Goal: Contribute content: Contribute content

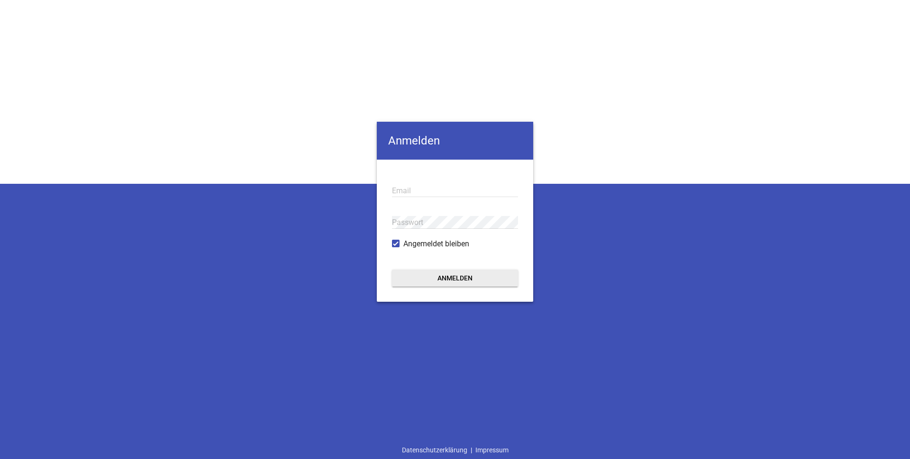
type input "axelfreese@bartling-landtechnik.de"
click at [472, 279] on button "Anmelden" at bounding box center [455, 278] width 126 height 17
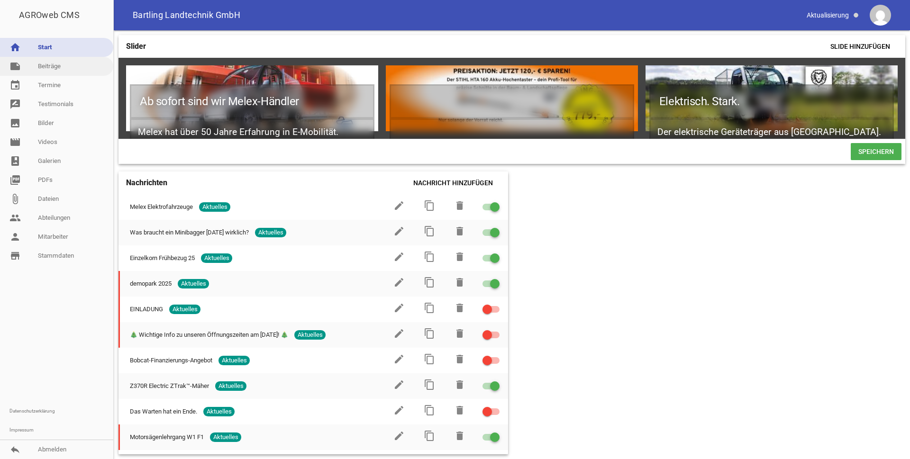
click at [64, 69] on link "note Beiträge" at bounding box center [56, 66] width 113 height 19
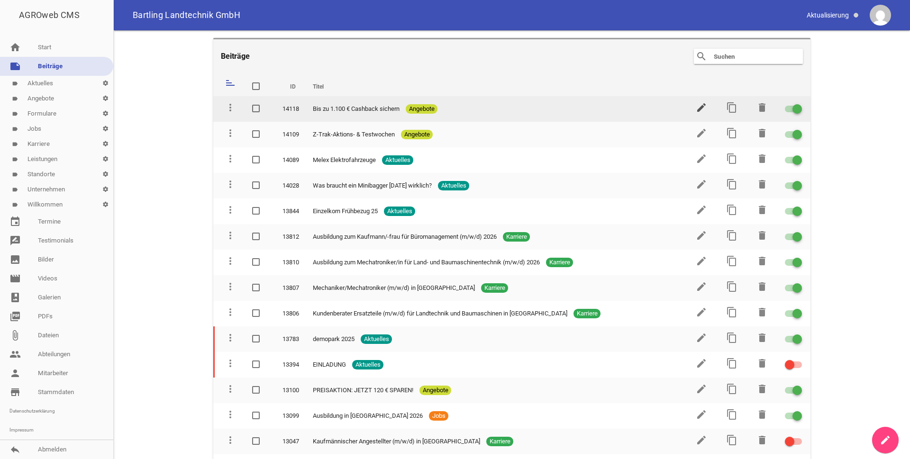
click at [696, 108] on icon "edit" at bounding box center [701, 107] width 11 height 11
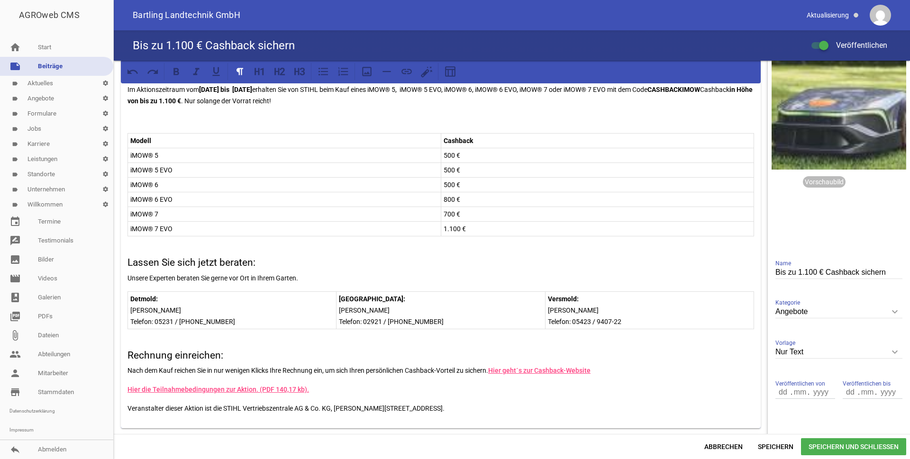
scroll to position [47, 0]
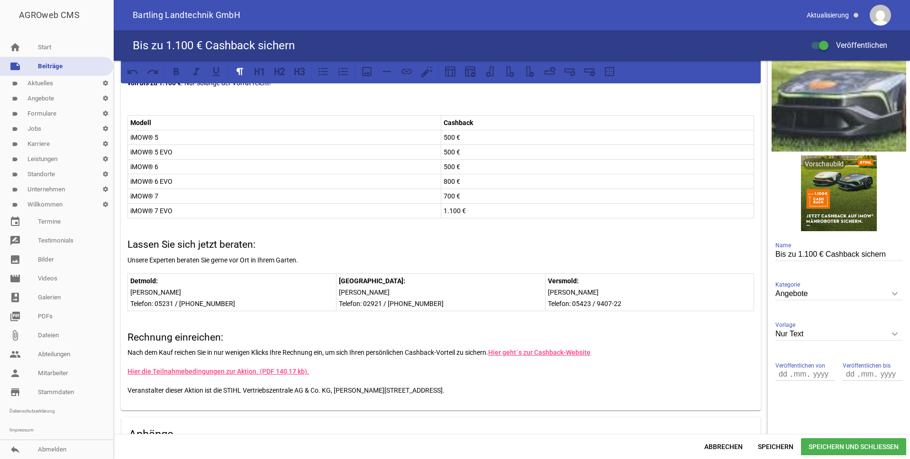
click at [238, 305] on p "Telefon: 05231 / 944 944-34" at bounding box center [231, 303] width 203 height 11
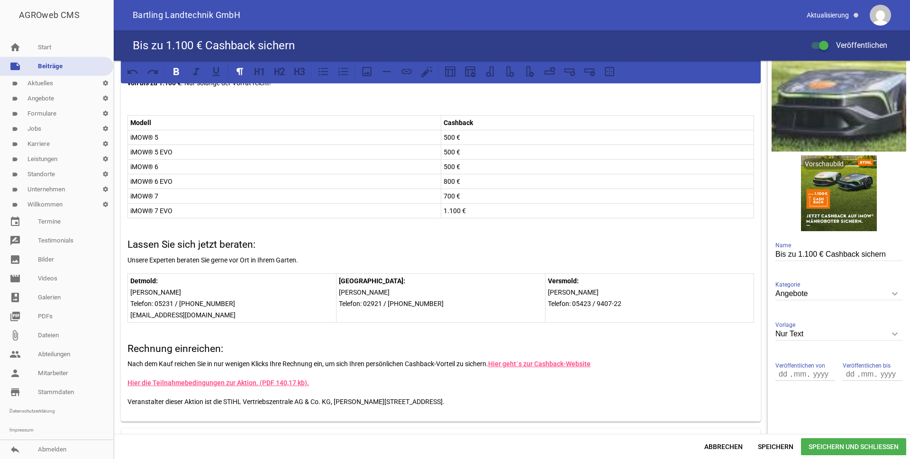
click at [242, 323] on p at bounding box center [441, 328] width 627 height 11
click at [225, 314] on p "Telefon: 05231 / 944 944-34 detmold@bartling-garten.de" at bounding box center [231, 309] width 203 height 23
drag, startPoint x: 225, startPoint y: 313, endPoint x: 128, endPoint y: 313, distance: 96.7
click at [128, 313] on td "Detmold: Daniel Ridder Telefon: 05231 / 944 944-34 detmold@bartling-garten.de" at bounding box center [232, 298] width 209 height 49
click at [551, 312] on td "Versmold: Frank Oberschelp Telefon: 05423 / 9407-22" at bounding box center [649, 298] width 209 height 49
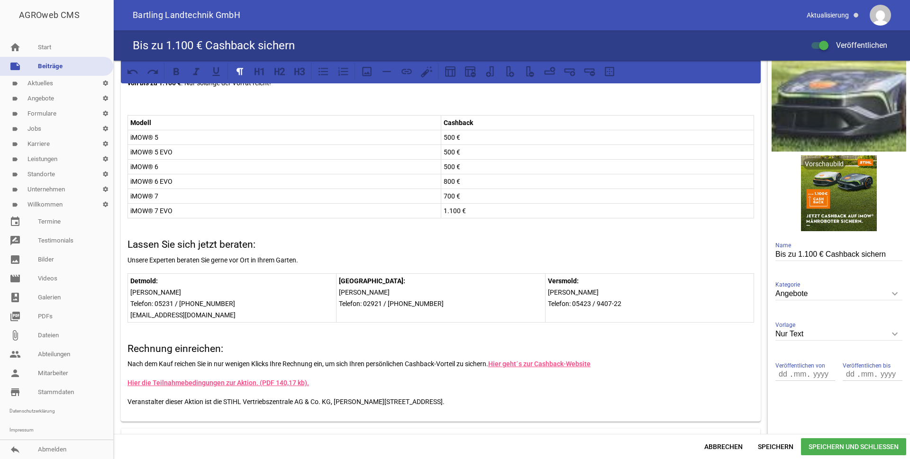
click at [641, 302] on p "Telefon: 05423 / 9407-22" at bounding box center [649, 303] width 203 height 11
drag, startPoint x: 221, startPoint y: 316, endPoint x: 230, endPoint y: 316, distance: 9.0
click at [221, 316] on p "Telefon: 05231 / 944 944-34 detmold@bartling-garten.de" at bounding box center [231, 309] width 203 height 23
drag, startPoint x: 231, startPoint y: 316, endPoint x: 131, endPoint y: 319, distance: 100.1
click at [131, 319] on p "Telefon: 05231 / 944 944-34 detmold@bartling-garten.de" at bounding box center [231, 309] width 203 height 23
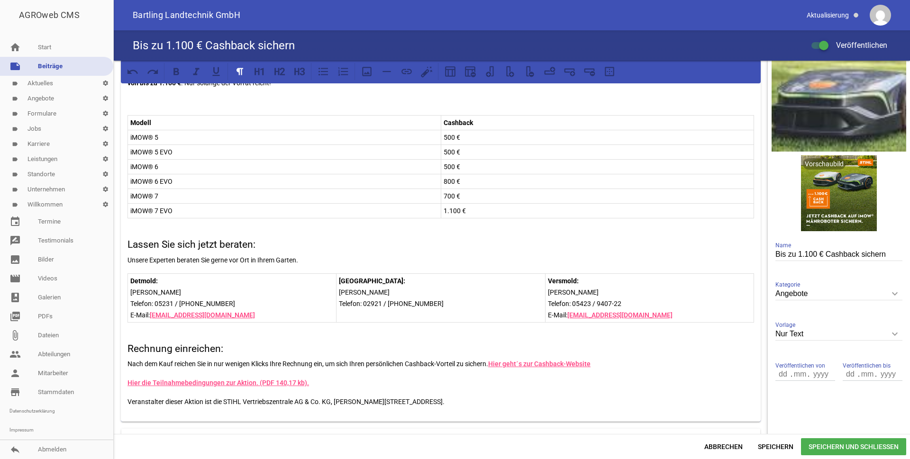
click at [369, 318] on td "Soest: Andreas Grieger Telefon: 02921 / 59 010-101" at bounding box center [441, 298] width 209 height 49
click at [422, 306] on p "Telefon: 02921 / 59 010-101" at bounding box center [440, 303] width 203 height 11
click at [203, 138] on p "iMOW® 5" at bounding box center [284, 137] width 308 height 11
click at [158, 137] on p "iMOW® 5- IA01-011-1400" at bounding box center [284, 137] width 308 height 11
click at [205, 153] on p "iMOW® 5 EVO" at bounding box center [284, 151] width 308 height 11
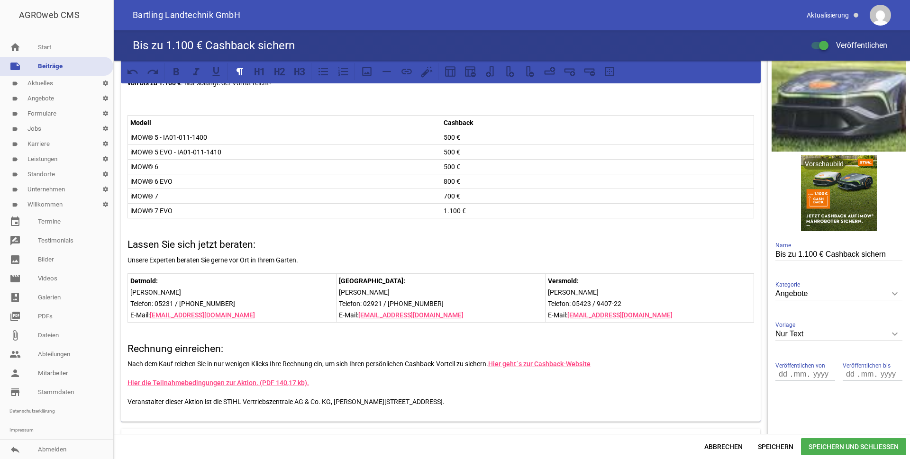
click at [233, 167] on p "iMOW® 6" at bounding box center [284, 166] width 308 height 11
click at [186, 180] on p "iMOW® 6 EVO" at bounding box center [284, 181] width 308 height 11
click at [228, 194] on p "iMOW® 7" at bounding box center [284, 196] width 308 height 11
click at [197, 210] on p "iMOW® 7 EVO" at bounding box center [284, 210] width 308 height 11
drag, startPoint x: 192, startPoint y: 138, endPoint x: 159, endPoint y: 137, distance: 32.3
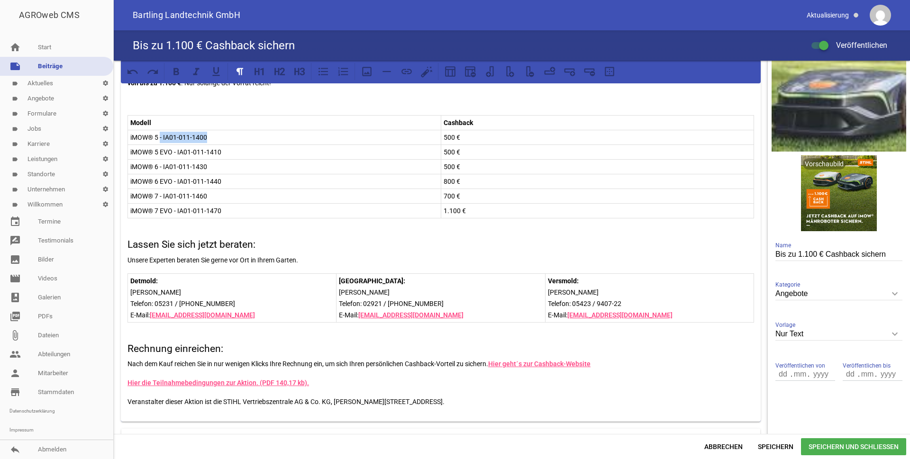
click at [159, 137] on p "iMOW® 5 - IA01-011-1400" at bounding box center [284, 137] width 308 height 11
click at [197, 73] on icon at bounding box center [196, 71] width 12 height 12
drag, startPoint x: 226, startPoint y: 151, endPoint x: 173, endPoint y: 152, distance: 53.1
click at [173, 152] on p "iMOW® 5 EVO - IA01-011-1410" at bounding box center [284, 151] width 308 height 11
click at [195, 72] on icon at bounding box center [196, 71] width 6 height 7
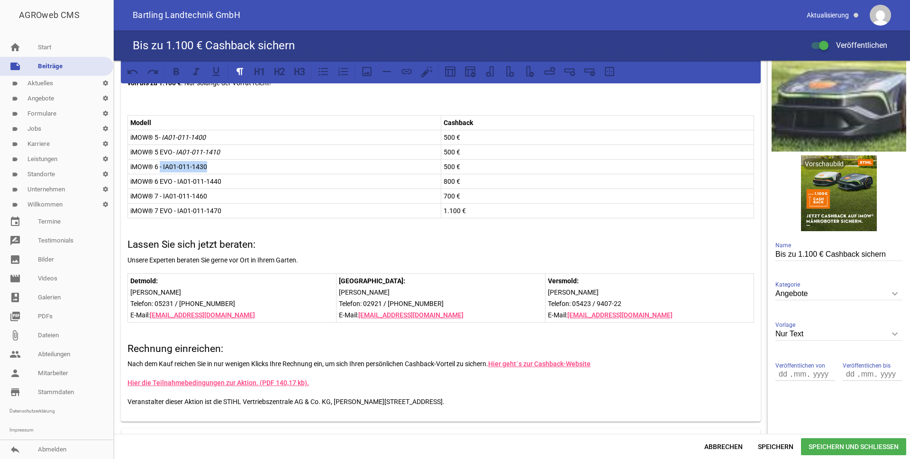
drag, startPoint x: 227, startPoint y: 168, endPoint x: 160, endPoint y: 168, distance: 66.8
click at [160, 168] on p "iMOW® 6 - IA01-011-1430" at bounding box center [284, 166] width 308 height 11
drag, startPoint x: 200, startPoint y: 76, endPoint x: 202, endPoint y: 84, distance: 8.9
click at [200, 76] on icon at bounding box center [196, 71] width 12 height 12
drag, startPoint x: 232, startPoint y: 183, endPoint x: 173, endPoint y: 182, distance: 58.8
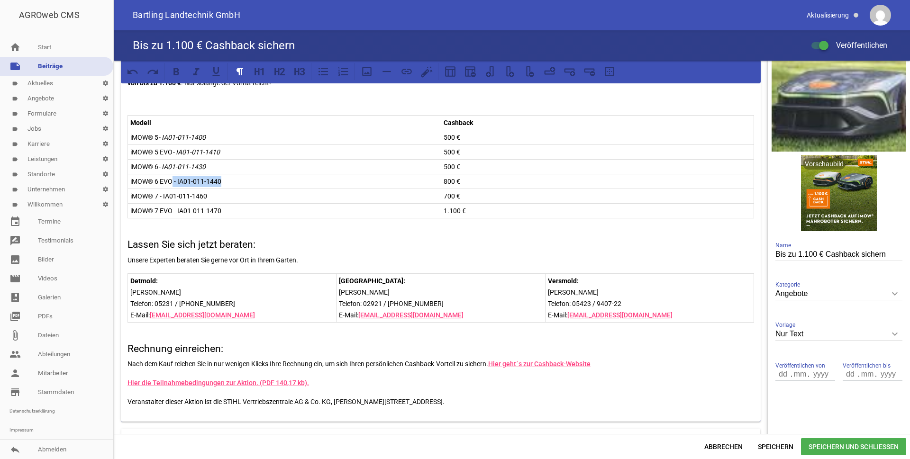
click at [173, 182] on p "iMOW® 6 EVO - IA01-011-1440" at bounding box center [284, 181] width 308 height 11
click at [195, 71] on icon at bounding box center [196, 71] width 12 height 12
drag, startPoint x: 216, startPoint y: 200, endPoint x: 177, endPoint y: 195, distance: 39.6
click at [177, 195] on p "iMOW® 7 - IA01-011-1460" at bounding box center [284, 196] width 308 height 11
click at [210, 196] on p "iMOW® 7 - IA01-011-1460" at bounding box center [284, 196] width 308 height 11
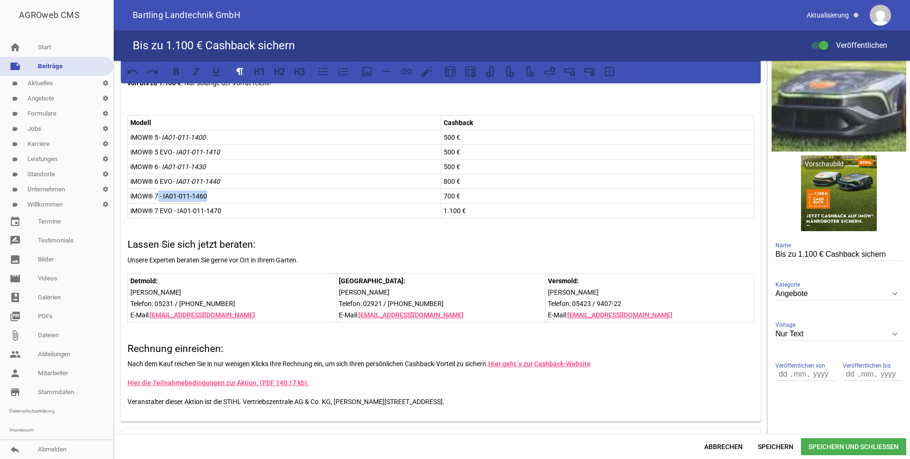
drag, startPoint x: 219, startPoint y: 196, endPoint x: 158, endPoint y: 198, distance: 60.7
click at [158, 198] on p "iMOW® 7 - IA01-011-1460" at bounding box center [284, 196] width 308 height 11
click at [198, 76] on icon at bounding box center [196, 71] width 12 height 12
click at [227, 211] on p "iMOW® 7 EVO - IA01-011-1470" at bounding box center [284, 210] width 308 height 11
drag, startPoint x: 240, startPoint y: 210, endPoint x: 160, endPoint y: 209, distance: 80.6
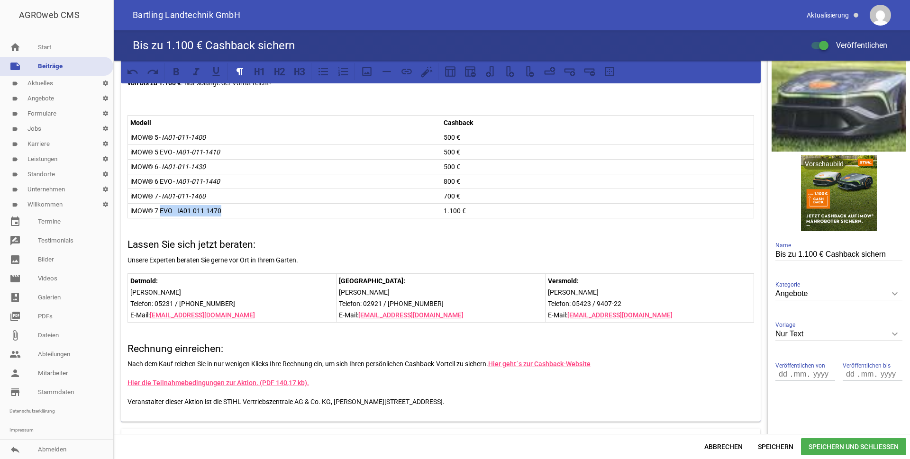
click at [160, 209] on p "iMOW® 7 EVO - IA01-011-1470" at bounding box center [284, 210] width 308 height 11
click at [193, 69] on icon at bounding box center [196, 71] width 12 height 12
drag, startPoint x: 160, startPoint y: 139, endPoint x: 128, endPoint y: 140, distance: 31.8
click at [128, 140] on td "iMOW® 5 - IA01-011-1400" at bounding box center [284, 137] width 313 height 15
click at [179, 73] on icon at bounding box center [176, 71] width 12 height 12
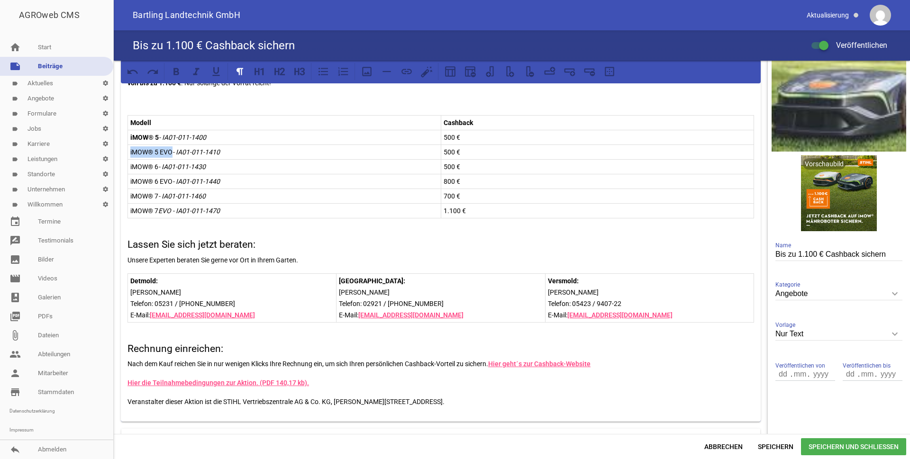
drag, startPoint x: 171, startPoint y: 153, endPoint x: 129, endPoint y: 154, distance: 41.7
click at [129, 154] on td "iMOW® 5 EVO - IA01-011-1410" at bounding box center [284, 152] width 313 height 15
click at [180, 75] on icon at bounding box center [176, 71] width 12 height 12
drag, startPoint x: 158, startPoint y: 167, endPoint x: 129, endPoint y: 167, distance: 28.9
click at [129, 167] on td "iMOW® 6 - IA01-011-1430" at bounding box center [284, 166] width 313 height 15
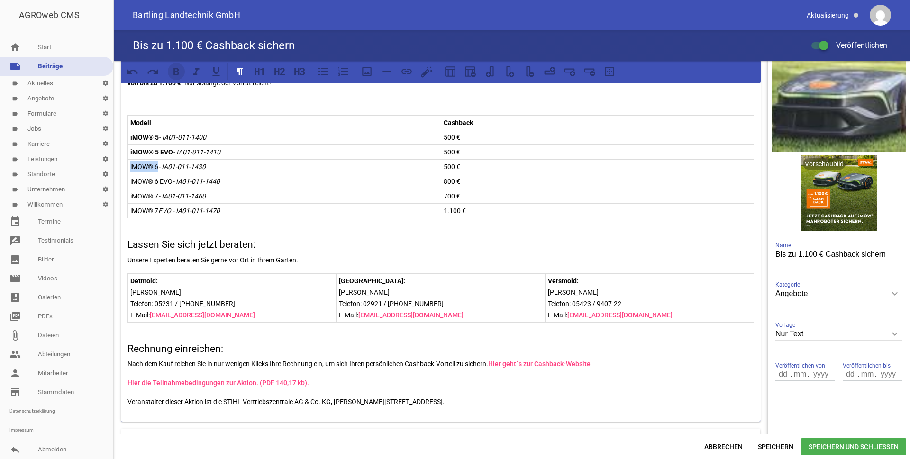
click at [176, 74] on icon at bounding box center [177, 71] width 6 height 7
drag, startPoint x: 172, startPoint y: 180, endPoint x: 127, endPoint y: 180, distance: 45.0
click at [127, 180] on div "Holen Sie sich jetzt Ihren Cashback-Vorteil Im Aktionszeitraum vom 01.05.2025 b…" at bounding box center [441, 231] width 640 height 382
click at [181, 179] on em "- IA01-011-1440" at bounding box center [196, 182] width 47 height 8
drag, startPoint x: 172, startPoint y: 181, endPoint x: 131, endPoint y: 182, distance: 41.3
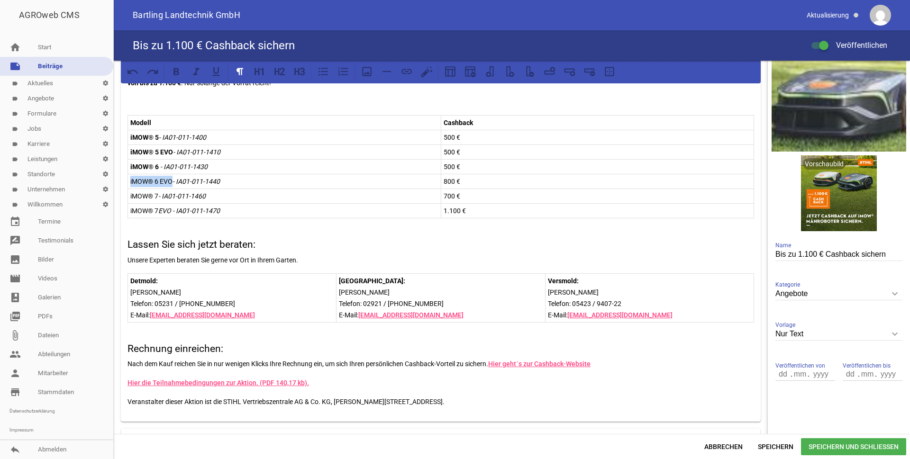
click at [131, 182] on p "iMOW® 6 EVO - IA01-011-1440" at bounding box center [284, 181] width 308 height 11
click at [177, 73] on icon at bounding box center [176, 71] width 12 height 12
drag, startPoint x: 159, startPoint y: 197, endPoint x: 131, endPoint y: 197, distance: 28.4
click at [131, 197] on p "iMOW® 7 - IA01-011-1460" at bounding box center [284, 196] width 308 height 11
click at [179, 74] on icon at bounding box center [177, 71] width 6 height 7
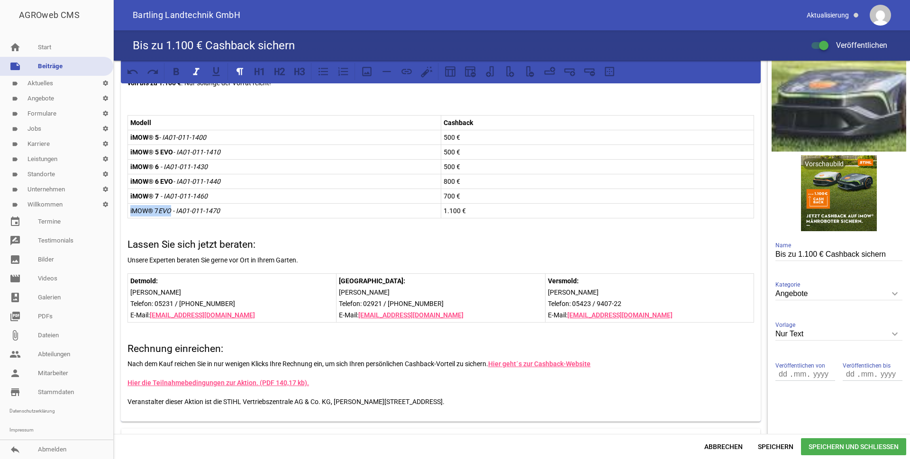
drag, startPoint x: 173, startPoint y: 209, endPoint x: 128, endPoint y: 208, distance: 45.0
click at [128, 208] on td "iMOW® 7 EVO - IA01-011-1470" at bounding box center [284, 210] width 313 height 15
click at [179, 74] on icon at bounding box center [176, 71] width 12 height 12
click at [540, 459] on html "AGROweb CMS home Start note Beiträge label Aktuelles settings label Angebote se…" at bounding box center [455, 229] width 910 height 459
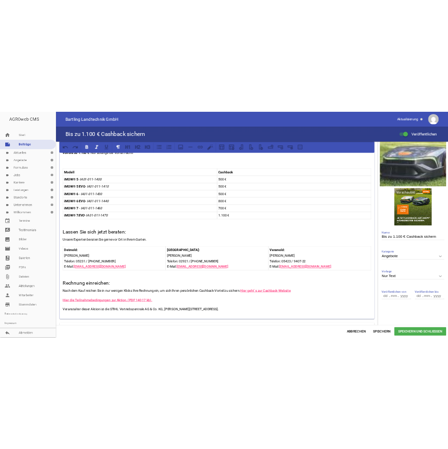
scroll to position [0, 0]
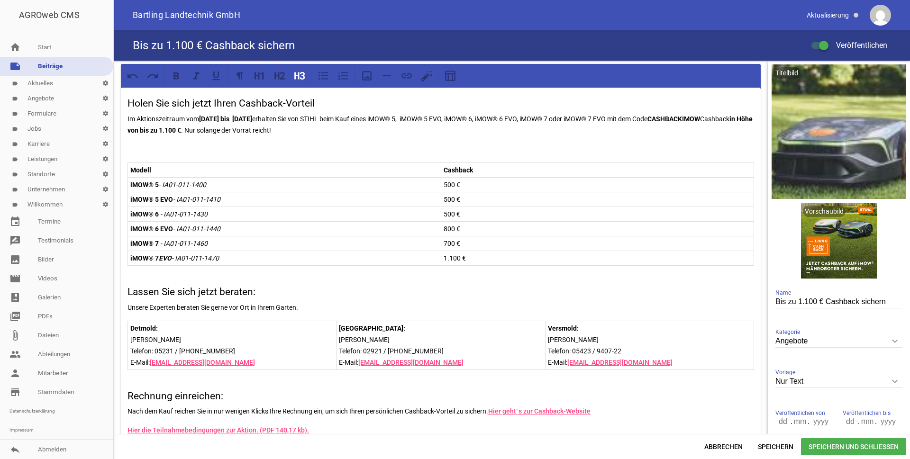
click at [128, 101] on h3 "Holen Sie sich jetzt Ihren Cashback-Vorteil" at bounding box center [441, 103] width 627 height 15
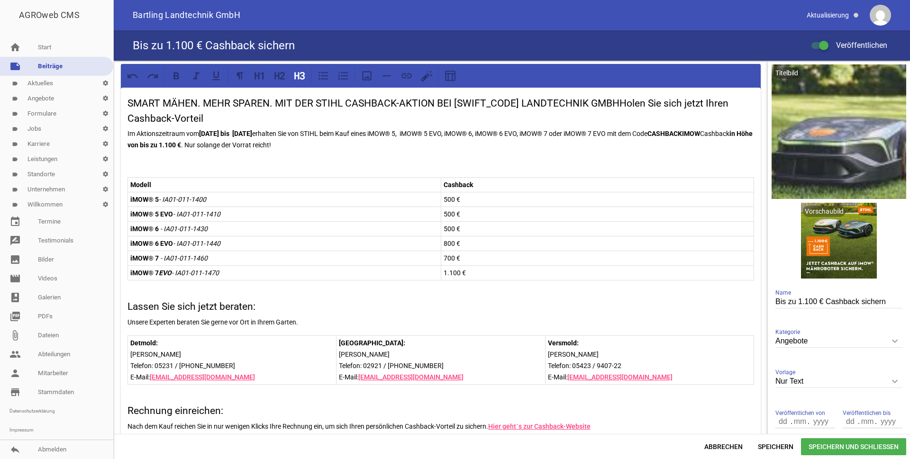
click at [439, 100] on h3 "SMART MÄHEN. MEHR SPAREN. MIT DER STIHL CASHBACK-AKTION BEI BARTLING LANDTECHNI…" at bounding box center [441, 111] width 627 height 30
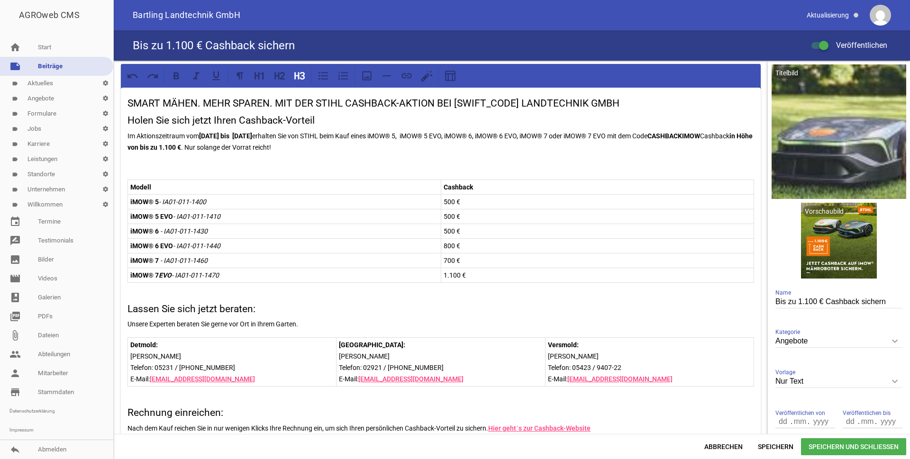
click at [335, 124] on h3 "Holen Sie sich jetzt Ihren Cashback-Vorteil" at bounding box center [441, 120] width 627 height 15
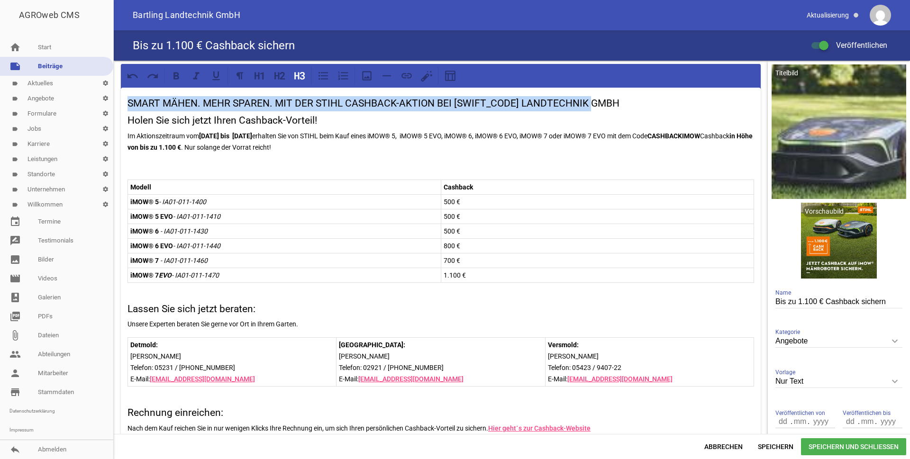
drag, startPoint x: 612, startPoint y: 102, endPoint x: 84, endPoint y: 78, distance: 528.2
click at [84, 78] on div "AGROweb CMS home Start note Beiträge label Aktuelles settings label Angebote se…" at bounding box center [455, 229] width 910 height 459
click at [216, 78] on icon at bounding box center [215, 76] width 7 height 9
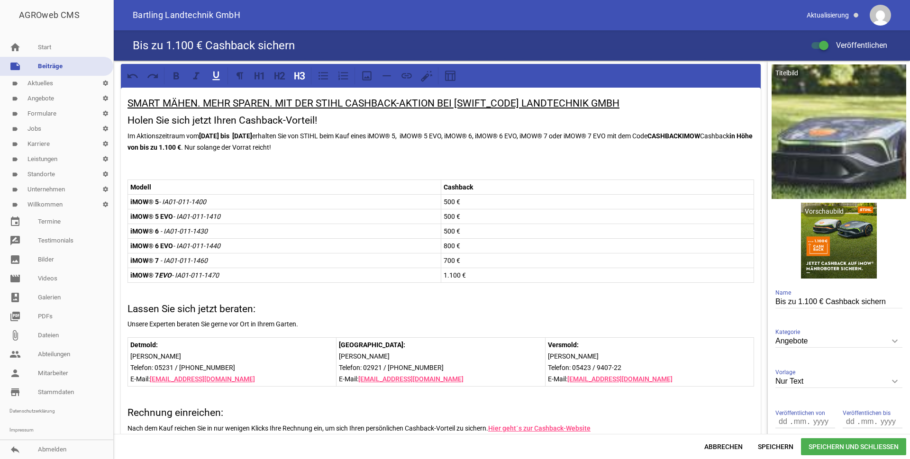
click at [348, 126] on h3 "Holen Sie sich jetzt Ihren Cashback-Vorteil!" at bounding box center [441, 120] width 627 height 15
click at [129, 136] on p "Im Aktionszeitraum vom 01.05.2025 bis 30.09.2025 erhalten Sie von STIHL beim Ka…" at bounding box center [441, 141] width 627 height 23
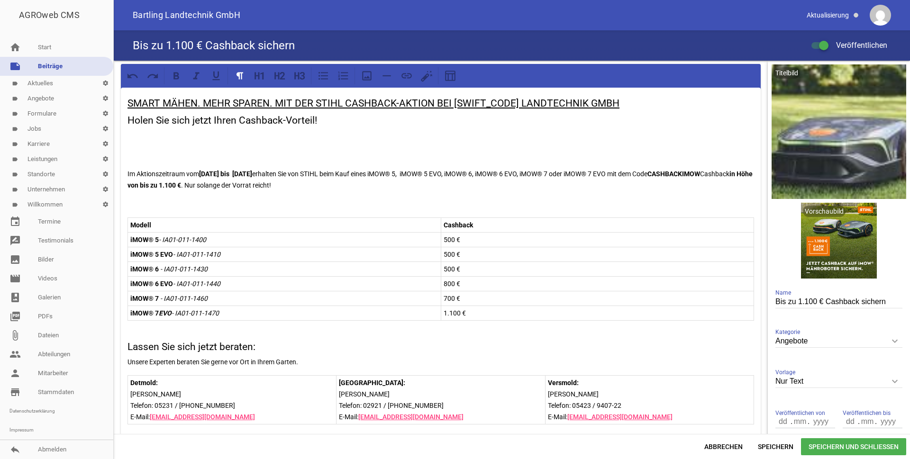
click at [132, 141] on p at bounding box center [441, 135] width 627 height 11
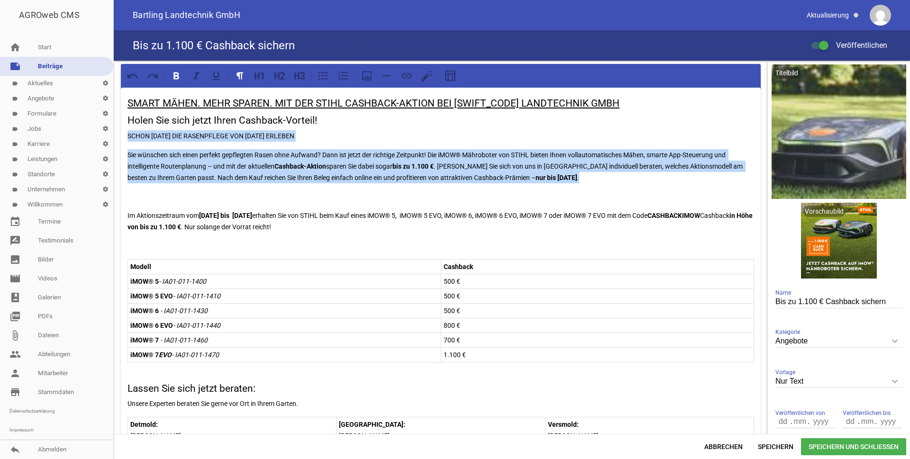
drag, startPoint x: 552, startPoint y: 180, endPoint x: 119, endPoint y: 137, distance: 434.5
click at [119, 137] on div "SMART MÄHEN. MEHR SPAREN. MIT DER STIHL CASHBACK-AKTION BEI BARTLING LANDTECHNI…" at bounding box center [441, 419] width 654 height 717
click at [219, 141] on p "SCHON HEUTE DIE RASENPFLEGE VON MORGEN ERLEBEN" at bounding box center [441, 135] width 627 height 11
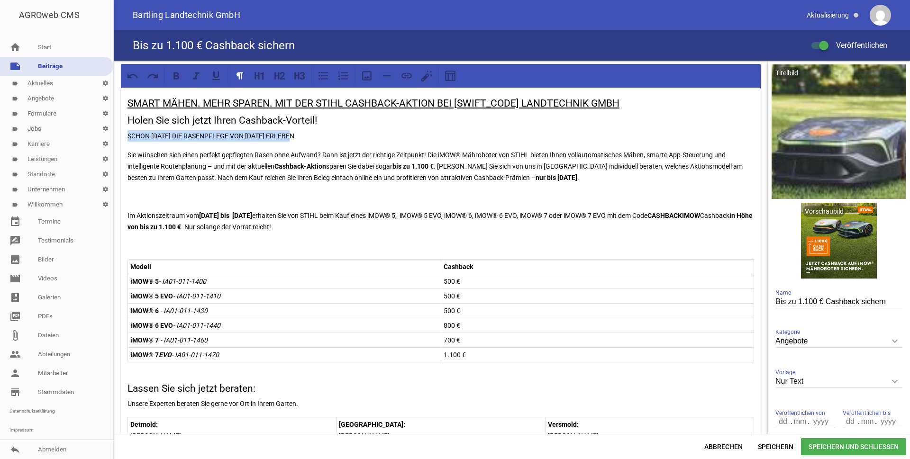
drag, startPoint x: 308, startPoint y: 136, endPoint x: 116, endPoint y: 135, distance: 192.5
click at [116, 135] on div "SMART MÄHEN. MEHR SPAREN. MIT DER STIHL CASHBACK-AKTION BEI BARTLING LANDTECHNI…" at bounding box center [441, 419] width 654 height 717
click at [279, 76] on icon at bounding box center [277, 75] width 5 height 7
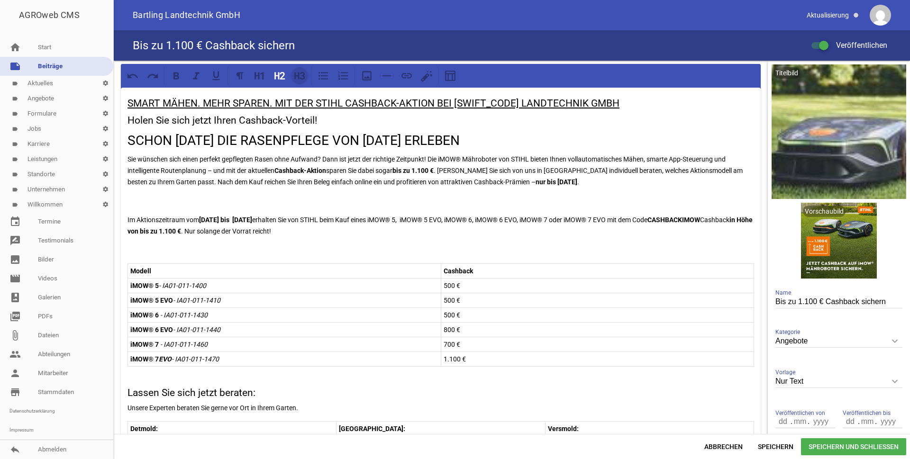
click at [297, 76] on icon at bounding box center [296, 75] width 5 height 7
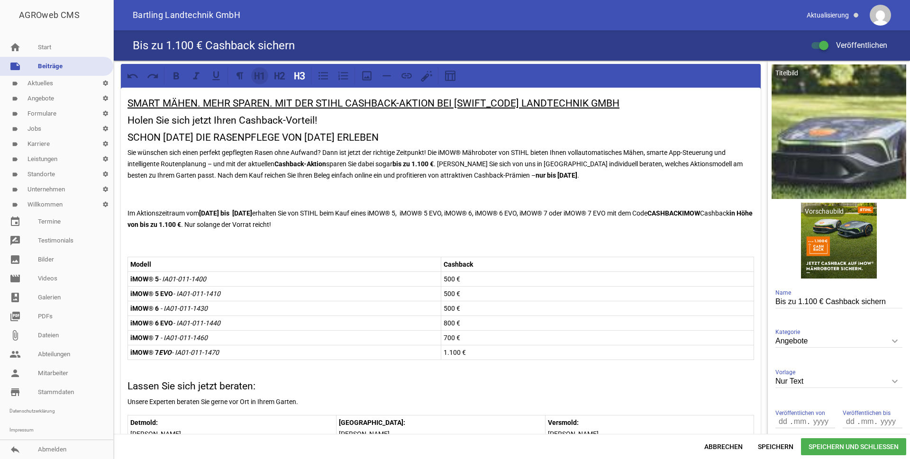
click at [263, 75] on icon at bounding box center [261, 76] width 3 height 8
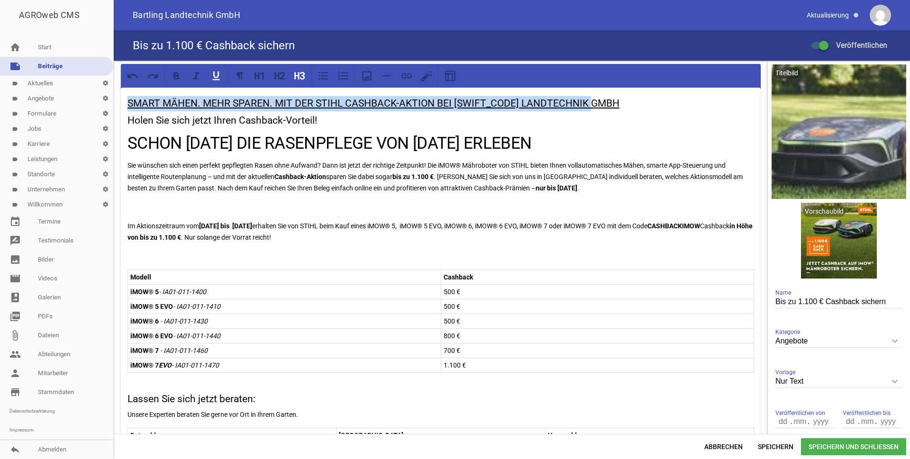
drag, startPoint x: 608, startPoint y: 103, endPoint x: 124, endPoint y: 89, distance: 484.7
click at [124, 89] on div "SMART MÄHEN. MEHR SPAREN. MIT DER STIHL CASHBACK-AKTION BEI BARTLING LANDTECHNI…" at bounding box center [441, 332] width 640 height 489
click at [259, 76] on icon at bounding box center [257, 75] width 5 height 7
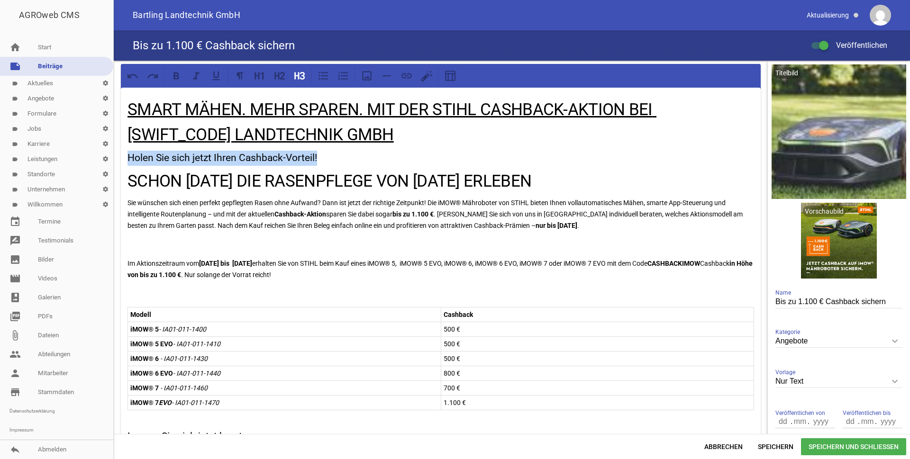
drag, startPoint x: 326, startPoint y: 159, endPoint x: 125, endPoint y: 153, distance: 201.1
click at [125, 153] on div "SMART MÄHEN. MEHR SPAREN. MIT DER STIHL CASHBACK-AKTION BEI BARTLING LANDTECHNI…" at bounding box center [441, 351] width 640 height 526
drag, startPoint x: 275, startPoint y: 76, endPoint x: 286, endPoint y: 89, distance: 16.5
click at [285, 87] on div at bounding box center [441, 76] width 640 height 24
click at [282, 74] on icon at bounding box center [280, 76] width 12 height 12
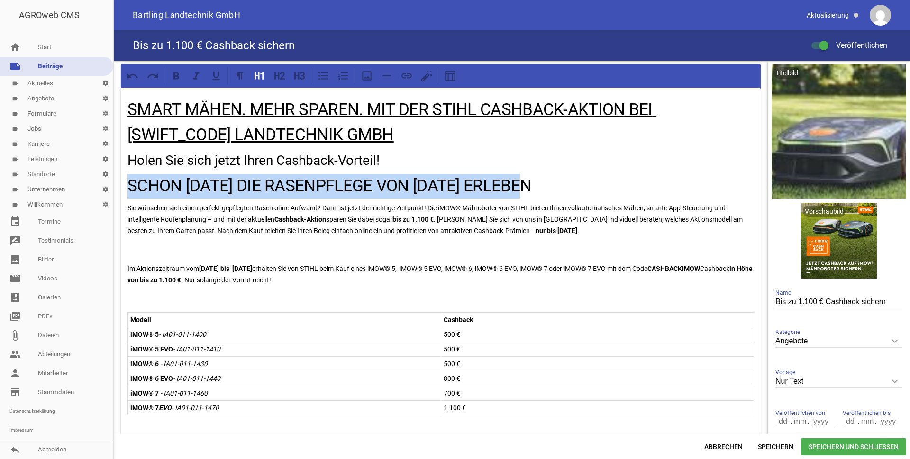
drag, startPoint x: 551, startPoint y: 189, endPoint x: 122, endPoint y: 194, distance: 428.6
click at [122, 194] on div "SMART MÄHEN. MEHR SPAREN. MIT DER STIHL CASHBACK-AKTION BEI BARTLING LANDTECHNI…" at bounding box center [441, 353] width 640 height 531
click at [299, 79] on icon at bounding box center [296, 75] width 5 height 7
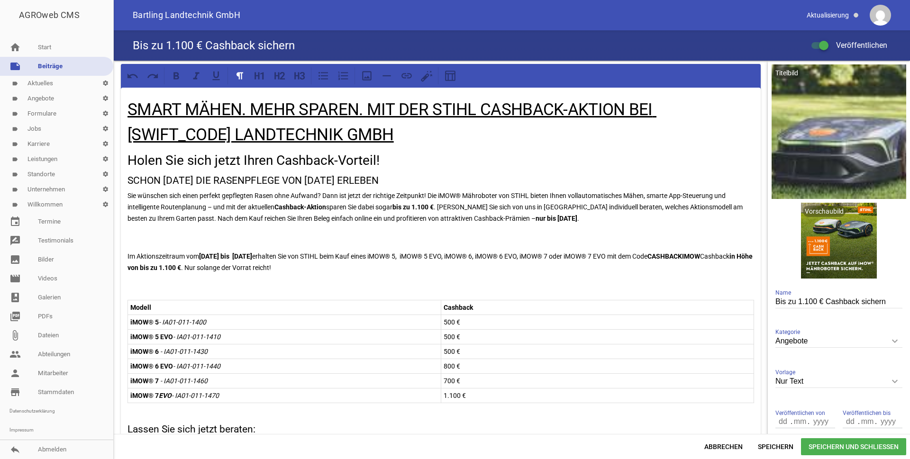
click at [314, 190] on div "SMART MÄHEN. MEHR SPAREN. MIT DER STIHL CASHBACK-AKTION BEI BARTLING LANDTECHNI…" at bounding box center [441, 348] width 640 height 520
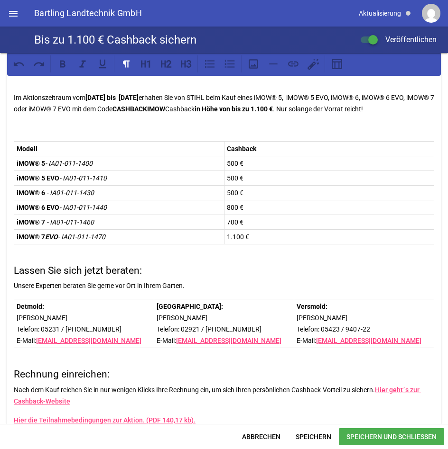
scroll to position [190, 0]
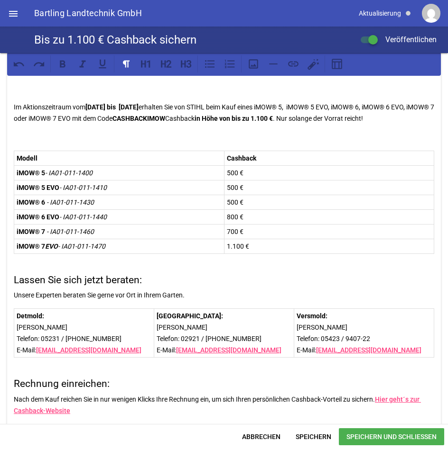
click at [243, 132] on p at bounding box center [224, 137] width 420 height 11
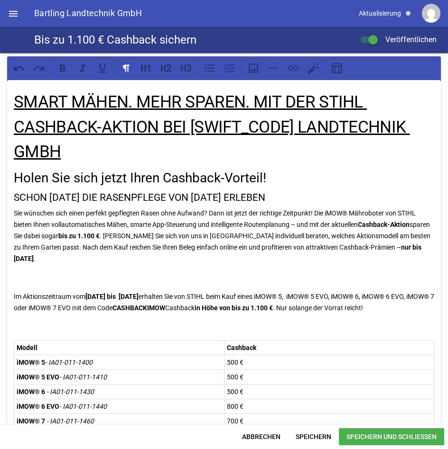
click at [410, 124] on u "SMART MÄHEN. MEHR SPAREN. MIT DER STIHL CASHBACK-AKTION BEI BARTLING LANDTECHNI…" at bounding box center [212, 126] width 396 height 69
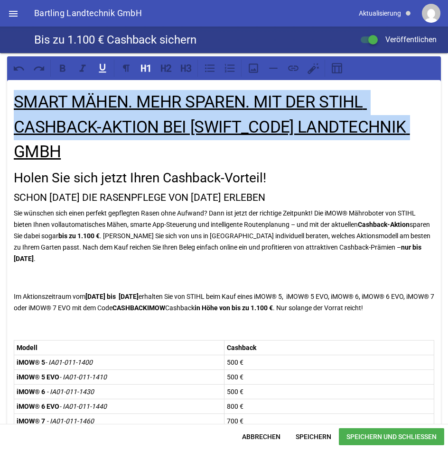
drag, startPoint x: 428, startPoint y: 125, endPoint x: 16, endPoint y: 112, distance: 412.7
click at [16, 112] on h1 "SMART MÄHEN. MEHR SPAREN. MIT DER STIHL CASHBACK-AKTION BEI BARTLING LANDTECHNI…" at bounding box center [224, 127] width 420 height 75
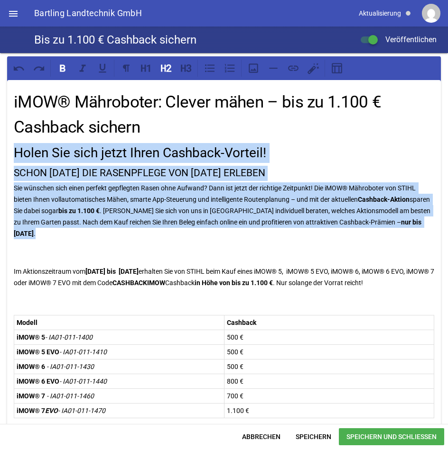
drag, startPoint x: 63, startPoint y: 236, endPoint x: 4, endPoint y: 148, distance: 105.9
click at [28, 192] on p "Sie wünschen sich einen perfekt gepflegten Rasen ohne Aufwand? Dann ist jetzt d…" at bounding box center [224, 211] width 420 height 57
drag, startPoint x: 51, startPoint y: 235, endPoint x: 10, endPoint y: 154, distance: 90.7
click at [10, 154] on div "iMOW® Mähroboter: Clever mähen – bis zu 1.100 € Cashback sichern Holen Sie sich…" at bounding box center [223, 357] width 433 height 554
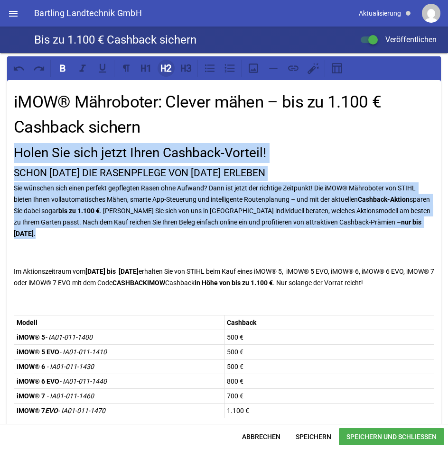
click at [170, 71] on icon at bounding box center [166, 68] width 12 height 12
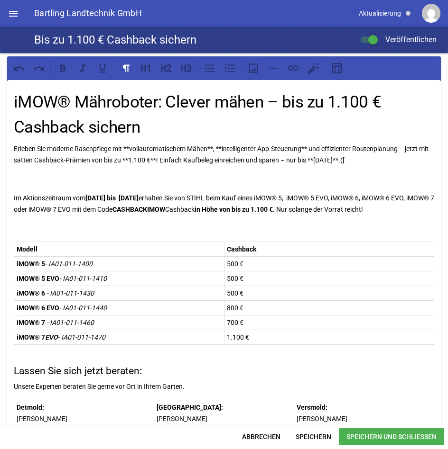
click at [128, 147] on p "Erleben Sie moderne Rasenpflege mit **voll­automatischem Mähen**, **intelligent…" at bounding box center [224, 154] width 420 height 23
click at [62, 66] on icon at bounding box center [62, 68] width 12 height 12
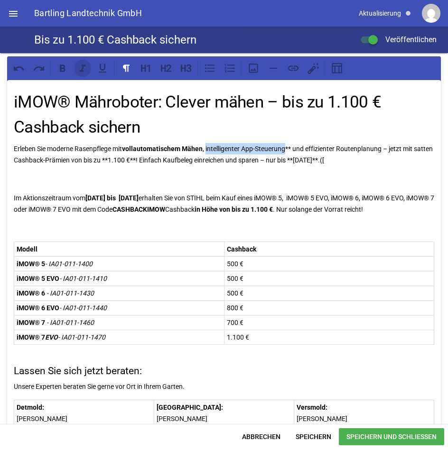
click at [82, 66] on icon at bounding box center [82, 67] width 6 height 7
click at [81, 66] on icon at bounding box center [82, 68] width 12 height 12
click at [64, 70] on icon at bounding box center [62, 68] width 12 height 12
click at [66, 66] on icon at bounding box center [62, 68] width 12 height 12
click at [101, 68] on icon at bounding box center [102, 68] width 12 height 12
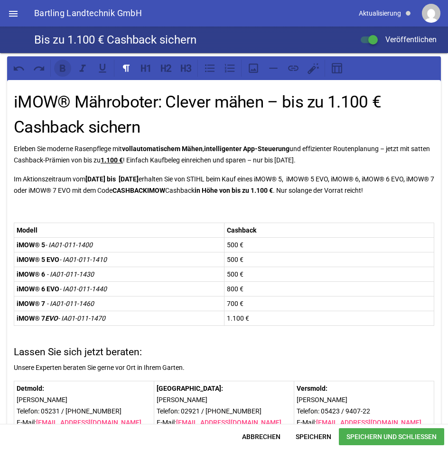
click at [64, 69] on icon at bounding box center [63, 67] width 6 height 7
click at [22, 210] on p at bounding box center [224, 209] width 420 height 11
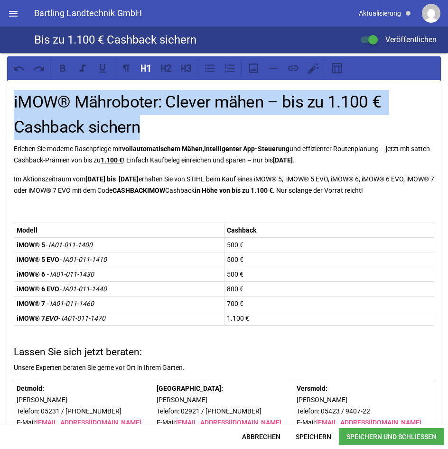
drag, startPoint x: 144, startPoint y: 130, endPoint x: 4, endPoint y: 109, distance: 141.5
click at [4, 109] on div "iMOW® Mähroboter: Clever mähen – bis zu 1.100 € Cashback sichern Erleben Sie mo…" at bounding box center [224, 444] width 448 height 783
click at [166, 70] on icon at bounding box center [166, 68] width 12 height 12
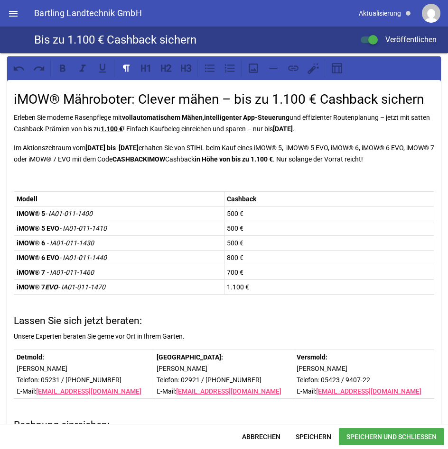
click at [20, 179] on p at bounding box center [224, 178] width 420 height 11
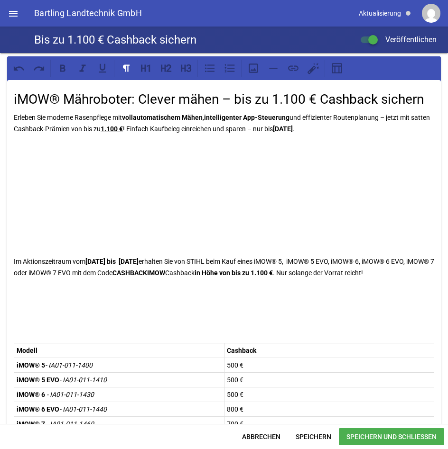
click at [37, 163] on p at bounding box center [224, 166] width 420 height 11
click at [32, 148] on p at bounding box center [224, 147] width 420 height 11
click at [24, 161] on p at bounding box center [224, 166] width 420 height 11
click at [49, 168] on p "Individuelle Beratung in Versmold" at bounding box center [224, 166] width 420 height 11
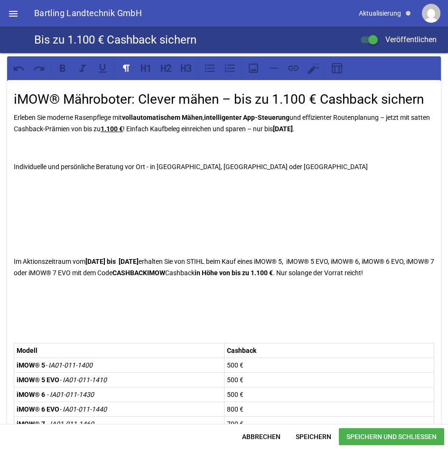
click at [14, 178] on div "iMOW® Mähroboter: Clever mähen – bis zu 1.100 € Cashback sichern Erleben Sie mo…" at bounding box center [223, 371] width 433 height 582
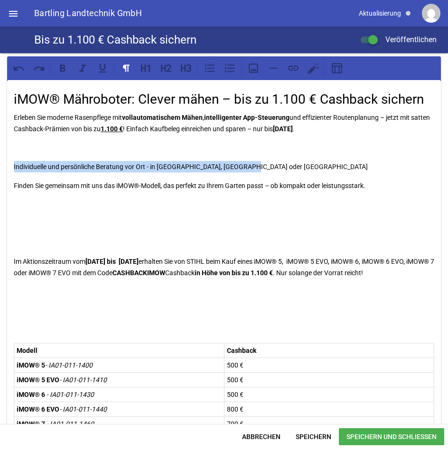
drag, startPoint x: 250, startPoint y: 166, endPoint x: 2, endPoint y: 156, distance: 248.6
click at [165, 69] on icon at bounding box center [163, 67] width 5 height 7
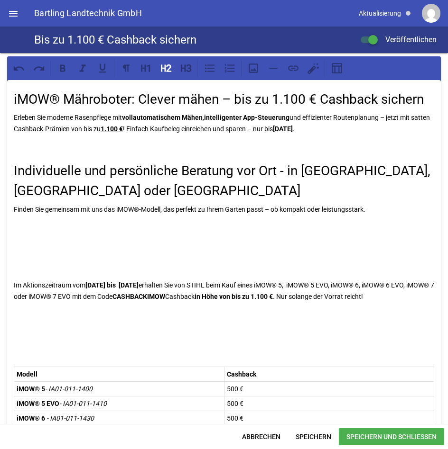
click at [135, 100] on h2 "iMOW® Mähroboter: Clever mähen – bis zu 1.100 € Cashback sichern" at bounding box center [224, 100] width 420 height 20
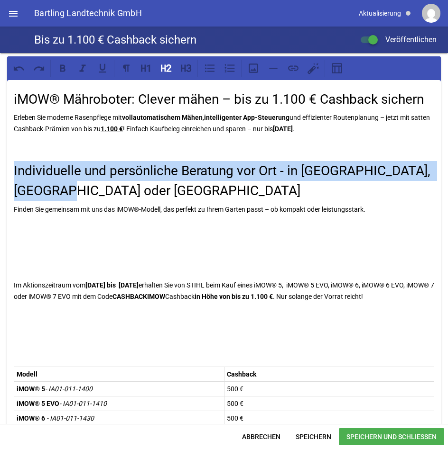
drag, startPoint x: 72, startPoint y: 191, endPoint x: 0, endPoint y: 174, distance: 73.6
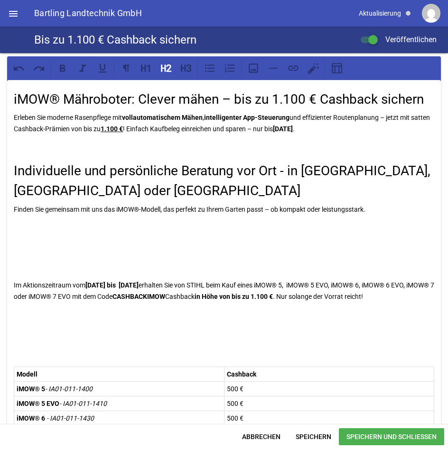
click at [95, 192] on h2 "Individuelle und persönliche Beratung vor Ort - in Versmold, Detmold oder Soest" at bounding box center [224, 181] width 420 height 40
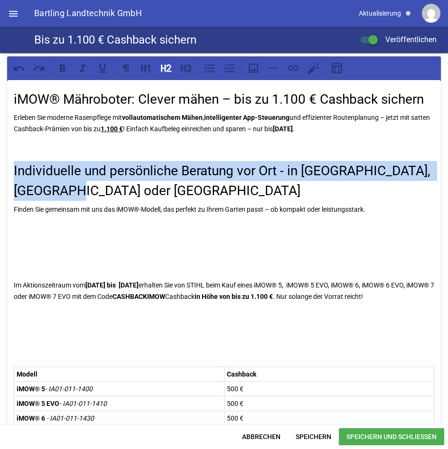
drag, startPoint x: 80, startPoint y: 189, endPoint x: 6, endPoint y: 175, distance: 75.1
click at [187, 68] on icon at bounding box center [186, 68] width 12 height 12
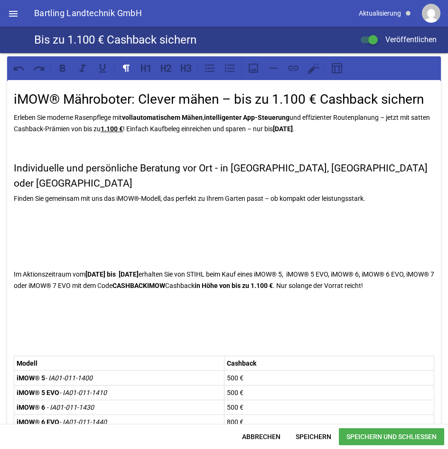
click at [58, 193] on p "Finden Sie gemeinsam mit uns das iMOW®-Modell, das perfekt zu Ihrem Garten pass…" at bounding box center [224, 198] width 420 height 11
click at [13, 183] on div "iMOW® Mähroboter: Clever mähen – bis zu 1.100 € Cashback sichern Erleben Sie mo…" at bounding box center [223, 377] width 433 height 595
click at [28, 212] on p at bounding box center [224, 217] width 420 height 11
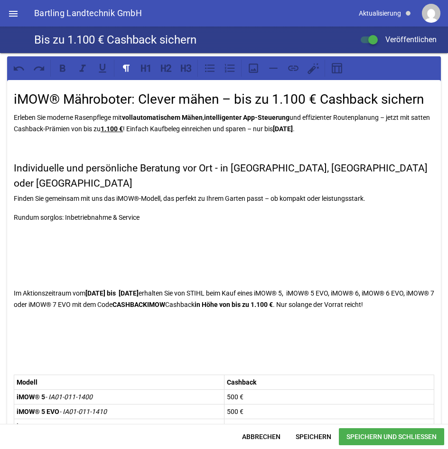
click at [34, 231] on p at bounding box center [224, 236] width 420 height 11
click at [20, 214] on div "iMOW® Mähroboter: Clever mähen – bis zu 1.100 € Cashback sichern Erleben Sie mo…" at bounding box center [223, 386] width 433 height 613
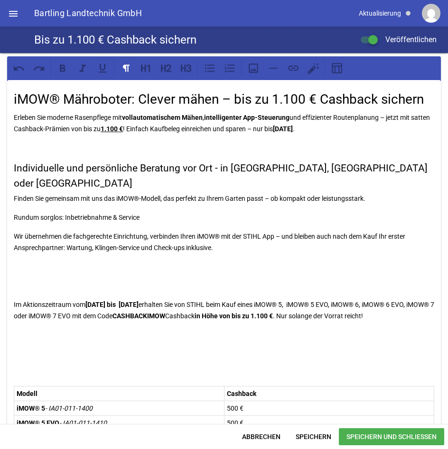
click at [18, 231] on p "Wir übernehmen die fachgerechte Einrichtung, verbinden Ihren iMOW® mit der STIH…" at bounding box center [224, 242] width 420 height 23
drag, startPoint x: 157, startPoint y: 203, endPoint x: -4, endPoint y: 196, distance: 161.3
click at [0, 196] on html "AGROweb CMS home Start note Beiträge label Aktuelles settings label Angebote se…" at bounding box center [224, 224] width 448 height 449
click at [163, 68] on icon at bounding box center [163, 67] width 5 height 7
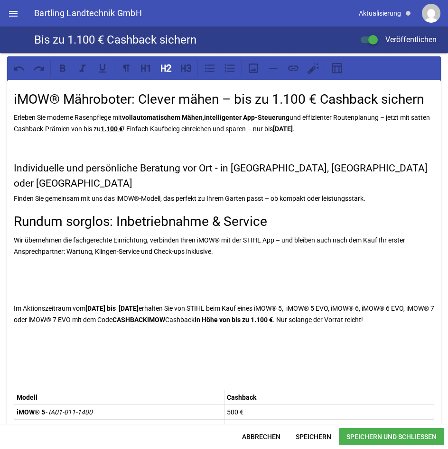
click at [174, 167] on h3 "Individuelle und persönliche Beratung vor Ort - in Versmold, Detmold oder Soest" at bounding box center [224, 176] width 420 height 30
click at [148, 212] on h2 "Rundum sorglos: Inbetriebnahme & Service" at bounding box center [224, 222] width 420 height 20
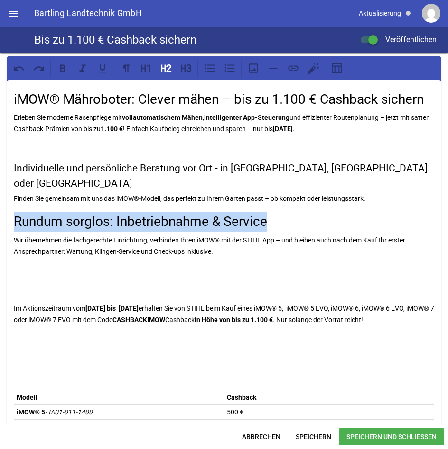
drag, startPoint x: 284, startPoint y: 207, endPoint x: 8, endPoint y: 203, distance: 276.4
click at [8, 203] on div "iMOW® Mähroboter: Clever mähen – bis zu 1.100 € Cashback sichern Erleben Sie mo…" at bounding box center [223, 394] width 433 height 628
click at [188, 72] on icon at bounding box center [186, 68] width 12 height 12
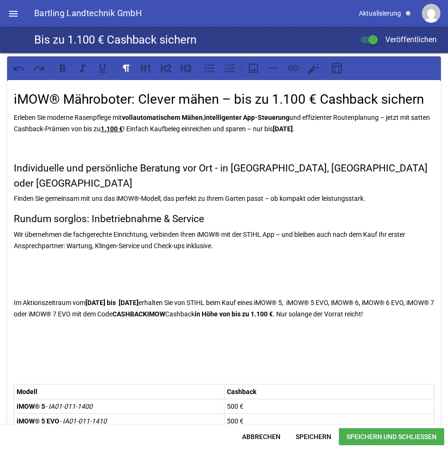
click at [224, 229] on p "Wir übernehmen die fachgerechte Einrichtung, verbinden Ihren iMOW® mit der STIH…" at bounding box center [224, 240] width 420 height 23
click at [25, 259] on p at bounding box center [224, 264] width 420 height 11
click at [49, 212] on h3 "Rundum sorglos: Inbetriebnahme & Service" at bounding box center [224, 219] width 420 height 15
drag, startPoint x: 91, startPoint y: 253, endPoint x: 4, endPoint y: 247, distance: 87.4
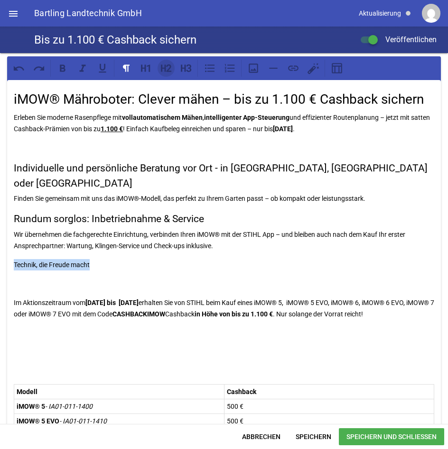
click at [168, 69] on icon at bounding box center [166, 68] width 12 height 12
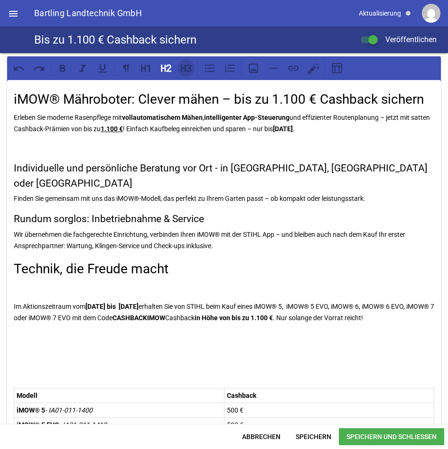
click at [184, 69] on icon at bounding box center [183, 67] width 5 height 7
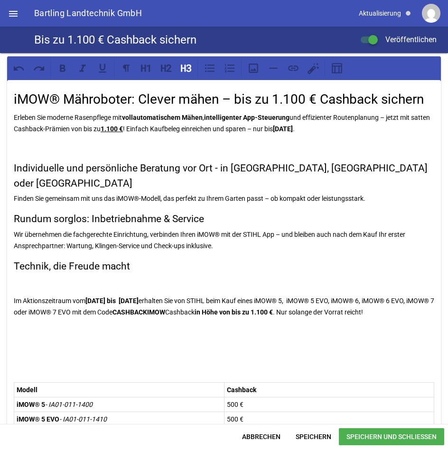
click at [26, 276] on p at bounding box center [224, 281] width 420 height 11
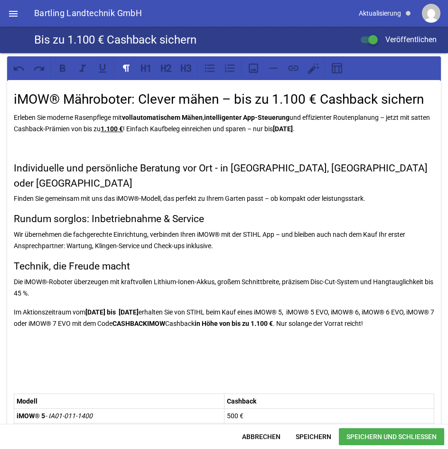
click at [102, 259] on h3 "Technik, die Freude macht" at bounding box center [224, 266] width 420 height 15
click at [41, 280] on p "Die iMOW®-Roboter überzeugen mit kraftvollen Lithium-Ionen-Akkus, großem Schnit…" at bounding box center [224, 287] width 420 height 23
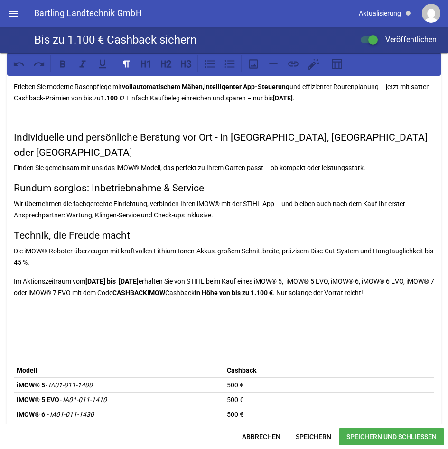
scroll to position [47, 0]
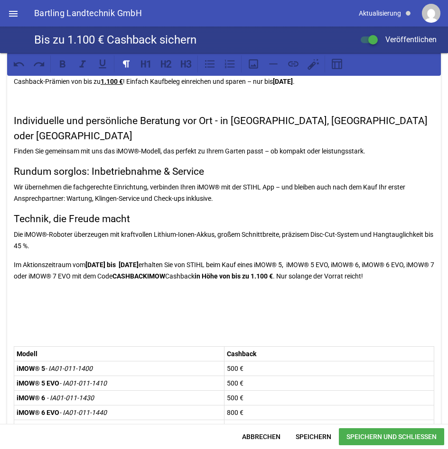
click at [81, 229] on p "Die iMOW®-Roboter überzeugen mit kraftvollen Lithium-Ionen-Akkus, großem Schnit…" at bounding box center [224, 240] width 420 height 23
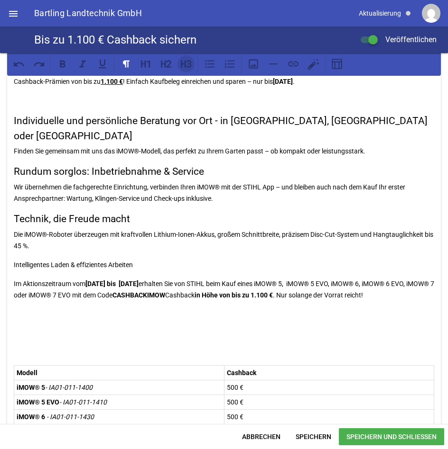
click at [182, 61] on icon at bounding box center [183, 63] width 5 height 7
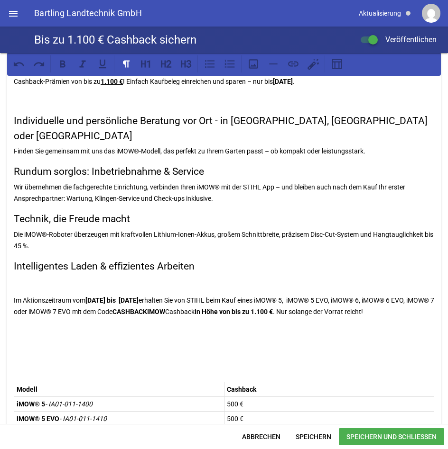
click at [46, 276] on p at bounding box center [224, 281] width 420 height 11
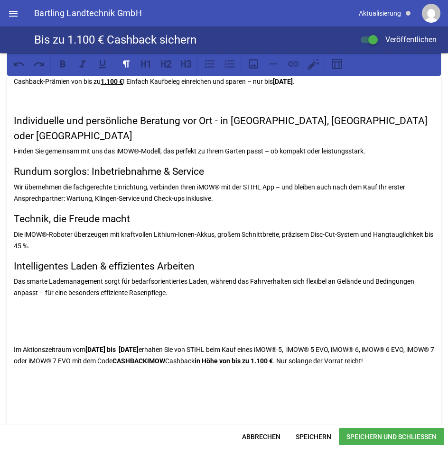
click at [25, 303] on div "iMOW® Mähroboter: Clever mähen – bis zu 1.100 € Cashback sichern Erleben Sie mo…" at bounding box center [223, 391] width 433 height 717
click at [21, 306] on p at bounding box center [224, 311] width 420 height 11
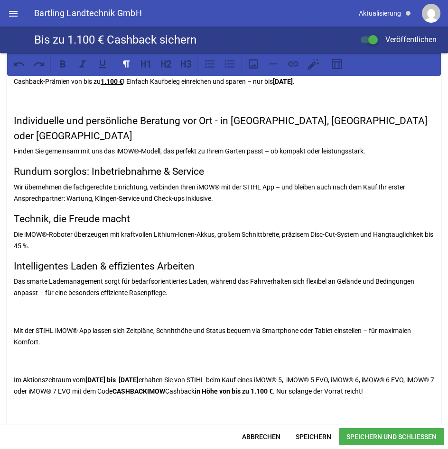
click at [81, 304] on div "iMOW® Mähroboter: Clever mähen – bis zu 1.100 € Cashback sichern Erleben Sie mo…" at bounding box center [223, 407] width 433 height 748
click at [17, 375] on p "Im Aktionszeitraum vom 01.05.2025 bis 30.09.2025 erhalten Sie von STIHL beim Ka…" at bounding box center [224, 386] width 420 height 23
drag, startPoint x: 18, startPoint y: 297, endPoint x: 18, endPoint y: 308, distance: 10.9
click at [18, 306] on p at bounding box center [224, 311] width 420 height 11
click at [81, 307] on div "iMOW® Mähroboter: Clever mähen – bis zu 1.100 € Cashback sichern Erleben Sie mo…" at bounding box center [223, 407] width 433 height 748
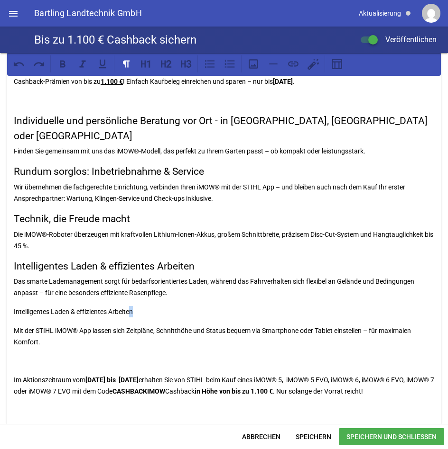
click at [130, 306] on p "Intelligentes Laden & effizientes Arbeiten" at bounding box center [224, 311] width 420 height 11
drag, startPoint x: 157, startPoint y: 299, endPoint x: 8, endPoint y: 295, distance: 149.4
click at [8, 295] on div "iMOW® Mähroboter: Clever mähen – bis zu 1.100 € Cashback sichern Erleben Sie mo…" at bounding box center [223, 407] width 433 height 748
click at [186, 60] on icon at bounding box center [186, 64] width 12 height 12
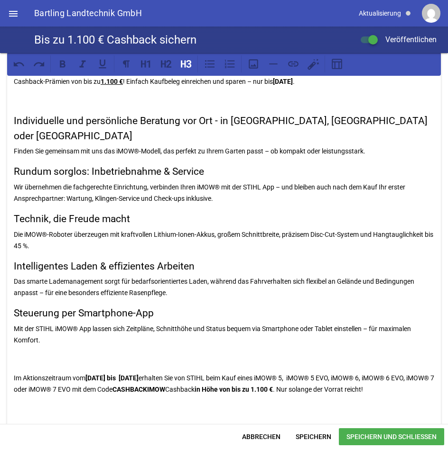
click at [270, 192] on div "iMOW® Mähroboter: Clever mähen – bis zu 1.100 € Cashback sichern Erleben Sie mo…" at bounding box center [223, 406] width 433 height 746
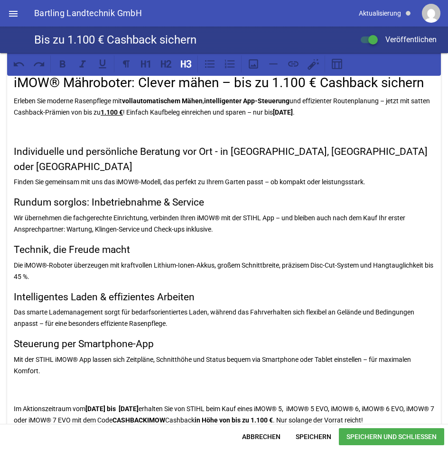
scroll to position [0, 0]
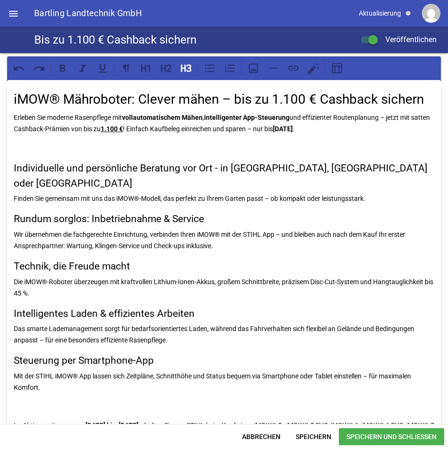
click at [22, 158] on div "iMOW® Mähroboter: Clever mähen – bis zu 1.100 € Cashback sichern Erleben Sie mo…" at bounding box center [223, 453] width 433 height 746
click at [18, 163] on h3 "Individuelle und persönliche Beratung vor Ort - in Versmold, Detmold oder Soest" at bounding box center [224, 176] width 420 height 30
click at [166, 69] on icon at bounding box center [166, 68] width 12 height 12
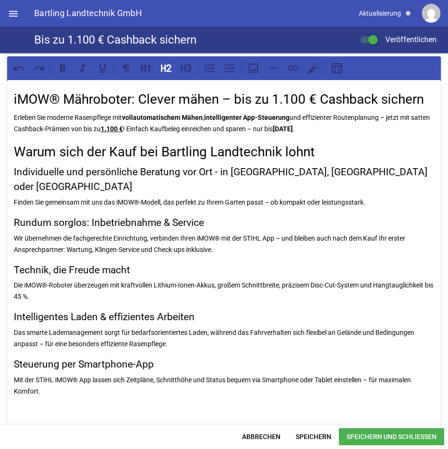
click at [342, 131] on p "Erleben Sie moderne Rasenpflege mit voll­automatischem Mähen , intelligenter Ap…" at bounding box center [224, 123] width 420 height 23
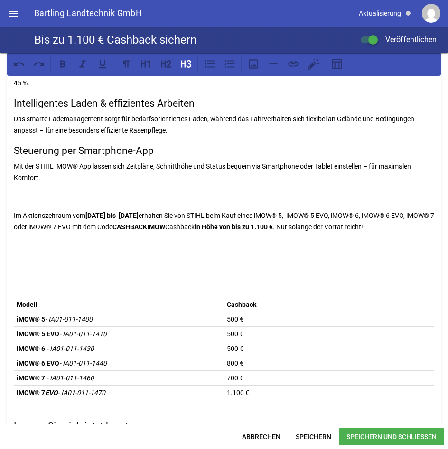
scroll to position [237, 0]
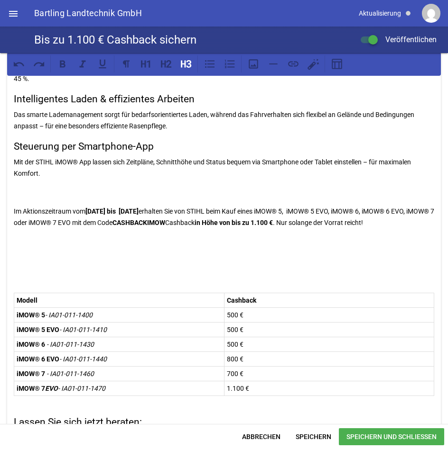
drag, startPoint x: 20, startPoint y: 184, endPoint x: 30, endPoint y: 186, distance: 10.6
click at [20, 183] on div "iMOW® Mähroboter: Clever mähen – bis zu 1.100 € Cashback sichern Erleben Sie mo…" at bounding box center [223, 227] width 433 height 768
click at [43, 236] on p at bounding box center [224, 241] width 420 height 11
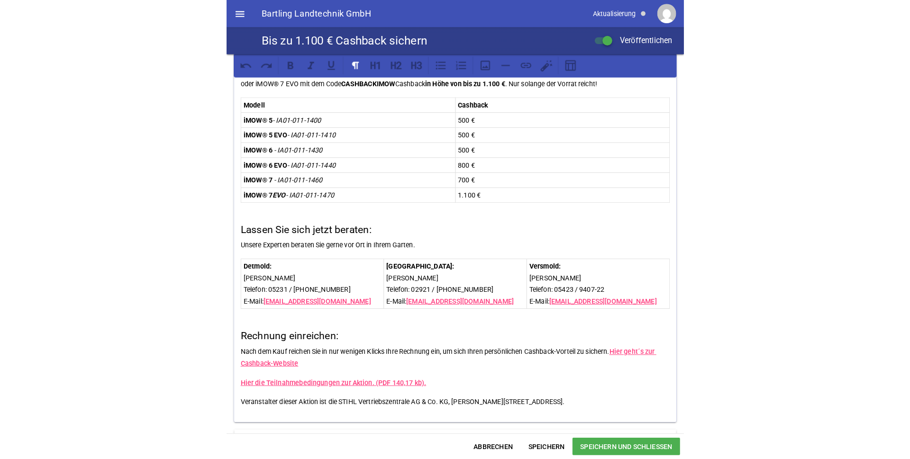
scroll to position [379, 0]
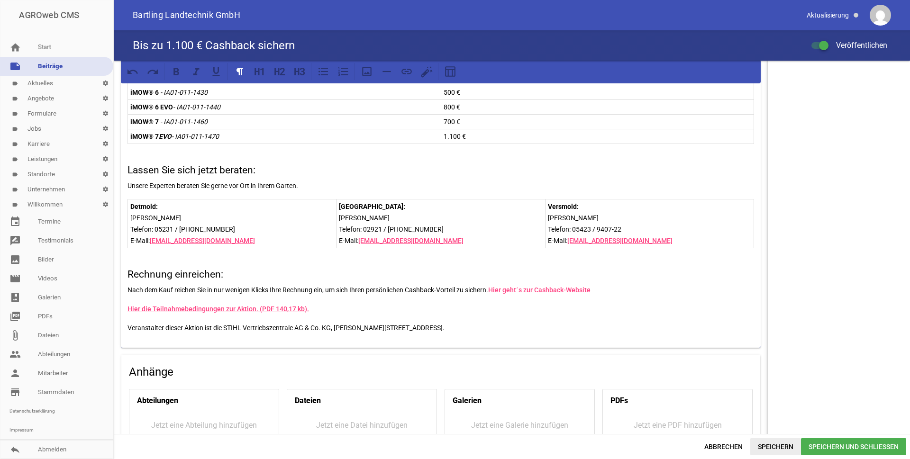
click at [771, 449] on span "Speichern" at bounding box center [775, 447] width 51 height 17
click at [770, 161] on aside "Titelbild delete crop image Vorschaubild delete crop image Bis zu 1.100 € Cashb…" at bounding box center [839, 120] width 142 height 879
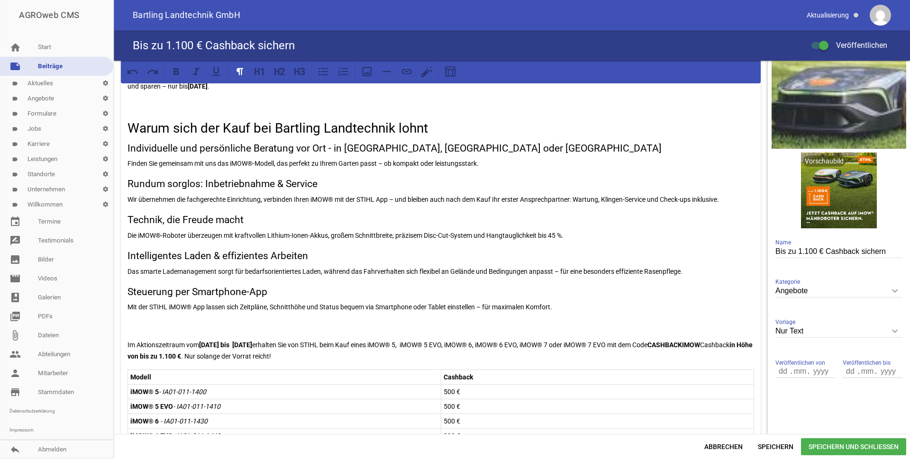
scroll to position [0, 0]
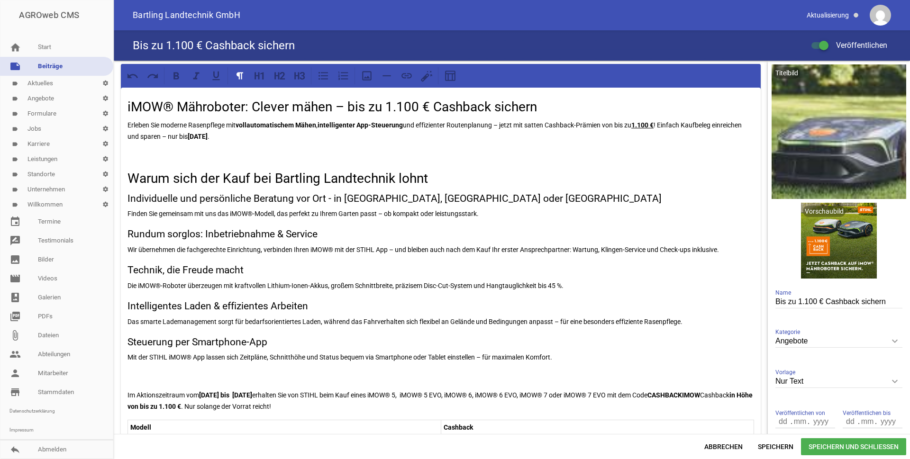
click at [646, 127] on u "1.100 €" at bounding box center [642, 125] width 22 height 8
drag, startPoint x: 661, startPoint y: 125, endPoint x: 635, endPoint y: 125, distance: 26.1
click at [635, 125] on p "Erleben Sie moderne Rasenpflege mit voll­automatischem Mähen , intelligenter Ap…" at bounding box center [441, 130] width 627 height 23
click at [216, 77] on icon at bounding box center [216, 76] width 12 height 12
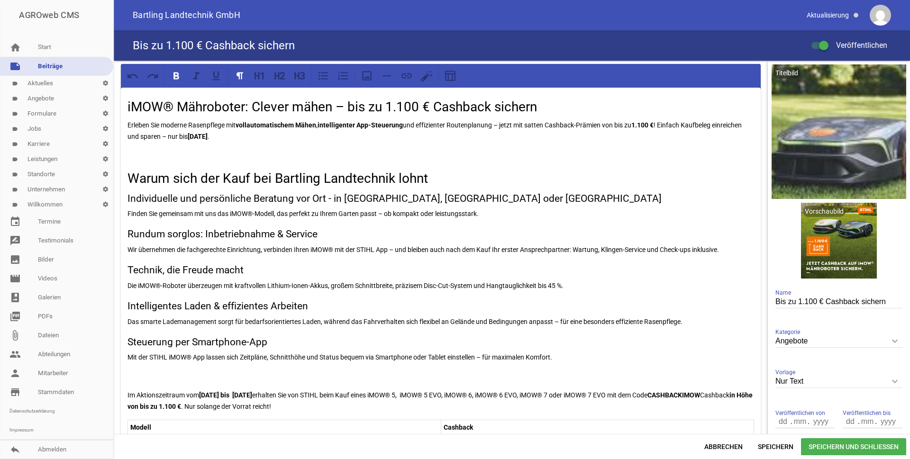
click at [696, 208] on p "Finden Sie gemeinsam mit uns das iMOW®-Modell, das perfekt zu Ihrem Garten pass…" at bounding box center [441, 213] width 627 height 11
drag, startPoint x: 665, startPoint y: 126, endPoint x: 670, endPoint y: 126, distance: 5.7
click at [665, 126] on p "Erleben Sie moderne Rasenpflege mit voll­automatischem Mähen , intelligenter Ap…" at bounding box center [441, 130] width 627 height 23
click at [773, 444] on span "Speichern" at bounding box center [775, 447] width 51 height 17
click at [177, 169] on h2 "Warum sich der Kauf bei Bartling Landtechnik lohnt" at bounding box center [441, 179] width 627 height 20
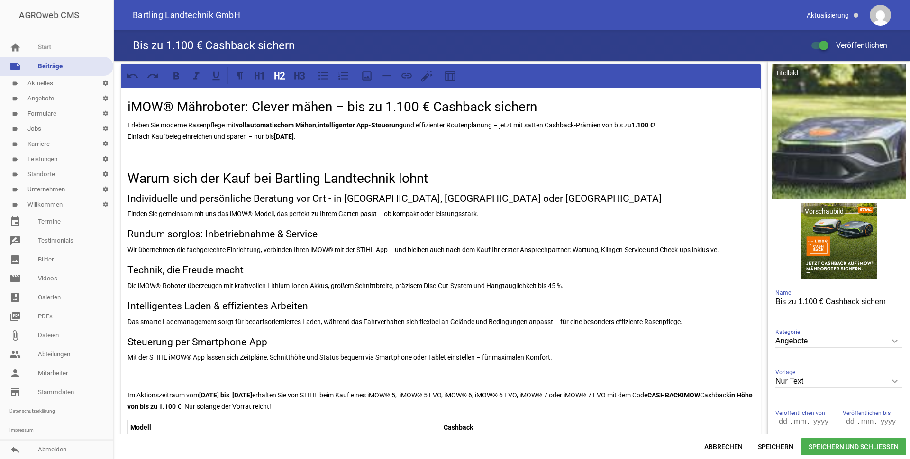
click at [140, 166] on div "iMOW® Mähroboter: Clever mähen – bis zu 1.100 € Cashback sichern Erleben Sie mo…" at bounding box center [441, 408] width 640 height 640
click at [149, 153] on p at bounding box center [441, 155] width 627 height 11
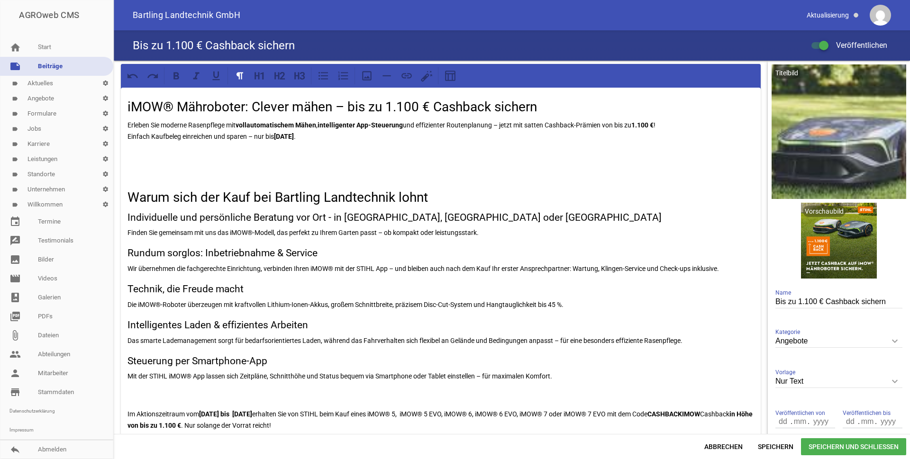
scroll to position [142, 0]
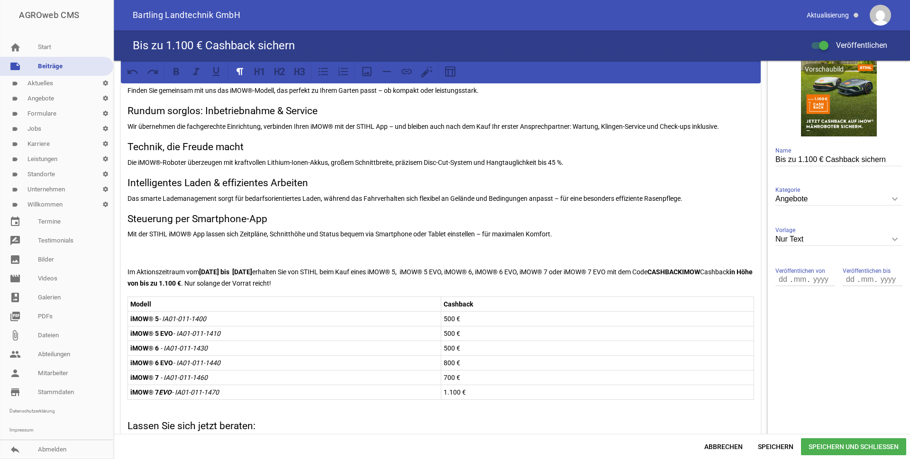
click at [155, 254] on p at bounding box center [441, 252] width 627 height 11
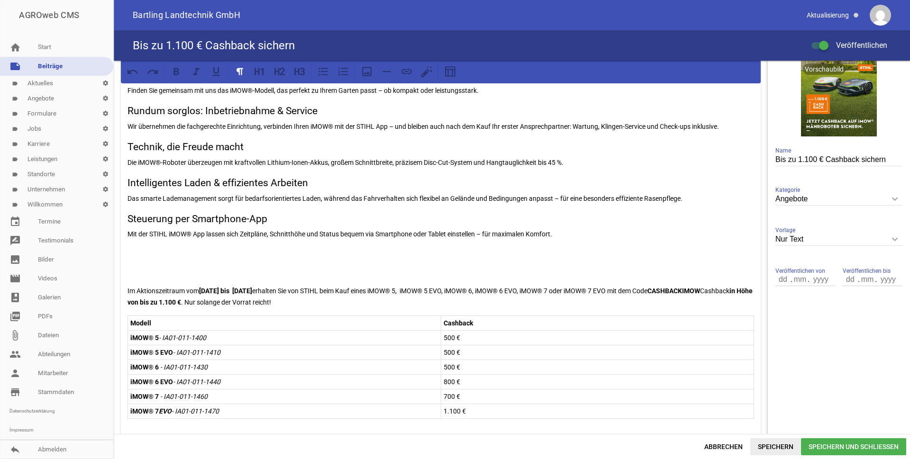
click at [789, 448] on span "Speichern" at bounding box center [775, 447] width 51 height 17
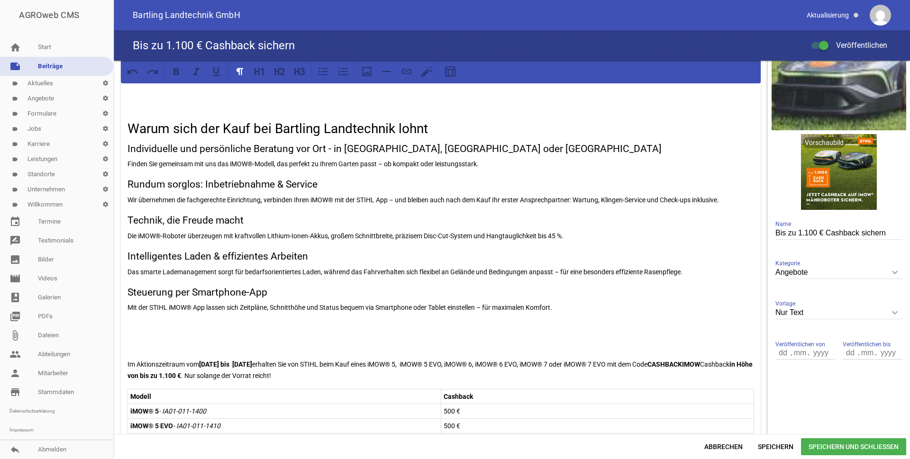
scroll to position [0, 0]
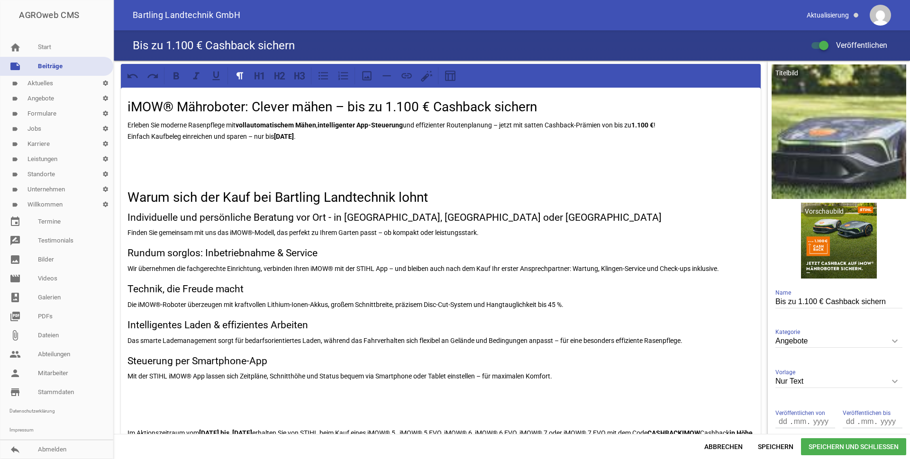
click at [176, 162] on div "iMOW® Mähroboter: Clever mähen – bis zu 1.100 € Cashback sichern Erleben Sie mo…" at bounding box center [441, 426] width 640 height 677
click at [137, 156] on p at bounding box center [441, 155] width 627 height 11
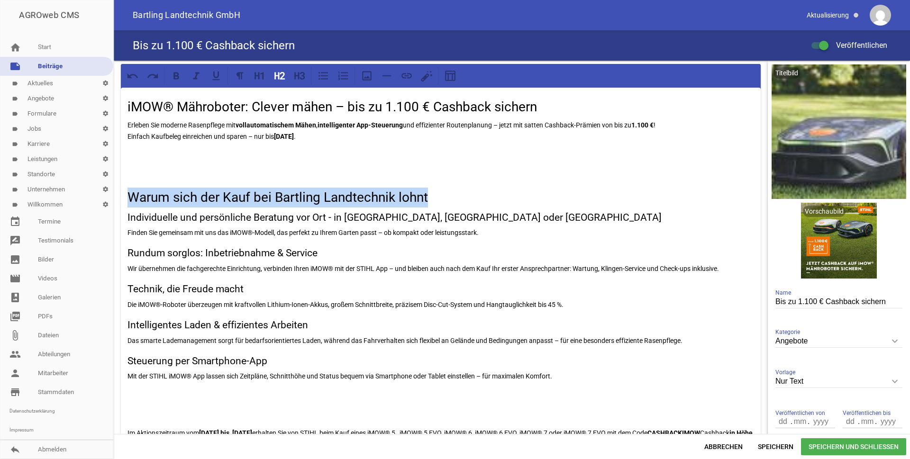
drag, startPoint x: 321, startPoint y: 194, endPoint x: 123, endPoint y: 197, distance: 198.2
click at [123, 197] on div "iMOW® Mähroboter: Clever mähen – bis zu 1.100 € Cashback sichern Erleben Sie mo…" at bounding box center [441, 426] width 640 height 677
click at [208, 200] on h2 "Warum sich der Kauf bei Bartling Landtechnik lohnt" at bounding box center [441, 198] width 627 height 20
drag, startPoint x: 270, startPoint y: 195, endPoint x: 121, endPoint y: 195, distance: 148.4
click at [121, 195] on div "iMOW® Mähroboter: Clever mähen – bis zu 1.100 € Cashback sichern Erleben Sie mo…" at bounding box center [441, 426] width 640 height 677
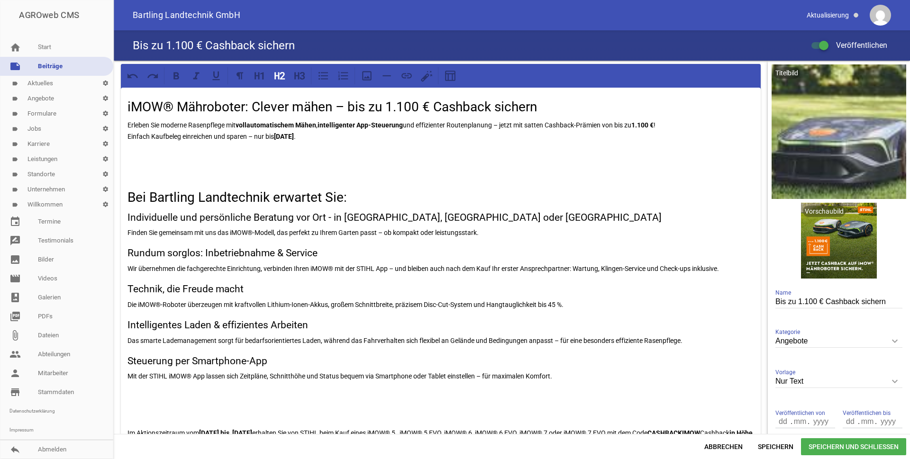
click at [414, 147] on div "iMOW® Mähroboter: Clever mähen – bis zu 1.100 € Cashback sichern Erleben Sie mo…" at bounding box center [441, 426] width 640 height 677
click at [396, 156] on p at bounding box center [441, 155] width 627 height 11
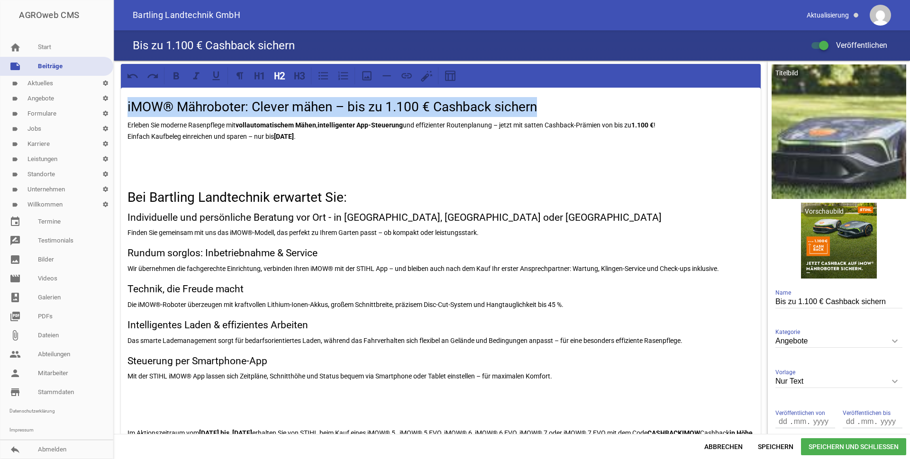
drag, startPoint x: 543, startPoint y: 106, endPoint x: 124, endPoint y: 102, distance: 419.1
click at [124, 102] on div "iMOW® Mähroboter: Clever mähen – bis zu 1.100 € Cashback sichern Erleben Sie mo…" at bounding box center [441, 426] width 640 height 677
copy h2 "iMOW® Mähroboter: Clever mähen – bis zu 1.100 € Cashback sichern"
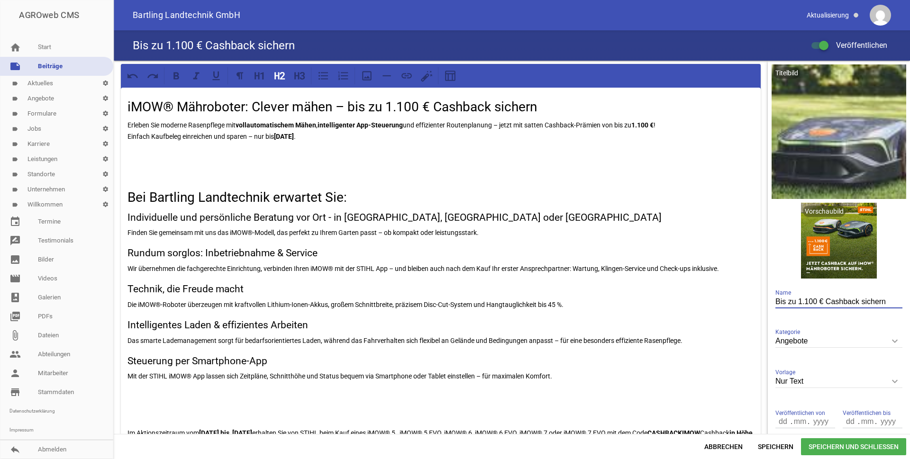
click at [881, 301] on input "Bis zu 1.100 € Cashback sichern" at bounding box center [839, 302] width 127 height 13
drag, startPoint x: 885, startPoint y: 302, endPoint x: 751, endPoint y: 299, distance: 133.7
click at [751, 299] on div "iMOW® Mähroboter: Clever mähen – bis zu 1.100 € Cashback sichern Erleben Sie mo…" at bounding box center [512, 248] width 796 height 374
paste input "iMOW® Mähroboter: Clever mähen – b"
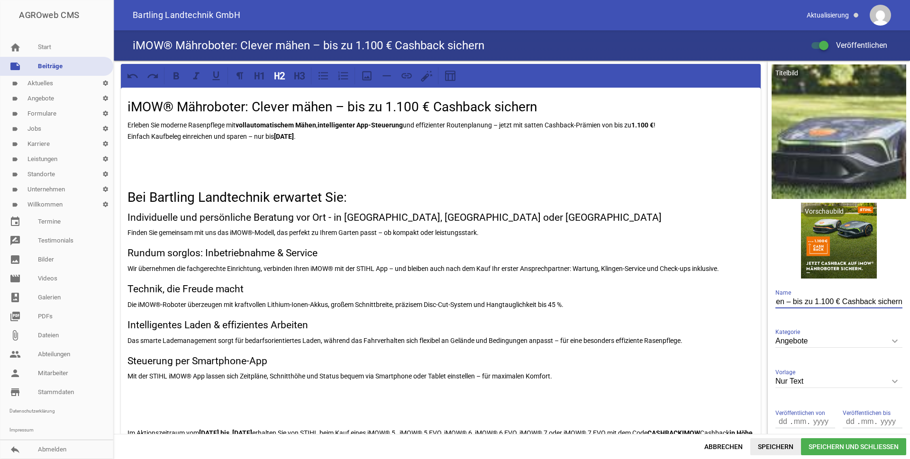
type input "iMOW® Mähroboter: Clever mähen – bis zu 1.100 € Cashback sichern"
click at [781, 448] on span "Speichern" at bounding box center [775, 447] width 51 height 17
click at [537, 105] on h2 "iMOW® Mähroboter: Clever mähen – bis zu 1.100 € Cashback sichern" at bounding box center [441, 107] width 627 height 20
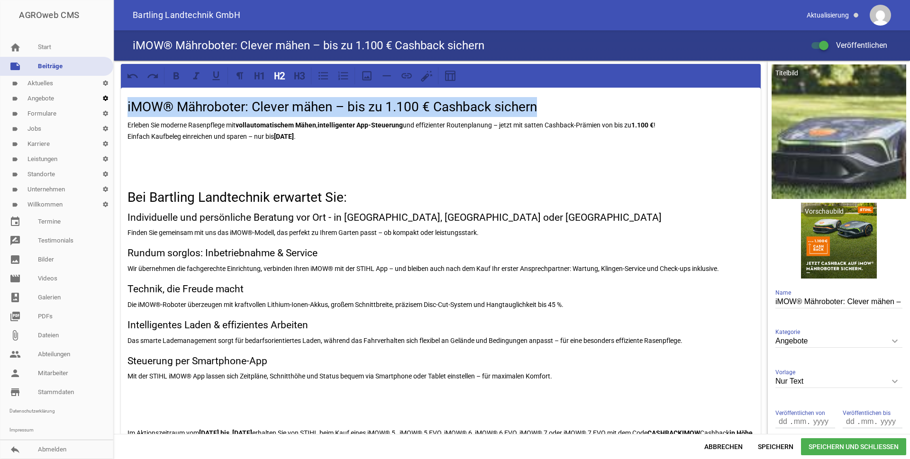
drag, startPoint x: 550, startPoint y: 106, endPoint x: 103, endPoint y: 99, distance: 447.1
click at [103, 99] on div "AGROweb CMS home Start note Beiträge label Aktuelles settings label Angebote se…" at bounding box center [455, 229] width 910 height 459
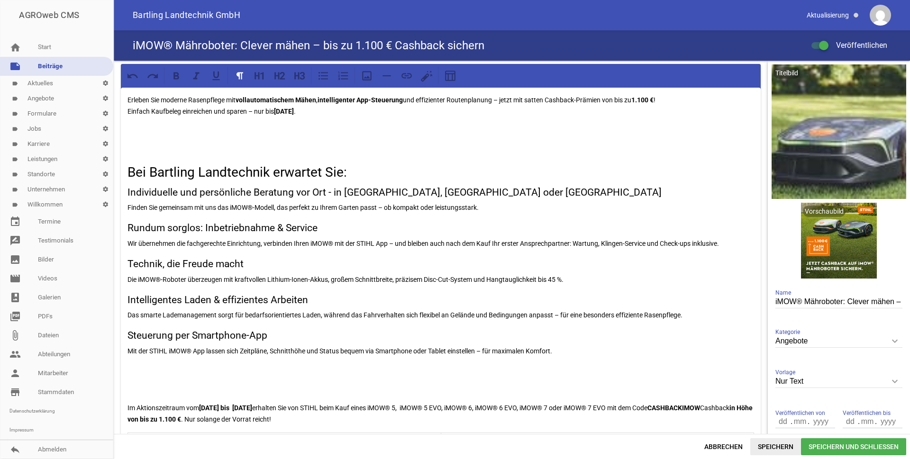
click at [787, 445] on span "Speichern" at bounding box center [775, 447] width 51 height 17
click at [233, 159] on div "Erleben Sie moderne Rasenpflege mit voll­automatischem Mähen , intelligenter Ap…" at bounding box center [441, 414] width 640 height 652
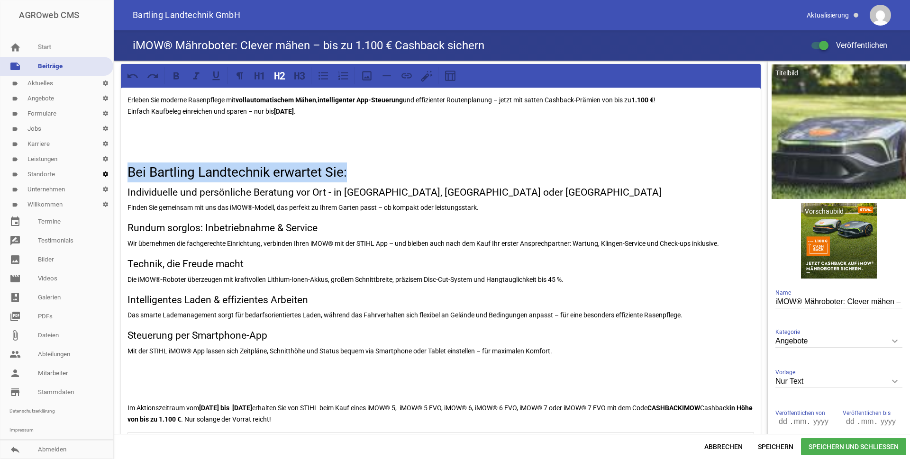
drag, startPoint x: 361, startPoint y: 169, endPoint x: 100, endPoint y: 170, distance: 260.8
click at [100, 170] on div "AGROweb CMS home Start note Beiträge label Aktuelles settings label Angebote se…" at bounding box center [455, 229] width 910 height 459
click at [296, 76] on icon at bounding box center [296, 75] width 5 height 7
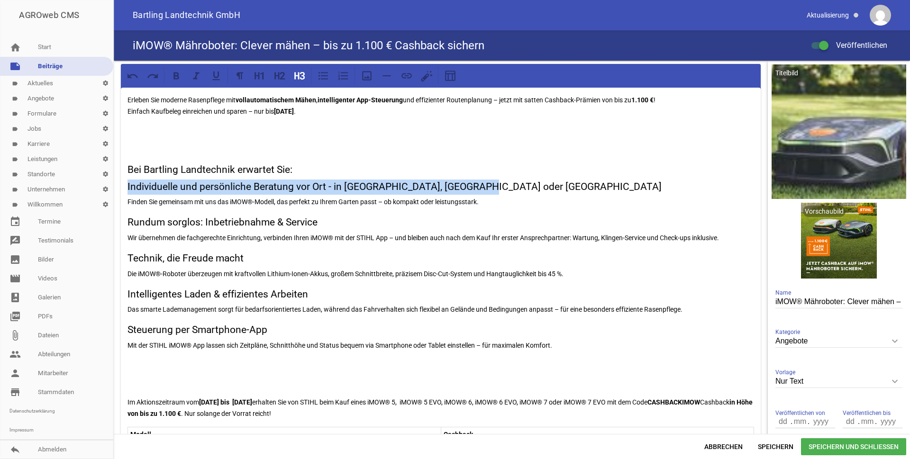
drag, startPoint x: 488, startPoint y: 187, endPoint x: 124, endPoint y: 186, distance: 364.1
click at [124, 186] on div "Erleben Sie moderne Rasenpflege mit voll­automatischem Mähen , intelligenter Ap…" at bounding box center [441, 411] width 640 height 647
click at [304, 77] on icon at bounding box center [302, 76] width 5 height 8
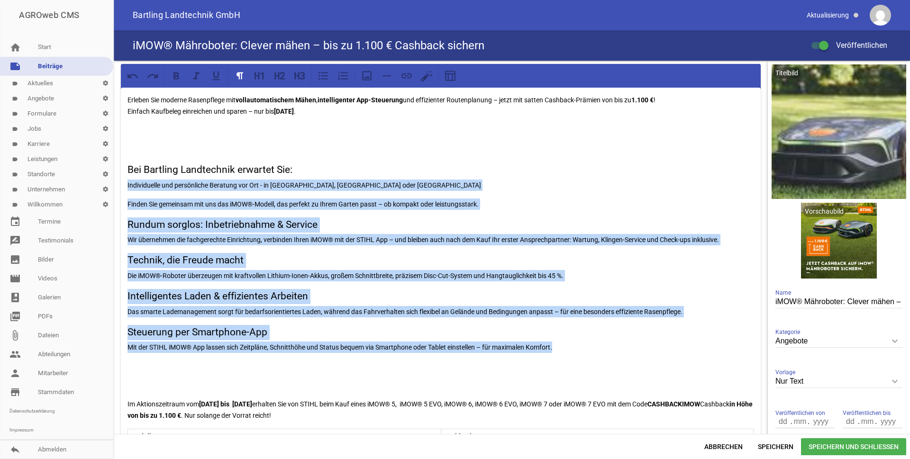
drag, startPoint x: 485, startPoint y: 329, endPoint x: 119, endPoint y: 183, distance: 393.9
click at [298, 76] on icon at bounding box center [296, 75] width 5 height 7
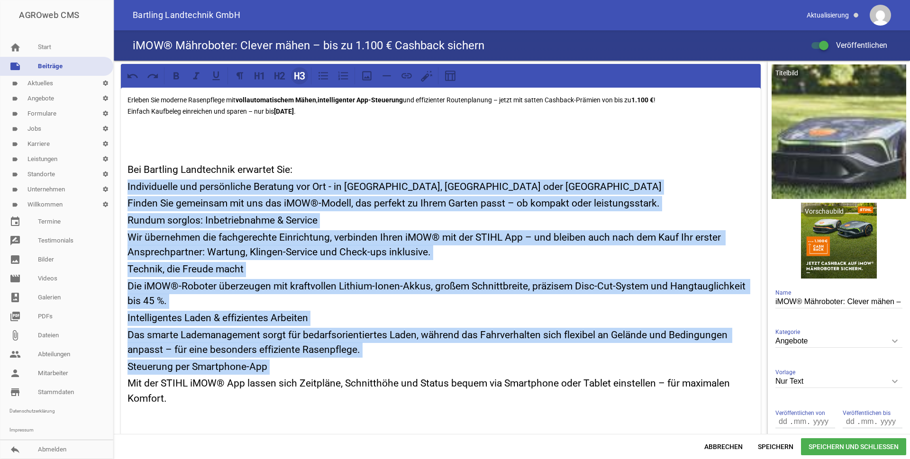
click at [298, 76] on icon at bounding box center [296, 75] width 5 height 7
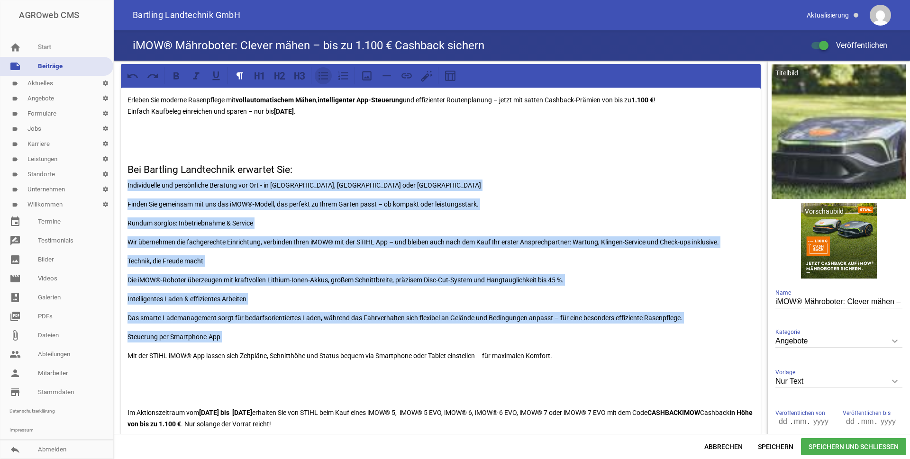
click at [323, 78] on icon at bounding box center [323, 76] width 12 height 12
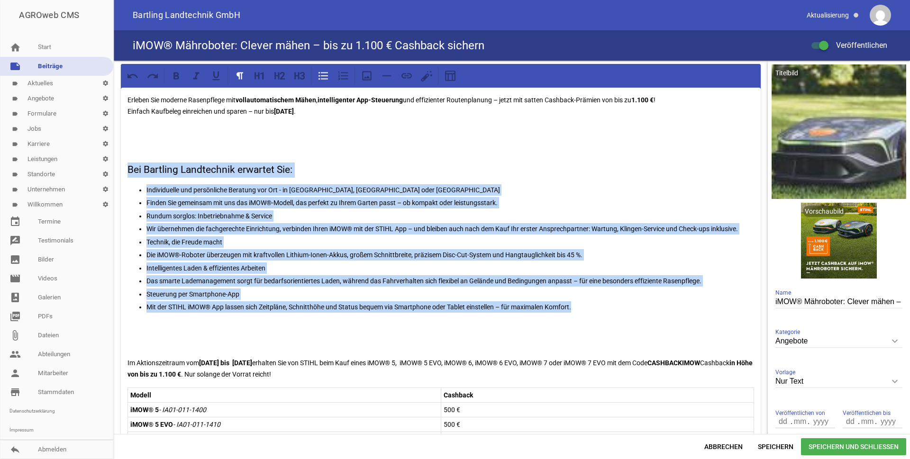
click at [238, 195] on p "Individuelle und persönliche Beratung vor Ort - in Versmold, Detmold oder Soest" at bounding box center [450, 189] width 608 height 11
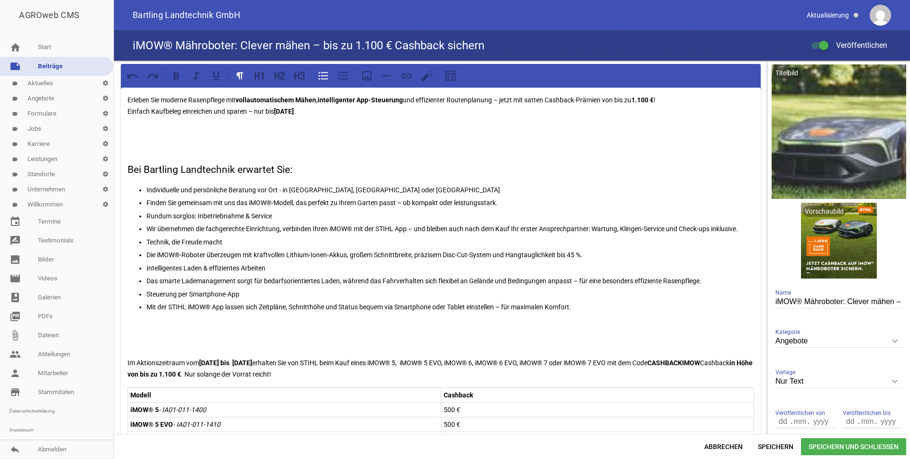
click at [144, 203] on ul "Individuelle und persönliche Beratung vor Ort - in Versmold, Detmold oder Soest…" at bounding box center [441, 248] width 627 height 129
click at [146, 229] on p "Wir übernehmen die fachgerechte Einrichtung, verbinden Ihren iMOW® mit der STIH…" at bounding box center [450, 228] width 608 height 11
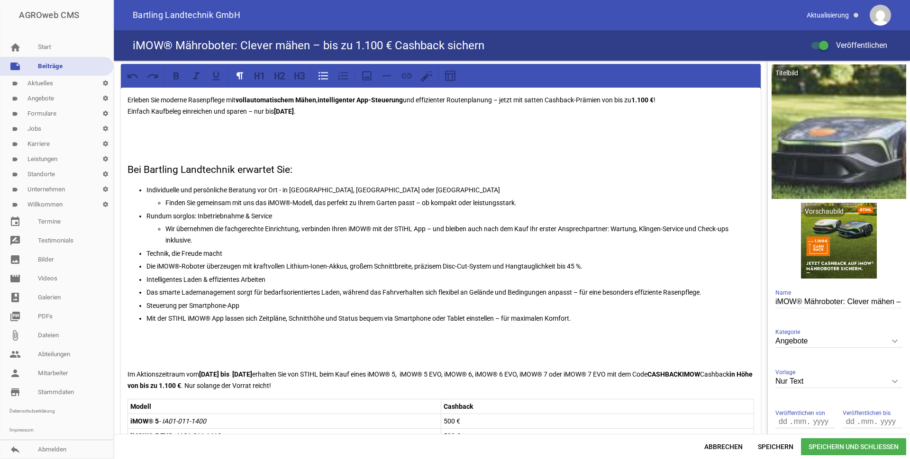
click at [145, 265] on ul "Individuelle und persönliche Beratung vor Ort - in Versmold, Detmold oder Soest…" at bounding box center [441, 254] width 627 height 140
click at [146, 294] on ul "Individuelle und persönliche Beratung vor Ort - in Versmold, Detmold oder Soest…" at bounding box center [441, 254] width 627 height 140
click at [147, 318] on p "Mit der STIHL iMOW® App lassen sich Zeitpläne, Schnitthöhe und Status bequem vi…" at bounding box center [450, 318] width 608 height 11
click at [773, 444] on span "Speichern" at bounding box center [775, 447] width 51 height 17
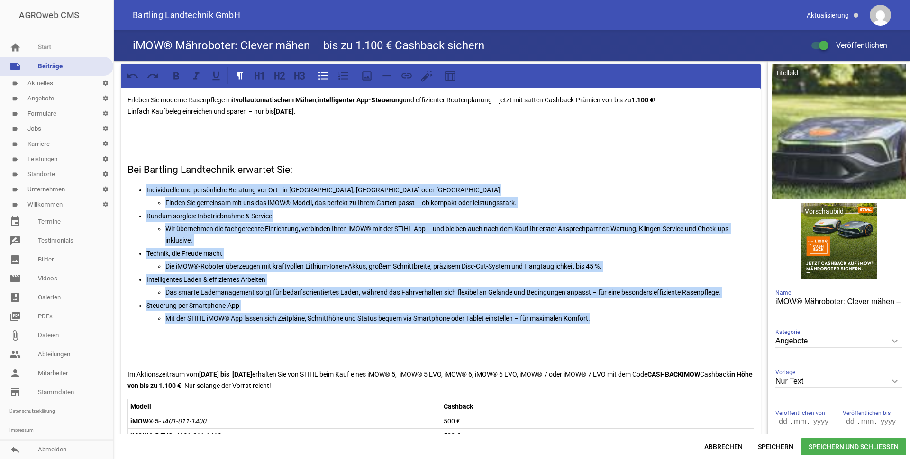
drag, startPoint x: 588, startPoint y: 319, endPoint x: 144, endPoint y: 192, distance: 461.5
click at [144, 192] on ul "Individuelle und persönliche Beratung vor Ort - in Versmold, Detmold oder Soest…" at bounding box center [441, 254] width 627 height 140
click at [326, 76] on icon at bounding box center [323, 76] width 9 height 8
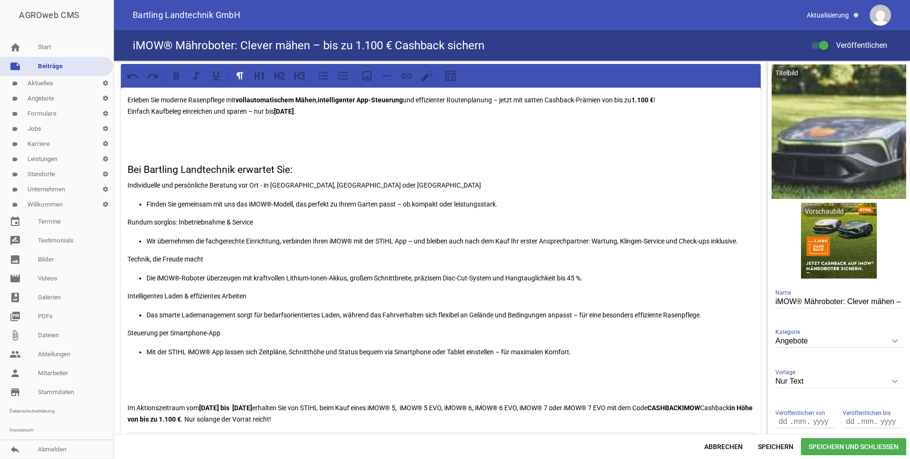
drag, startPoint x: 163, startPoint y: 243, endPoint x: 153, endPoint y: 209, distance: 35.2
click at [163, 242] on p "Wir übernehmen die fachgerechte Einrichtung, verbinden Ihren iMOW® mit der STIH…" at bounding box center [450, 241] width 608 height 11
click at [148, 199] on p "Finden Sie gemeinsam mit uns das iMOW®-Modell, das perfekt zu Ihrem Garten pass…" at bounding box center [450, 204] width 608 height 11
click at [327, 80] on icon at bounding box center [323, 76] width 12 height 12
click at [186, 237] on p "Wir übernehmen die fachgerechte Einrichtung, verbinden Ihren iMOW® mit der STIH…" at bounding box center [450, 242] width 608 height 11
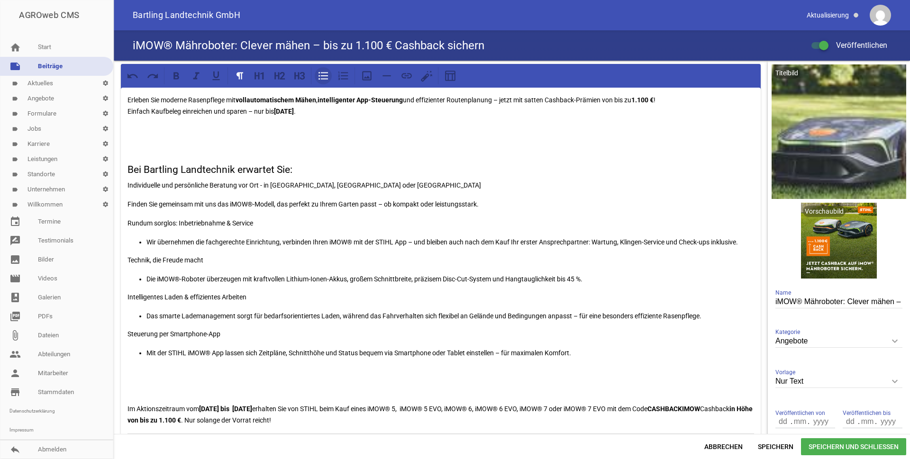
click at [324, 74] on icon at bounding box center [323, 76] width 12 height 12
click at [190, 277] on p "Die iMOW®-Roboter überzeugen mit kraftvollen Lithium-Ionen-Akkus, großem Schnit…" at bounding box center [450, 280] width 608 height 11
click at [326, 73] on icon at bounding box center [323, 76] width 12 height 12
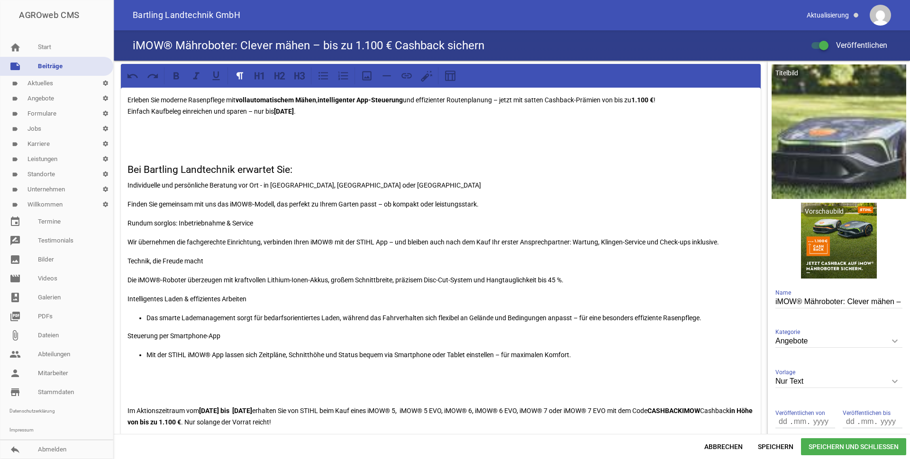
click at [175, 319] on p "Das smarte Lademanagement sorgt für bedarfsorientiertes Laden, während das Fahr…" at bounding box center [450, 317] width 608 height 11
click at [325, 81] on icon at bounding box center [323, 76] width 12 height 12
click at [186, 354] on p "Mit der STIHL iMOW® App lassen sich Zeitpläne, Schnitthöhe und Status bequem vi…" at bounding box center [450, 355] width 608 height 11
click at [322, 76] on icon at bounding box center [323, 76] width 9 height 8
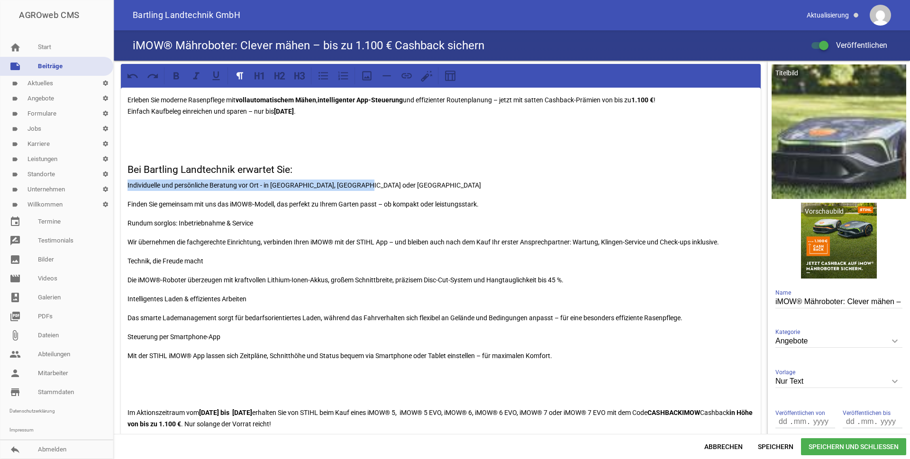
drag, startPoint x: 366, startPoint y: 185, endPoint x: 121, endPoint y: 180, distance: 244.7
click at [121, 180] on div "Erleben Sie moderne Rasenpflege mit voll­automatischem Mähen , intelligenter Ap…" at bounding box center [441, 416] width 640 height 657
click at [176, 78] on icon at bounding box center [176, 76] width 12 height 12
click at [409, 186] on p "Individuelle und persönliche Beratung vor Ort - in Versmold, Detmold oder Soest" at bounding box center [441, 185] width 627 height 11
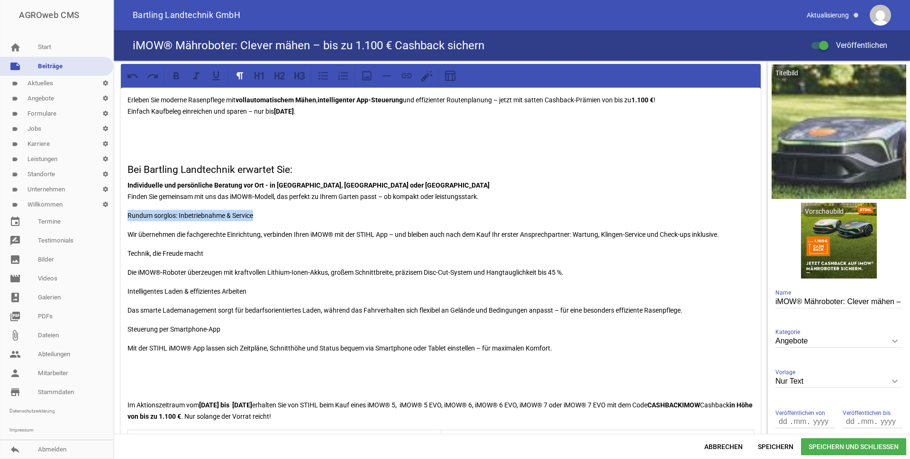
drag, startPoint x: 247, startPoint y: 215, endPoint x: 126, endPoint y: 214, distance: 121.4
click at [126, 214] on div "Erleben Sie moderne Rasenpflege mit voll­automatischem Mähen , intelligenter Ap…" at bounding box center [441, 412] width 640 height 649
click at [173, 74] on icon at bounding box center [176, 76] width 12 height 12
click at [293, 219] on p "Rundum sorglos: Inbetriebnahme & Service" at bounding box center [441, 215] width 627 height 11
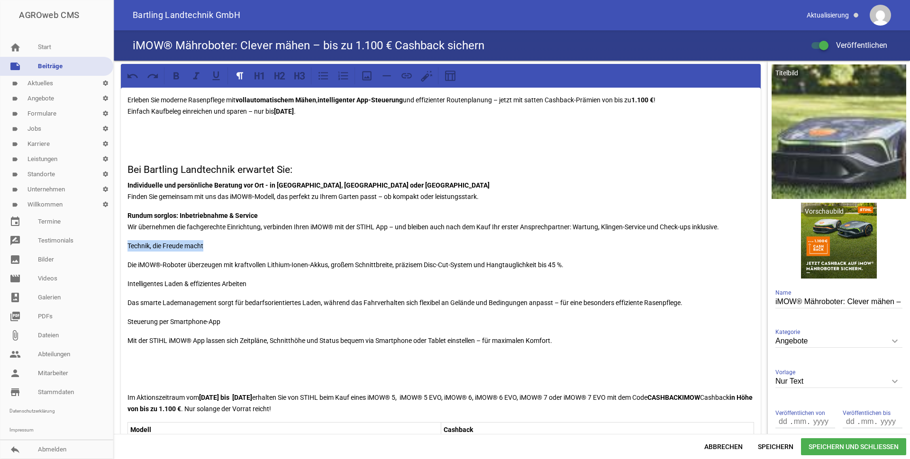
drag, startPoint x: 210, startPoint y: 249, endPoint x: 117, endPoint y: 248, distance: 92.9
click at [176, 76] on icon at bounding box center [177, 75] width 6 height 7
click at [256, 256] on div "Erleben Sie moderne Rasenpflege mit voll­automatischem Mähen , intelligenter Ap…" at bounding box center [441, 408] width 640 height 641
click at [250, 237] on div "Erleben Sie moderne Rasenpflege mit voll­automatischem Mähen , intelligenter Ap…" at bounding box center [441, 408] width 640 height 641
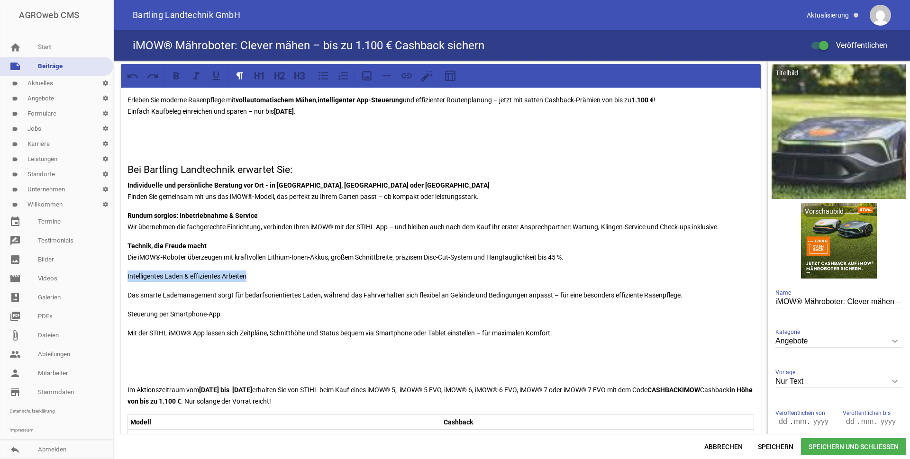
drag, startPoint x: 267, startPoint y: 280, endPoint x: 125, endPoint y: 269, distance: 143.1
click at [125, 269] on div "Erleben Sie moderne Rasenpflege mit voll­automatischem Mähen , intelligenter Ap…" at bounding box center [441, 405] width 640 height 634
click at [175, 73] on icon at bounding box center [177, 75] width 6 height 7
click at [269, 277] on p "Intelligentes Laden & effizientes Arbeiten" at bounding box center [441, 276] width 627 height 11
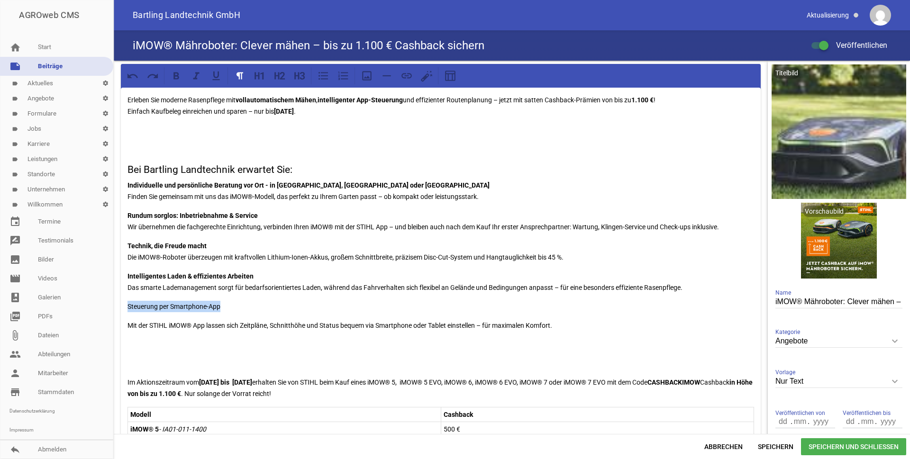
drag, startPoint x: 215, startPoint y: 305, endPoint x: 125, endPoint y: 305, distance: 90.6
click at [125, 305] on div "Erleben Sie moderne Rasenpflege mit voll­automatischem Mähen , intelligenter Ap…" at bounding box center [441, 401] width 640 height 626
click at [174, 78] on icon at bounding box center [176, 76] width 12 height 12
click at [238, 308] on p "Steuerung per Smartphone-App" at bounding box center [441, 306] width 627 height 11
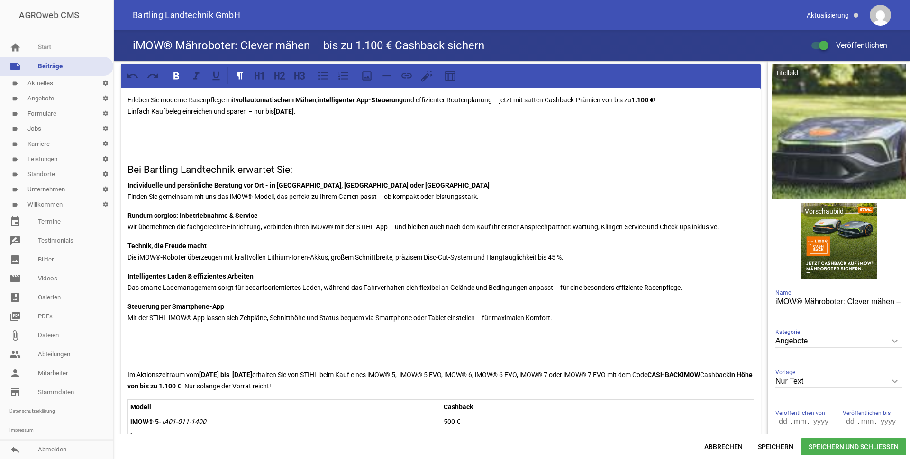
click at [181, 341] on p at bounding box center [441, 336] width 627 height 11
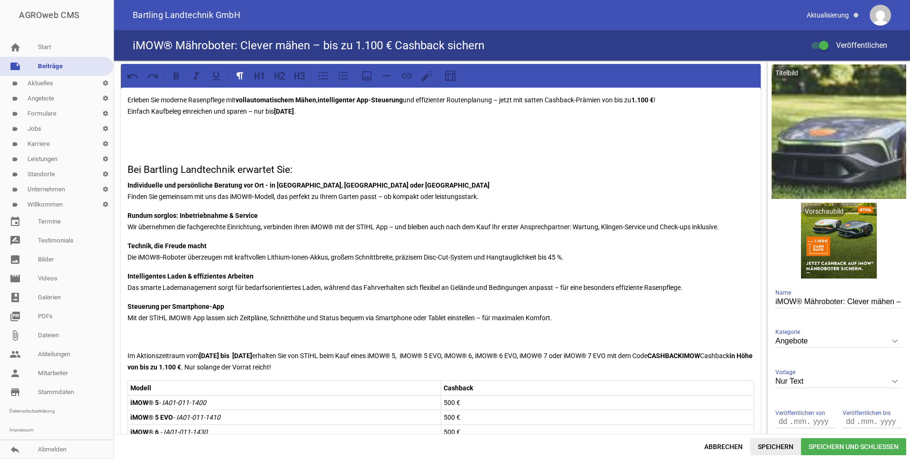
click at [762, 440] on span "Speichern" at bounding box center [775, 447] width 51 height 17
click at [518, 372] on div "Erleben Sie moderne Rasenpflege mit voll­automatischem Mähen , intelligenter Ap…" at bounding box center [441, 388] width 640 height 600
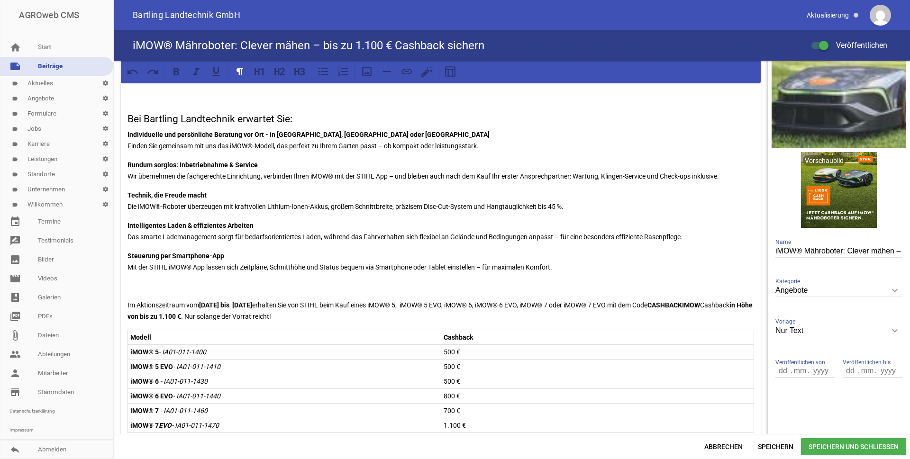
scroll to position [142, 0]
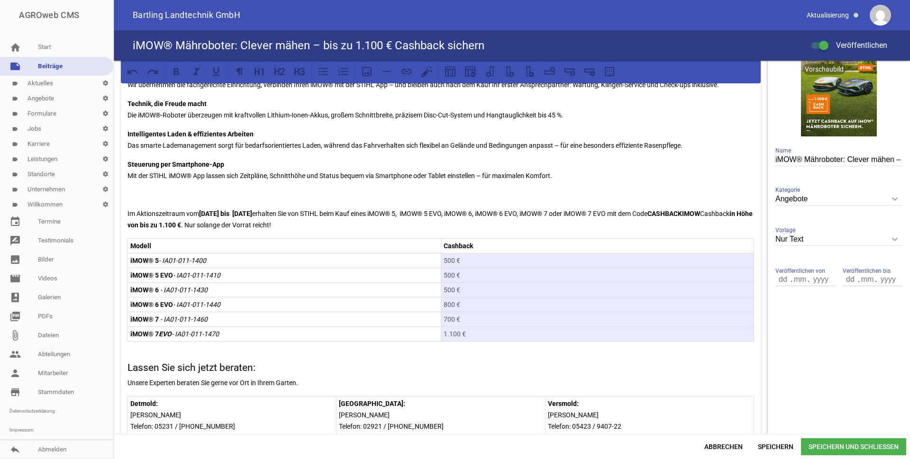
drag, startPoint x: 471, startPoint y: 333, endPoint x: 447, endPoint y: 255, distance: 81.4
click at [447, 255] on tbody "Modell Cashback iMOW® 5 - IA01-011-1400 500 € iMOW® 5 EVO - IA01-011-1410 500 €…" at bounding box center [441, 289] width 626 height 103
click at [178, 72] on icon at bounding box center [177, 71] width 6 height 7
click at [774, 448] on span "Speichern" at bounding box center [775, 447] width 51 height 17
click at [488, 242] on p "Cashback" at bounding box center [598, 245] width 308 height 11
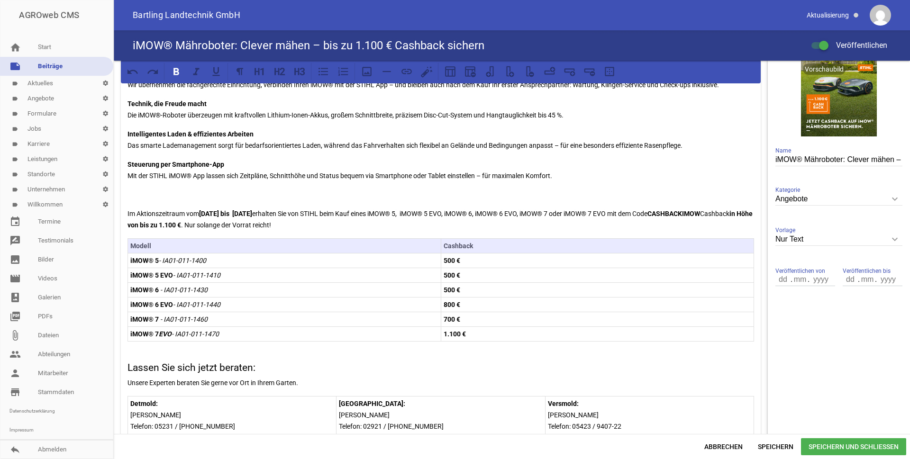
drag, startPoint x: 481, startPoint y: 246, endPoint x: 168, endPoint y: 238, distance: 313.0
click at [168, 238] on tr "Modell Cashback" at bounding box center [441, 245] width 626 height 15
drag, startPoint x: 216, startPoint y: 73, endPoint x: 221, endPoint y: 73, distance: 5.8
click at [216, 73] on icon at bounding box center [215, 71] width 7 height 9
click at [779, 450] on span "Speichern" at bounding box center [775, 447] width 51 height 17
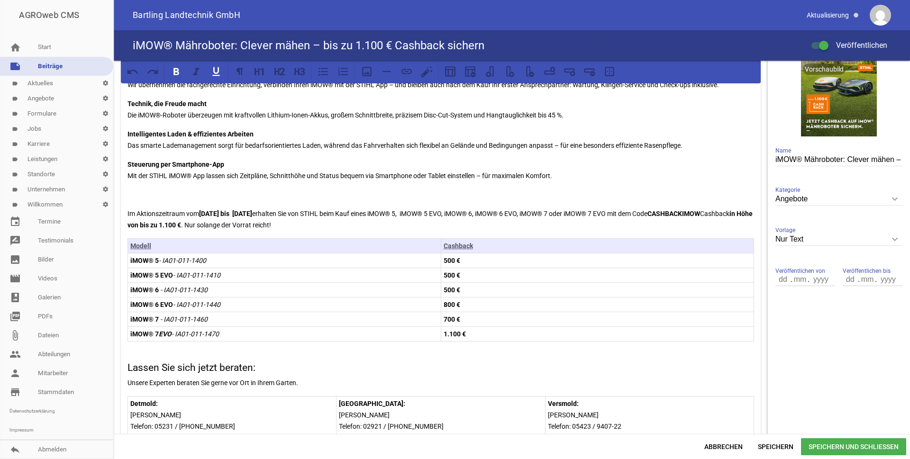
scroll to position [237, 0]
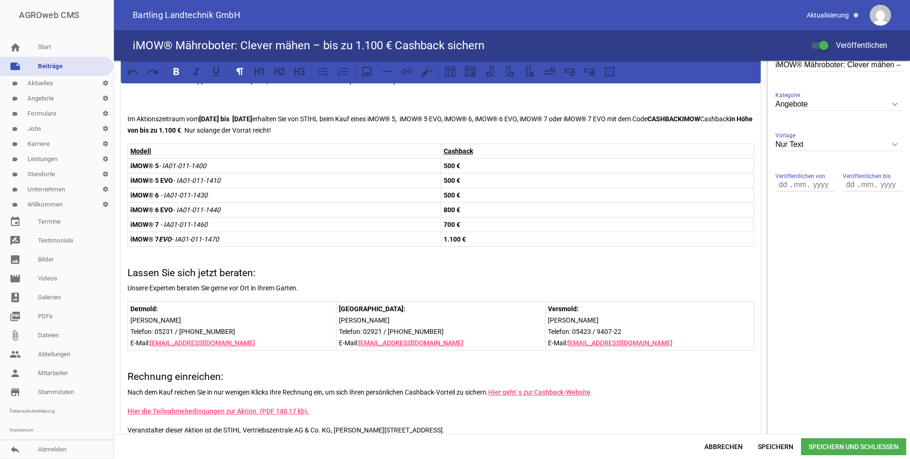
click at [471, 172] on td "500 €" at bounding box center [597, 165] width 313 height 15
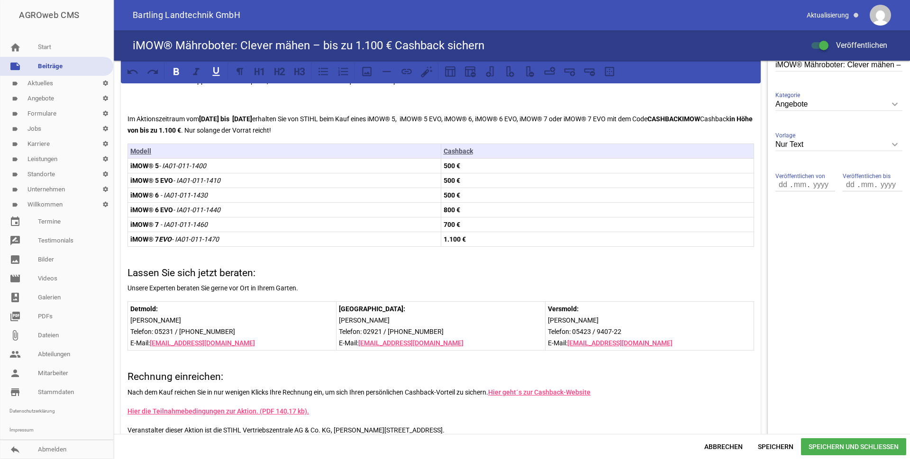
drag, startPoint x: 478, startPoint y: 152, endPoint x: 131, endPoint y: 149, distance: 347.1
click at [131, 149] on tr "Modell Cashback" at bounding box center [441, 151] width 626 height 15
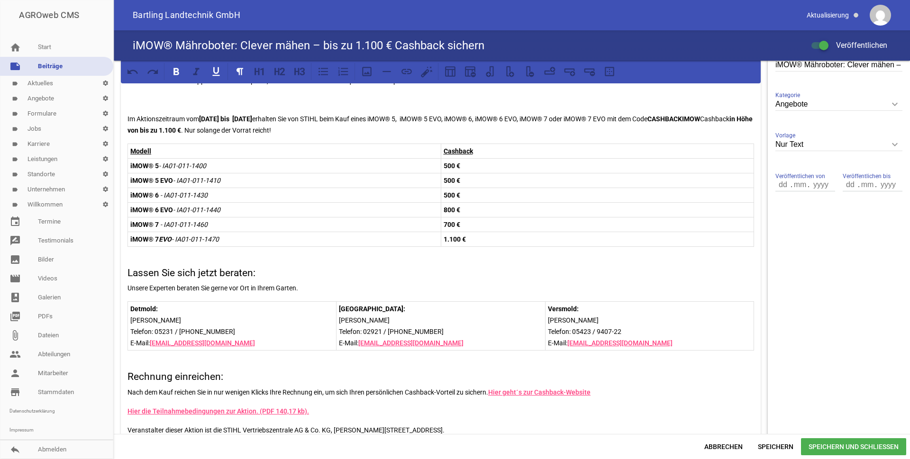
click at [459, 151] on u "Cashback" at bounding box center [458, 151] width 29 height 8
click at [467, 150] on u "Cashback" at bounding box center [458, 151] width 29 height 8
click at [458, 151] on u "Cashback" at bounding box center [458, 151] width 29 height 8
click at [303, 70] on icon at bounding box center [299, 71] width 12 height 12
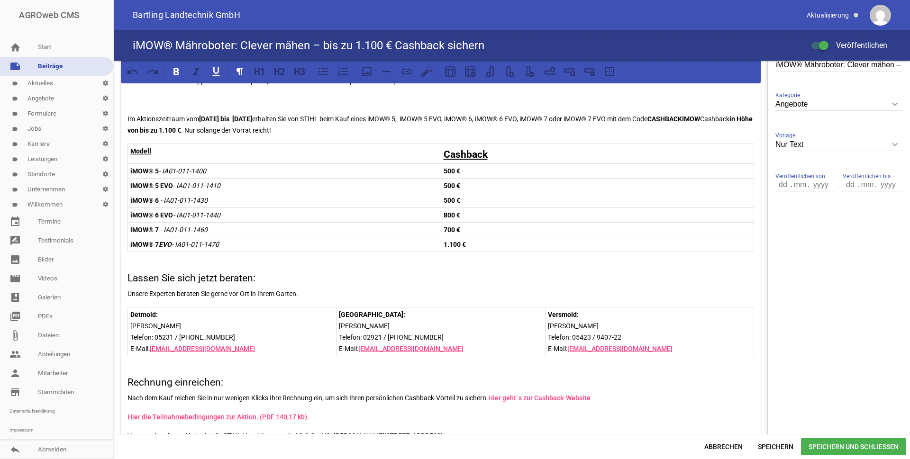
click at [152, 152] on p "Modell" at bounding box center [284, 151] width 308 height 11
click at [305, 73] on icon at bounding box center [302, 72] width 5 height 8
click at [787, 446] on span "Speichern" at bounding box center [775, 447] width 51 height 17
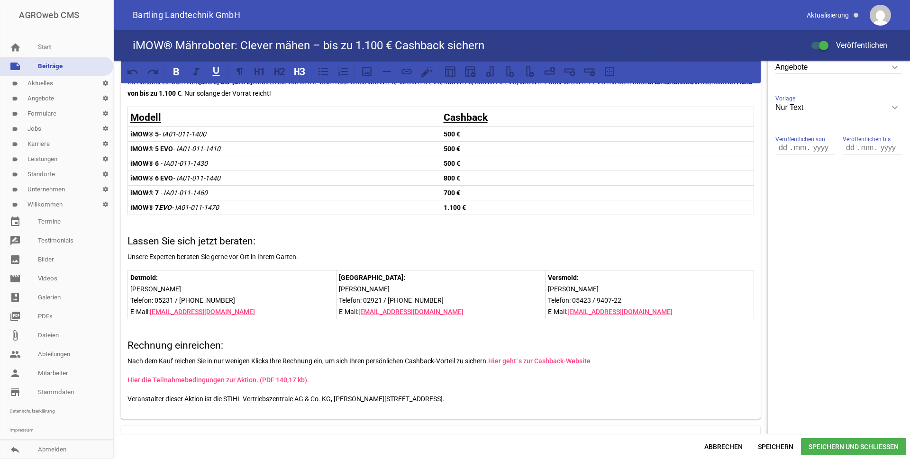
scroll to position [284, 0]
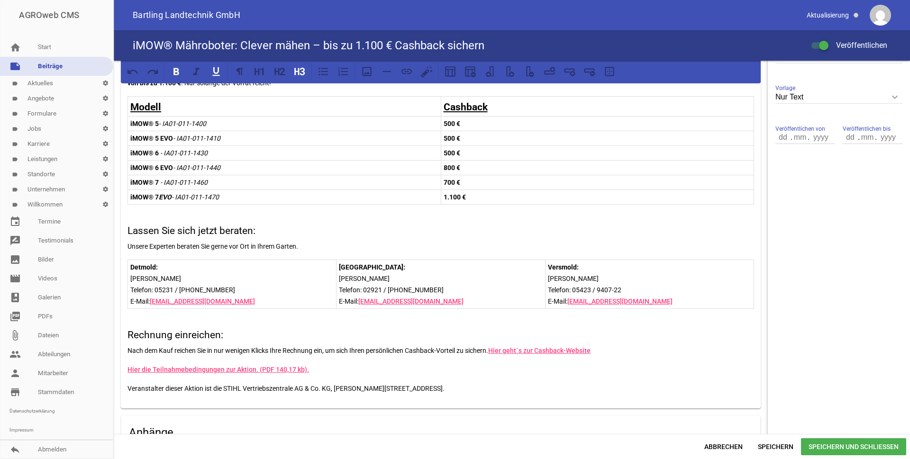
click at [199, 281] on p "Daniel Ridder" at bounding box center [231, 278] width 203 height 11
click at [399, 277] on p "Andreas Grieger" at bounding box center [440, 278] width 203 height 11
click at [642, 276] on p "Frank Oberschelp" at bounding box center [649, 278] width 203 height 11
click at [775, 440] on span "Speichern" at bounding box center [775, 447] width 51 height 17
click at [199, 264] on p "Detmold:" at bounding box center [231, 267] width 203 height 11
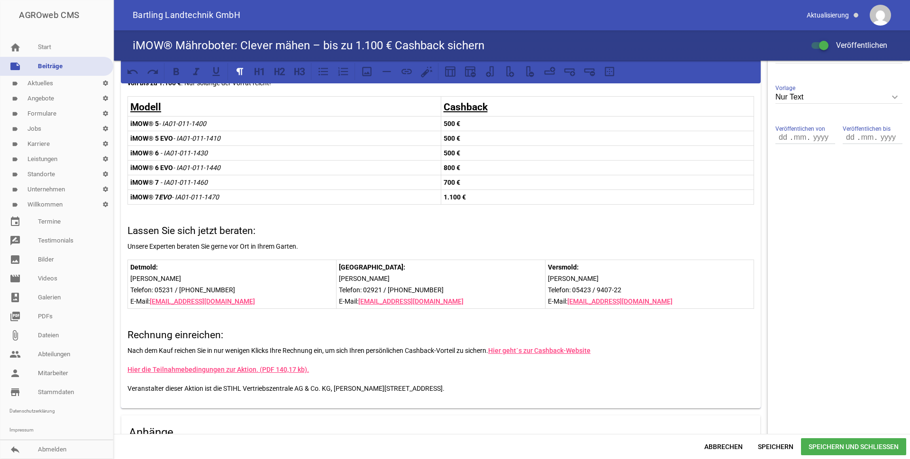
click at [396, 275] on p "Andreas Grieger Telefon: 02921 / 59 010-101" at bounding box center [440, 284] width 203 height 23
click at [393, 265] on p "Soest:" at bounding box center [440, 267] width 203 height 11
click at [583, 272] on p "Versmold:" at bounding box center [649, 267] width 203 height 11
click at [775, 441] on span "Speichern" at bounding box center [775, 447] width 51 height 17
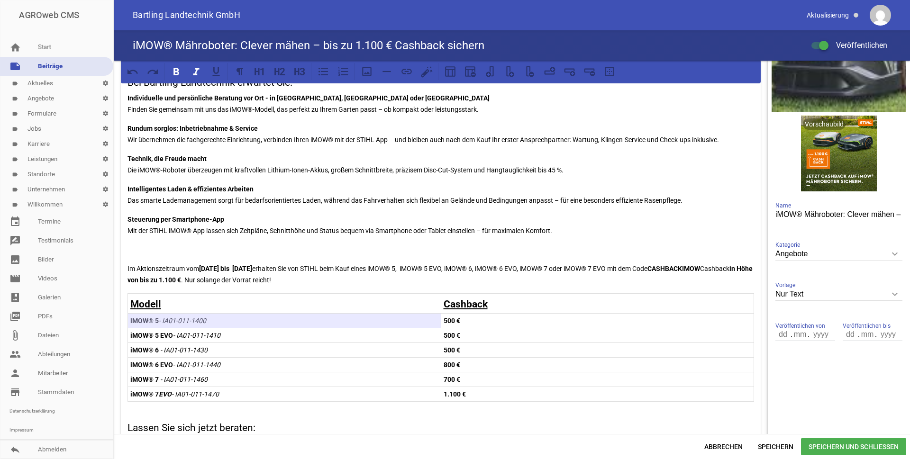
scroll to position [0, 0]
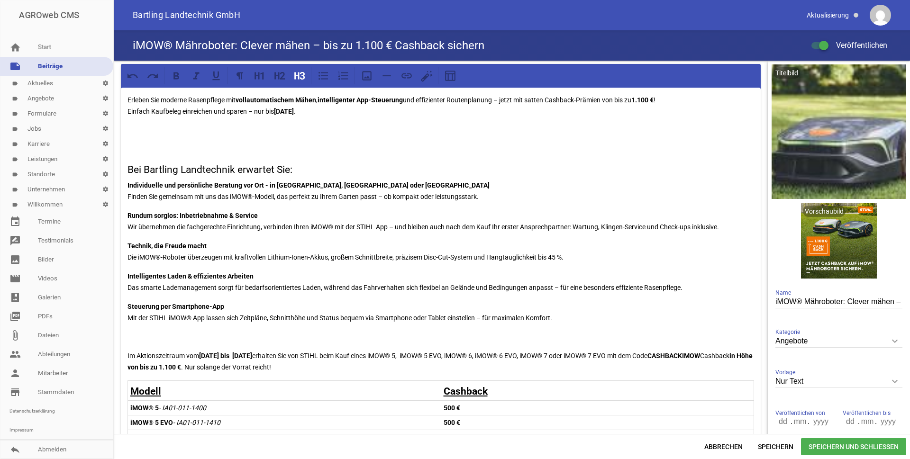
click at [374, 161] on div "Erleben Sie moderne Rasenpflege mit voll­automatischem Mähen , intelligenter Ap…" at bounding box center [441, 390] width 640 height 605
drag, startPoint x: 638, startPoint y: 98, endPoint x: 659, endPoint y: 98, distance: 20.9
click at [654, 98] on strong "1.100 €" at bounding box center [642, 100] width 22 height 8
click at [304, 77] on icon at bounding box center [302, 76] width 5 height 8
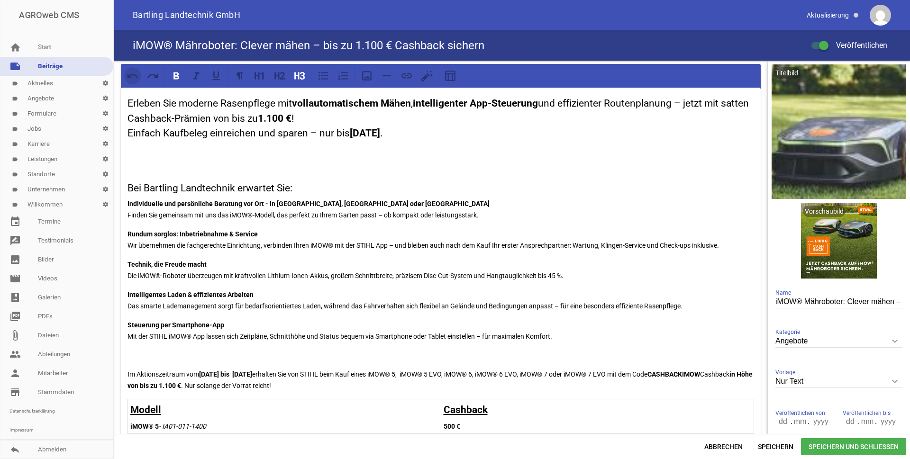
click at [131, 78] on icon at bounding box center [133, 76] width 12 height 12
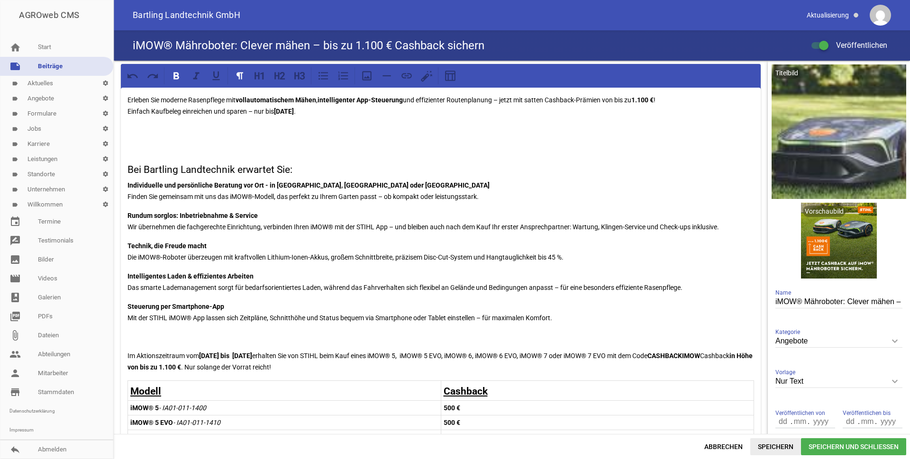
click at [781, 445] on span "Speichern" at bounding box center [775, 447] width 51 height 17
click at [774, 448] on span "Speichern" at bounding box center [775, 447] width 51 height 17
click at [842, 448] on span "Speichern und Schließen" at bounding box center [853, 447] width 105 height 17
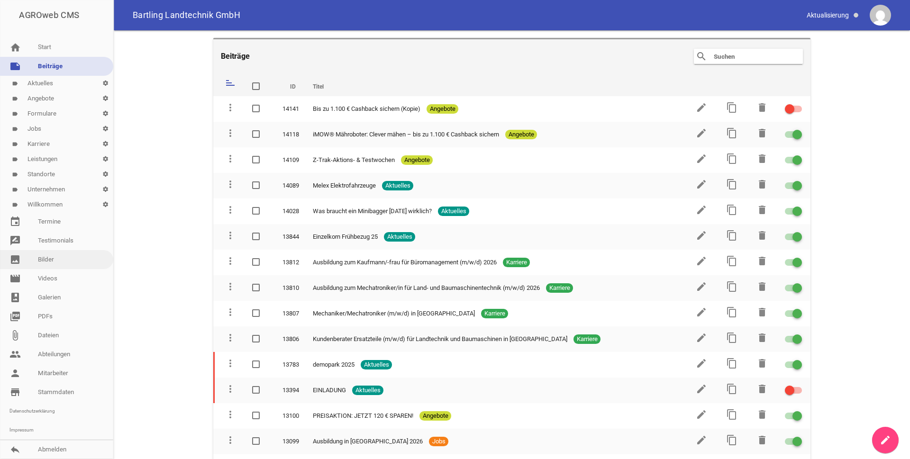
click at [51, 258] on link "image Bilder" at bounding box center [56, 259] width 113 height 19
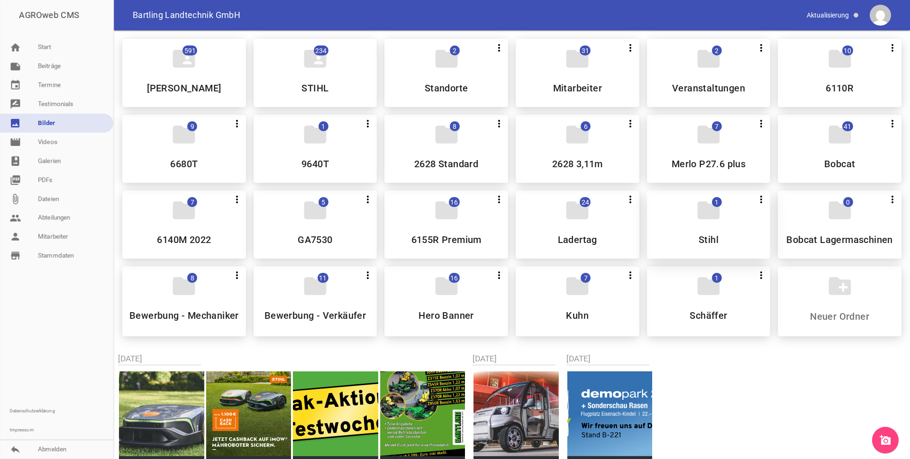
click at [718, 217] on icon "folder" at bounding box center [709, 210] width 27 height 27
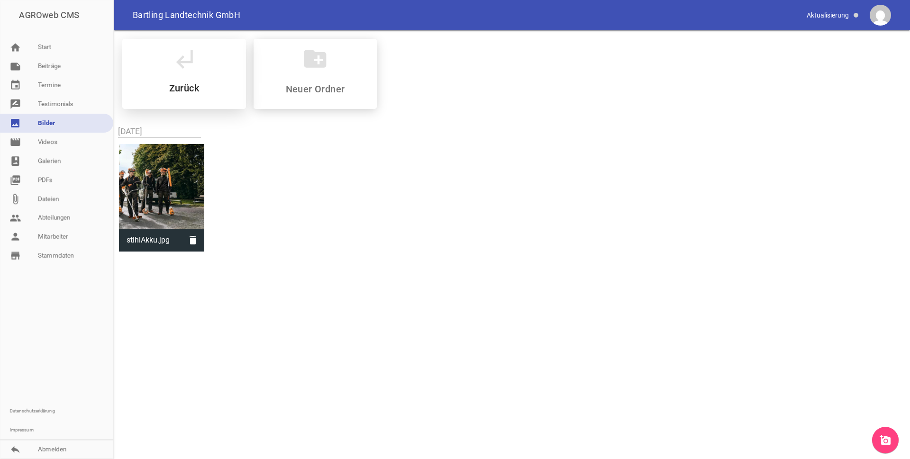
click at [186, 79] on div "subdirectory_arrow_left Zurück" at bounding box center [184, 74] width 124 height 70
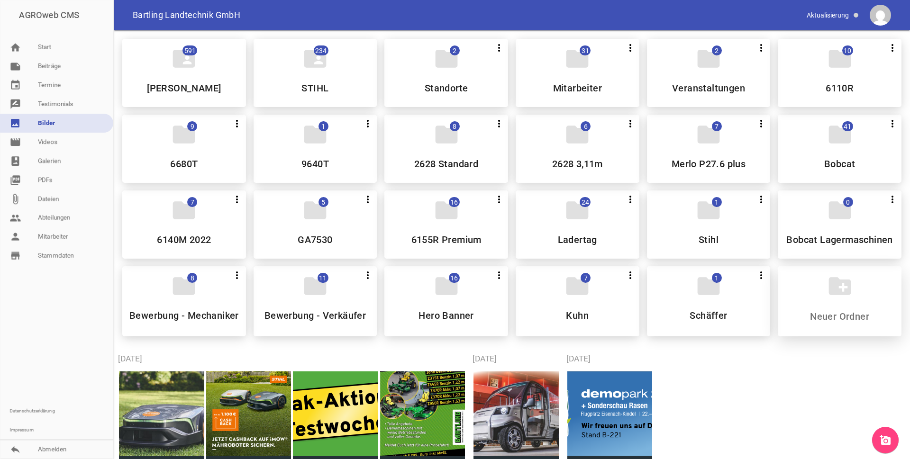
click at [827, 293] on icon "create_new_folder" at bounding box center [840, 286] width 27 height 27
click at [843, 287] on icon "create_new_folder" at bounding box center [840, 286] width 27 height 27
click at [838, 298] on icon "create_new_folder" at bounding box center [840, 286] width 27 height 27
click at [837, 286] on icon "create_new_folder" at bounding box center [840, 286] width 27 height 27
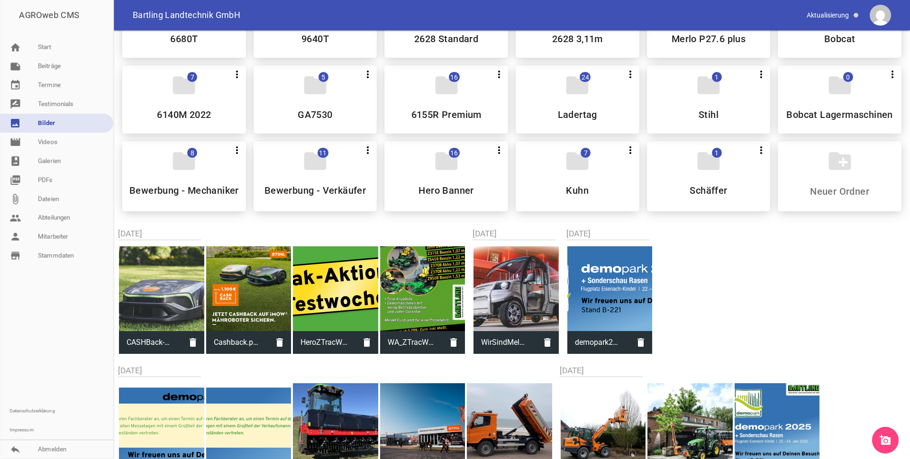
scroll to position [142, 0]
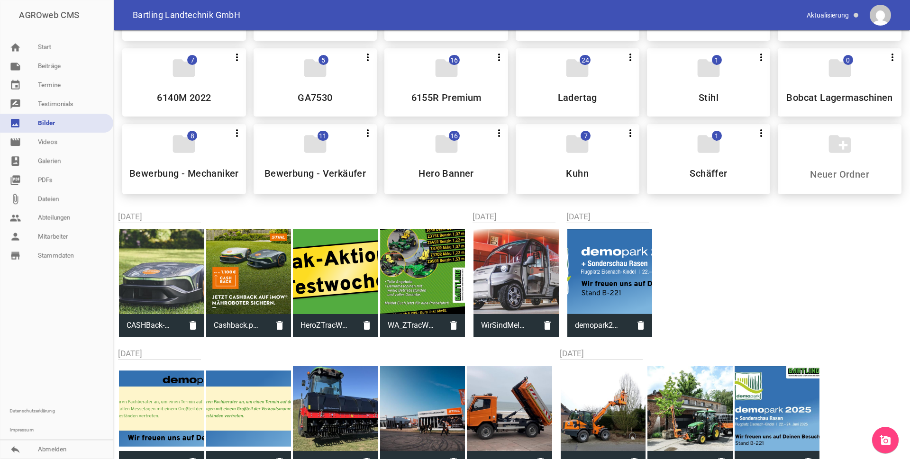
click at [886, 440] on icon "add_a_photo" at bounding box center [885, 440] width 11 height 11
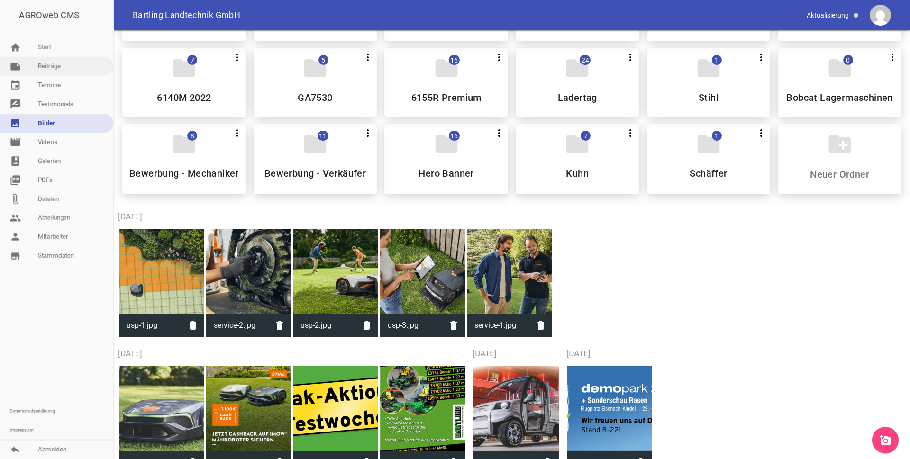
click at [51, 65] on link "note Beiträge" at bounding box center [56, 66] width 113 height 19
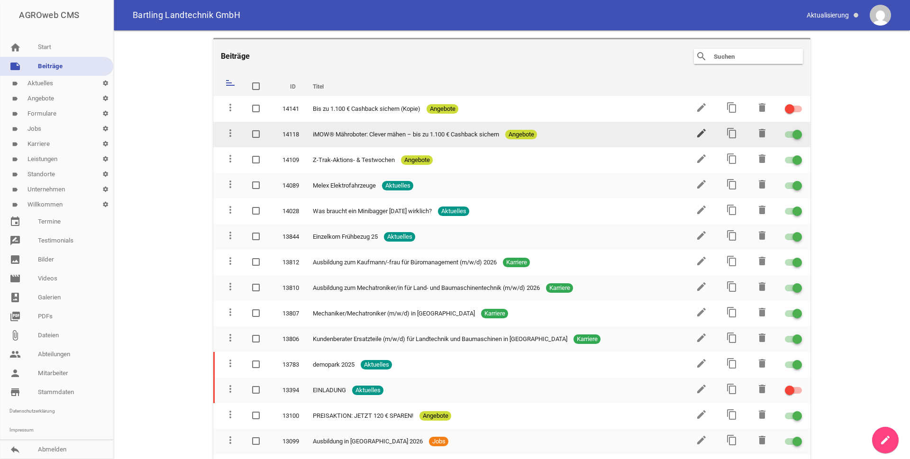
click at [701, 131] on icon "edit" at bounding box center [701, 133] width 11 height 11
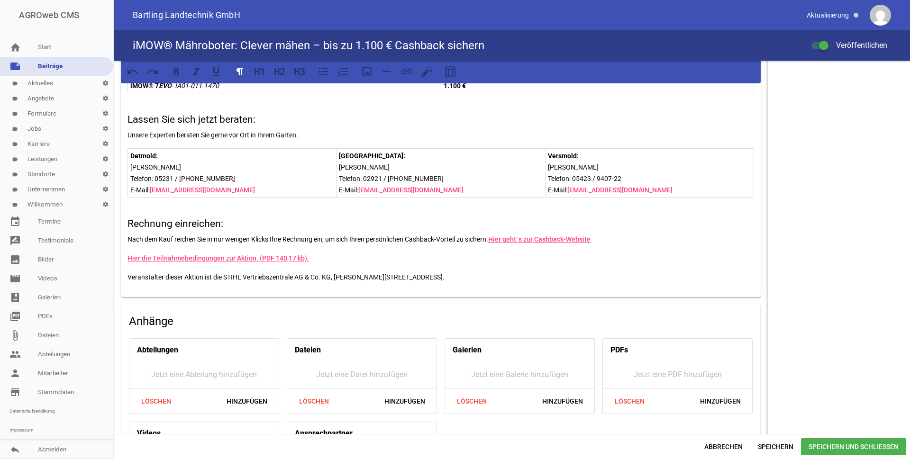
scroll to position [471, 0]
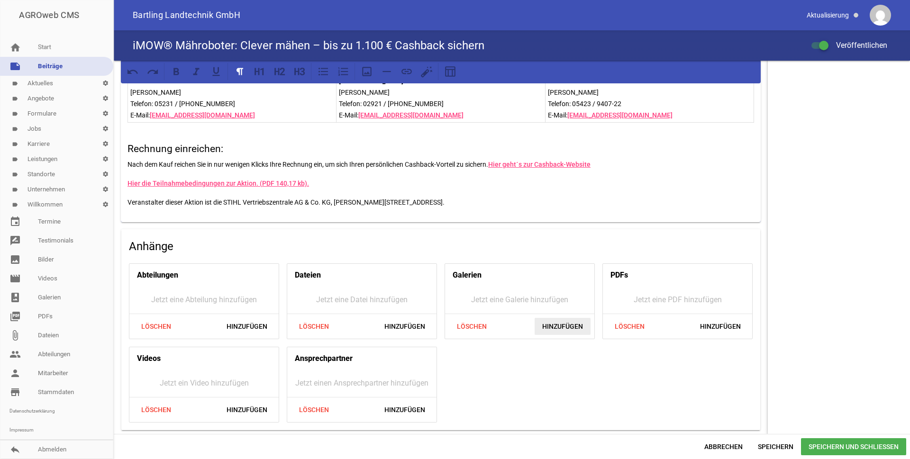
click at [560, 325] on span "Hinzufügen" at bounding box center [563, 326] width 56 height 17
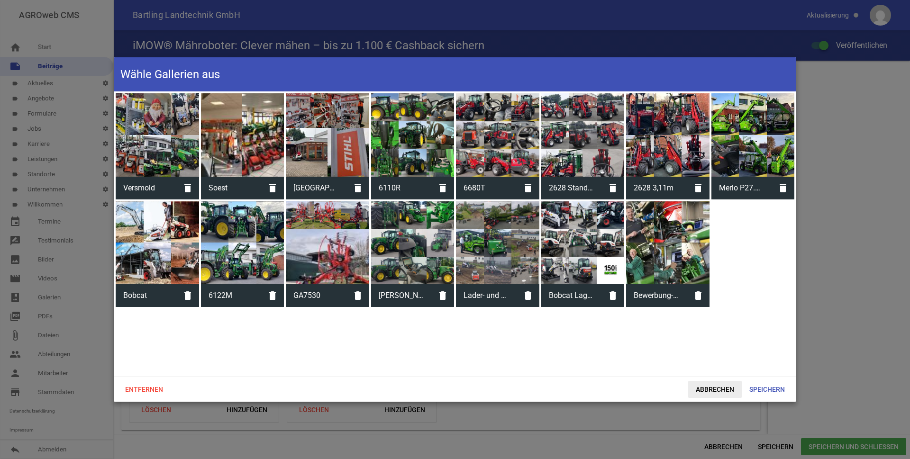
click at [712, 389] on span "Abbrechen" at bounding box center [715, 389] width 54 height 17
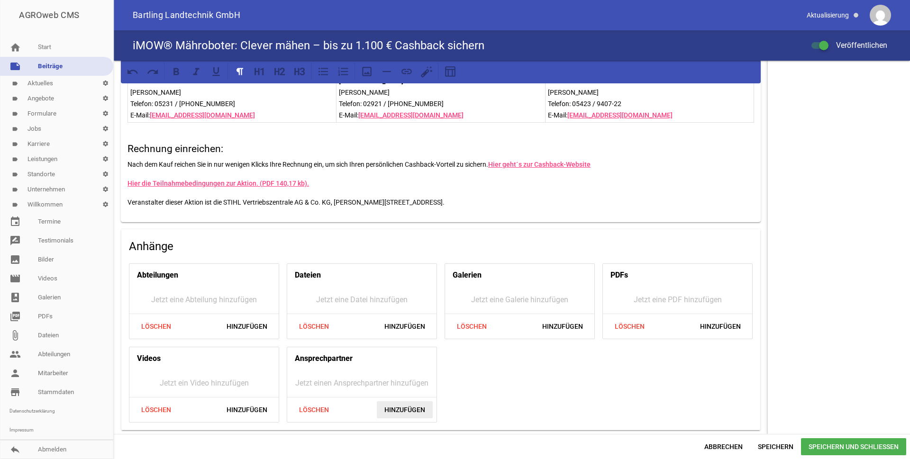
click at [415, 410] on span "Hinzufügen" at bounding box center [405, 410] width 56 height 17
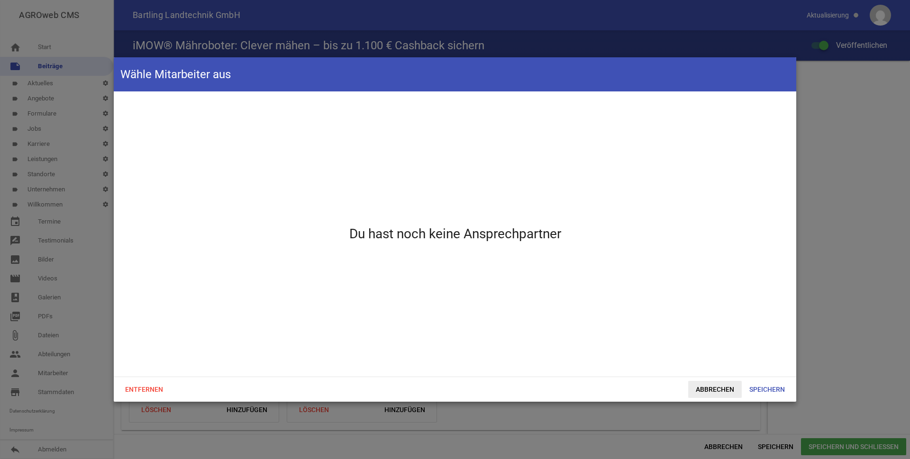
click at [717, 390] on span "Abbrechen" at bounding box center [715, 389] width 54 height 17
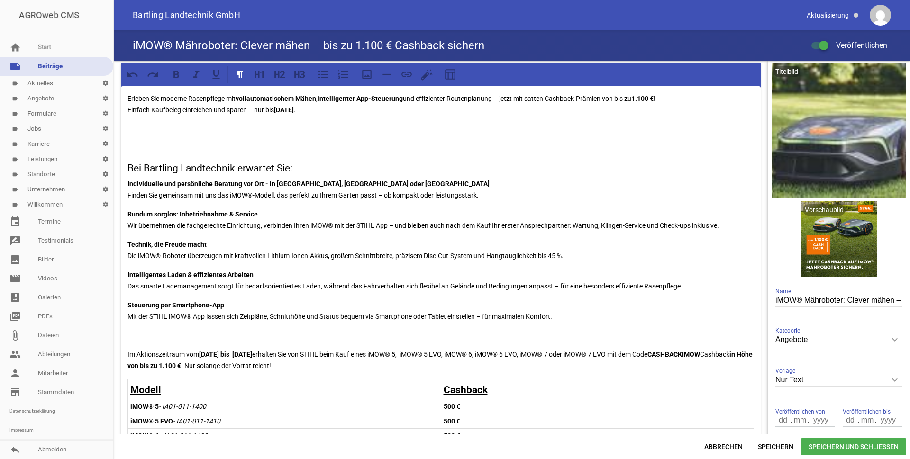
scroll to position [0, 0]
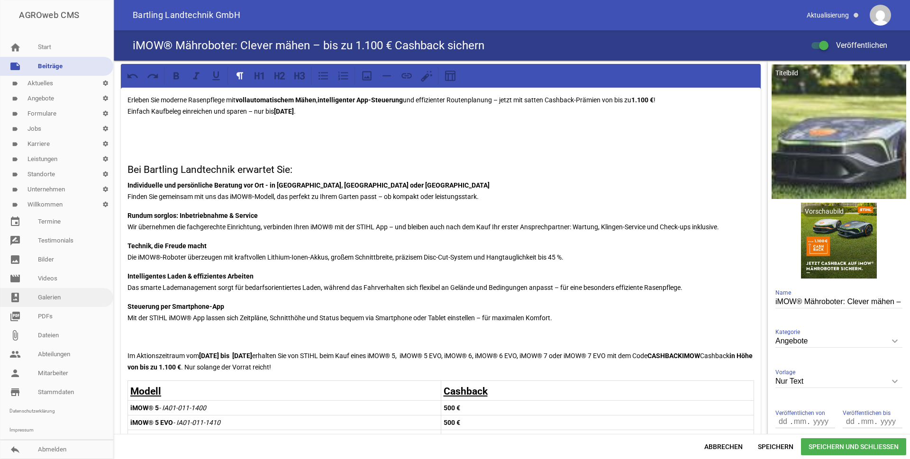
click at [47, 297] on link "photo_album Galerien" at bounding box center [56, 297] width 113 height 19
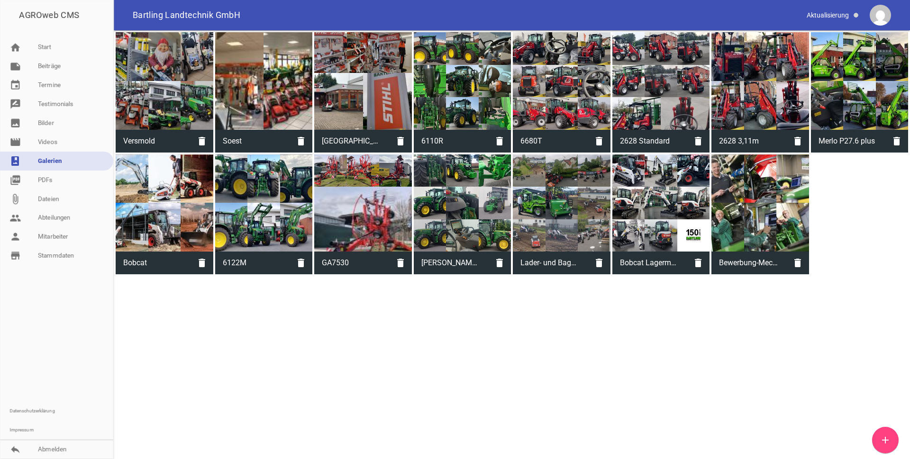
click at [884, 439] on icon "add" at bounding box center [885, 440] width 11 height 11
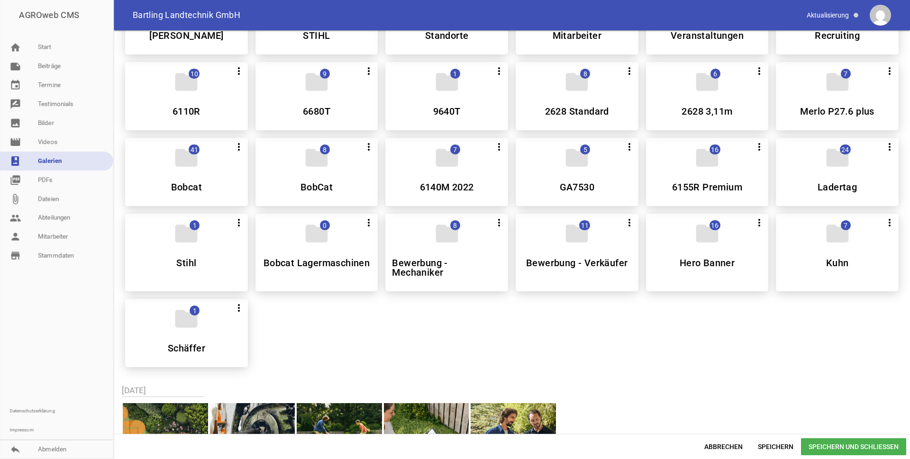
scroll to position [332, 0]
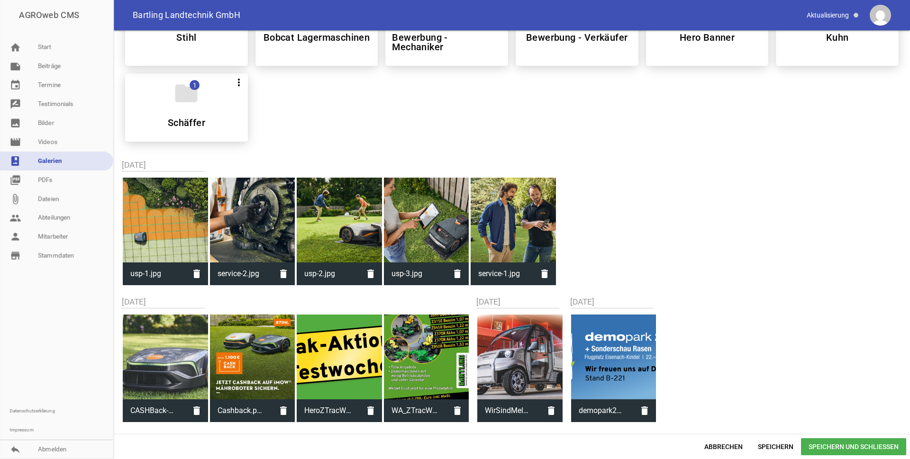
click at [160, 219] on div at bounding box center [165, 220] width 85 height 85
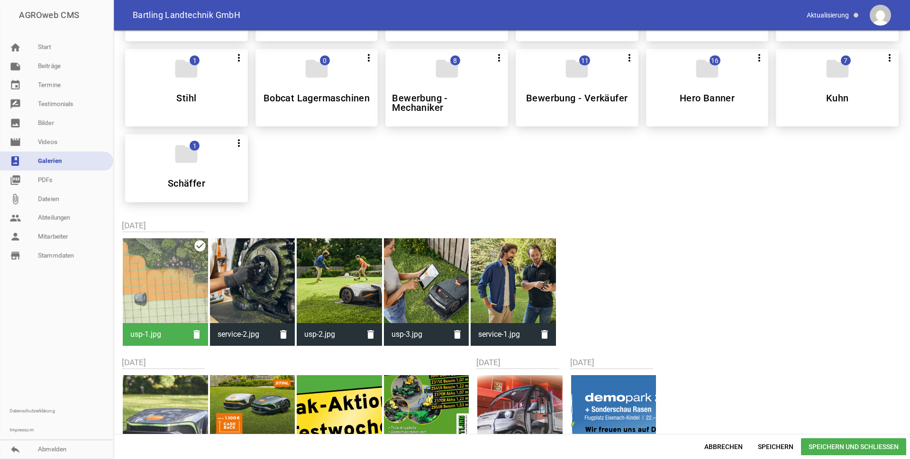
scroll to position [393, 0]
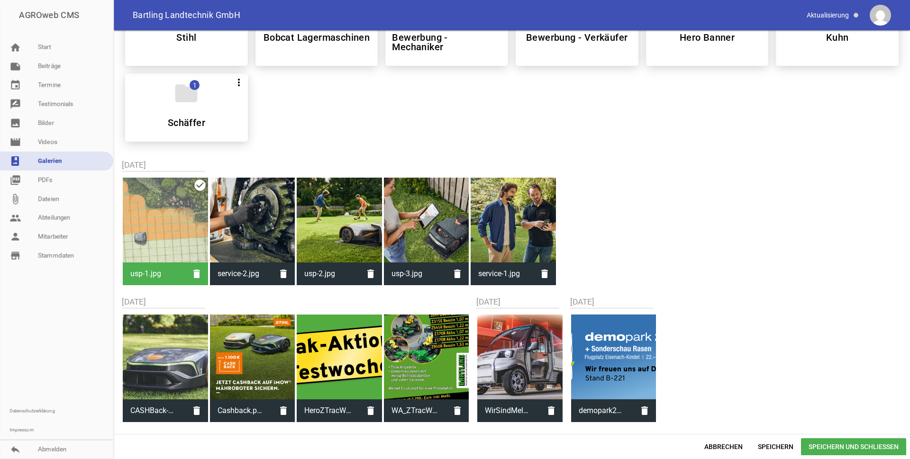
click at [265, 215] on div at bounding box center [252, 220] width 85 height 85
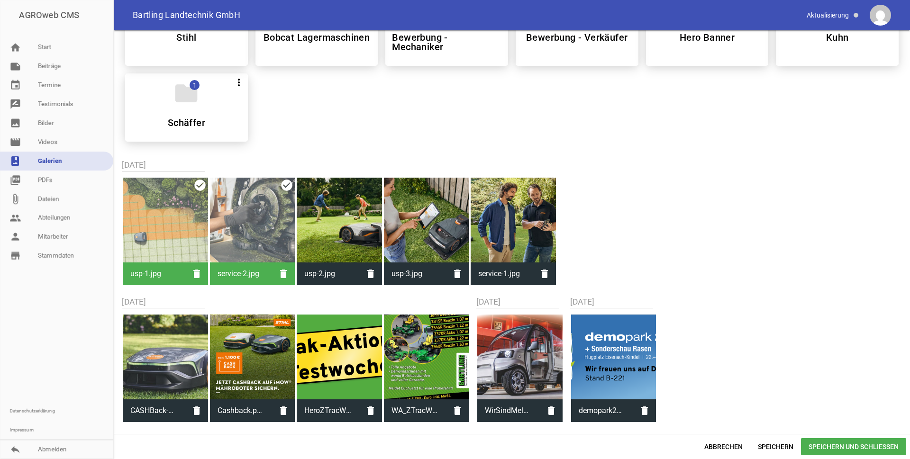
click at [358, 212] on div at bounding box center [339, 220] width 85 height 85
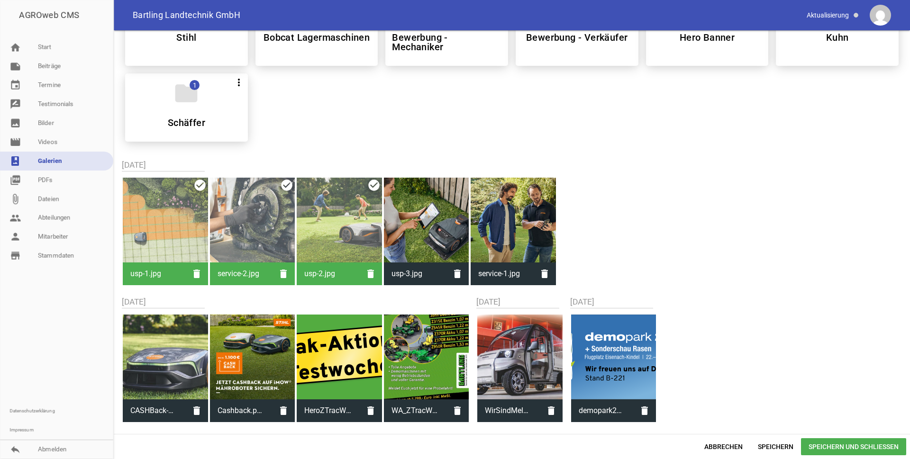
click at [420, 212] on div at bounding box center [426, 220] width 85 height 85
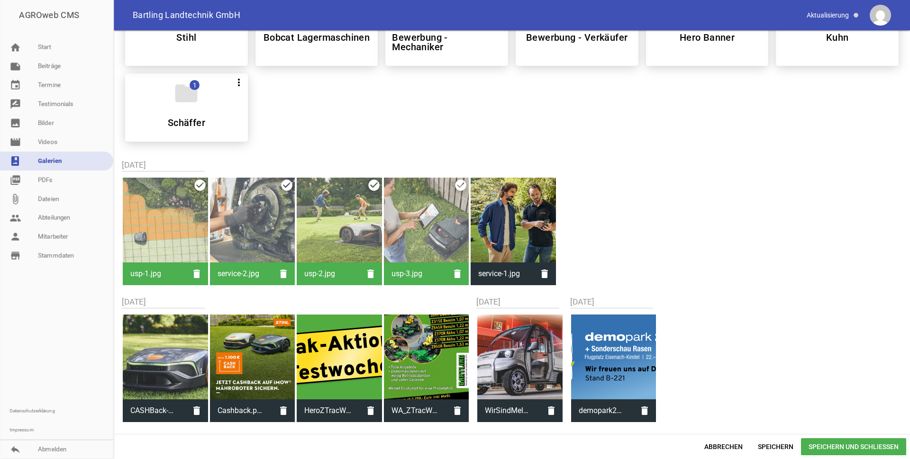
click at [516, 213] on div at bounding box center [513, 220] width 85 height 85
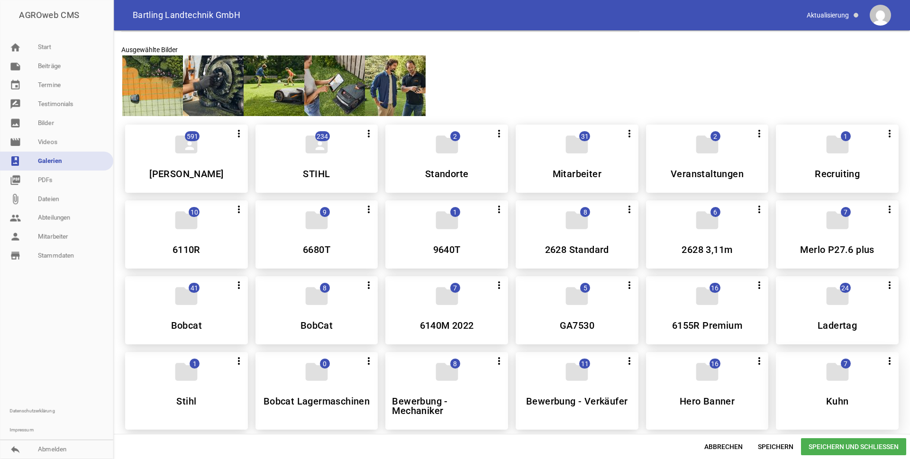
scroll to position [0, 0]
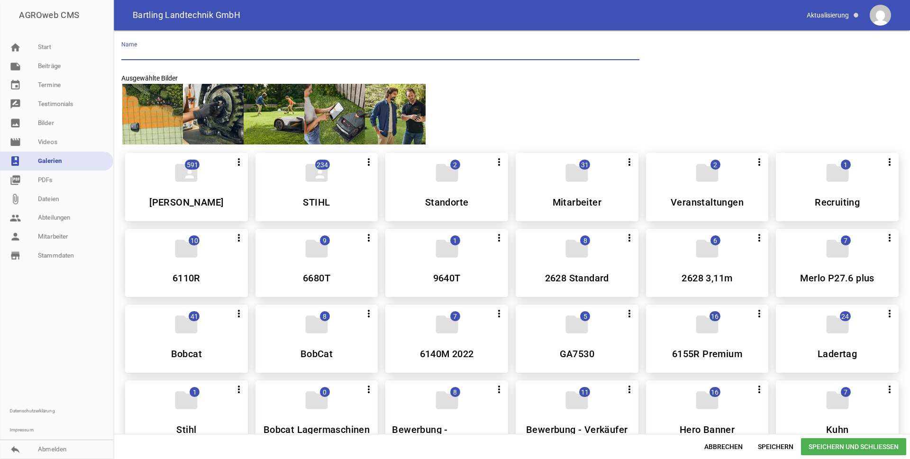
click at [138, 54] on input "text" at bounding box center [380, 53] width 518 height 13
type input "Stihl imow / Cash Back"
click at [860, 447] on span "Speichern und Schließen" at bounding box center [853, 447] width 105 height 17
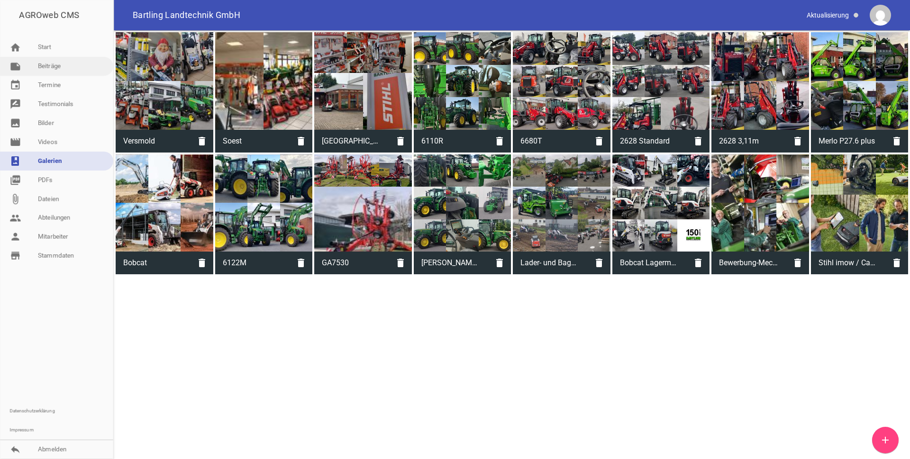
click at [48, 69] on link "note Beiträge" at bounding box center [56, 66] width 113 height 19
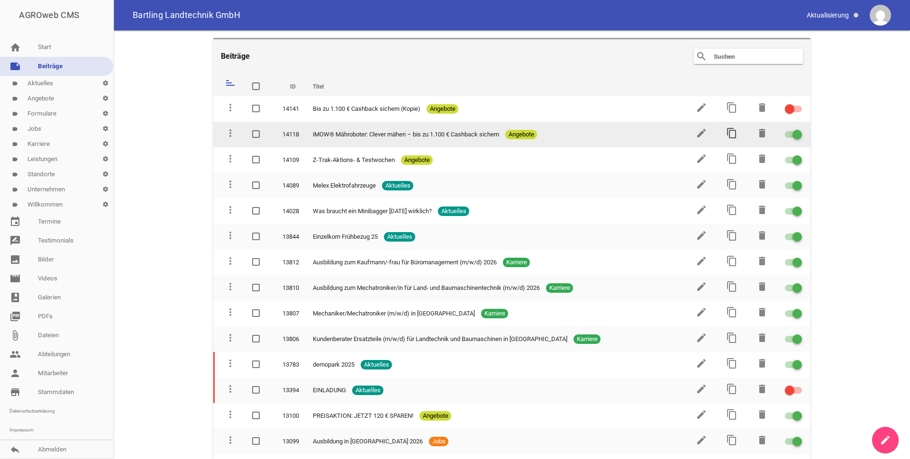
click at [726, 136] on icon "content_copy" at bounding box center [731, 133] width 11 height 11
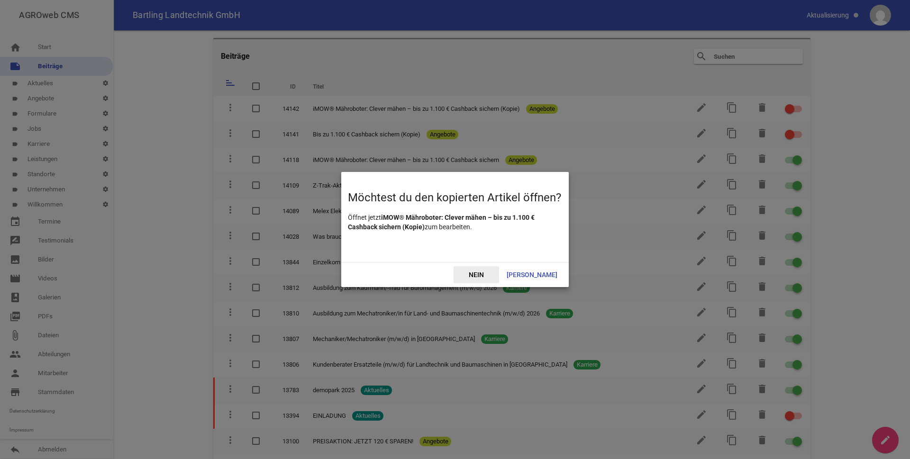
click at [497, 274] on span "Nein" at bounding box center [477, 274] width 46 height 17
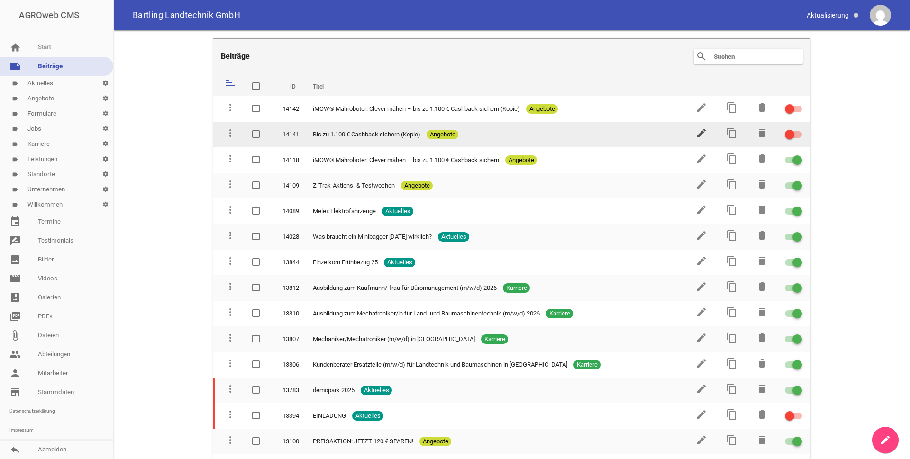
click at [700, 135] on icon "edit" at bounding box center [701, 133] width 11 height 11
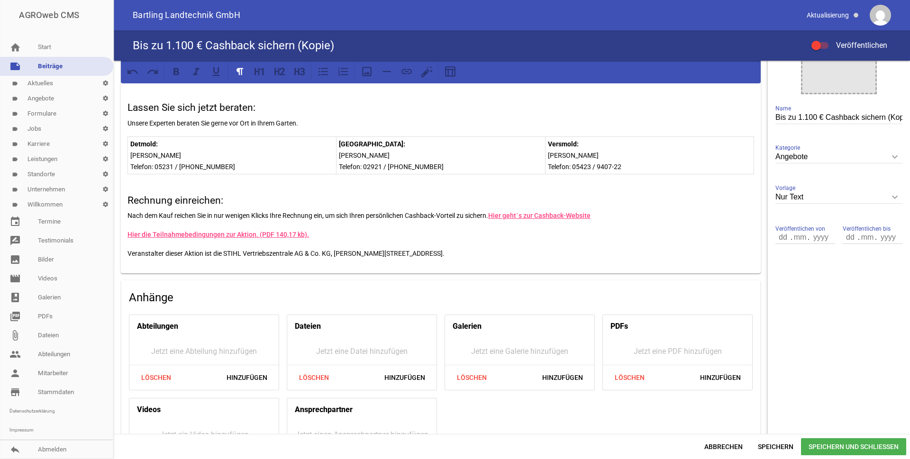
scroll to position [236, 0]
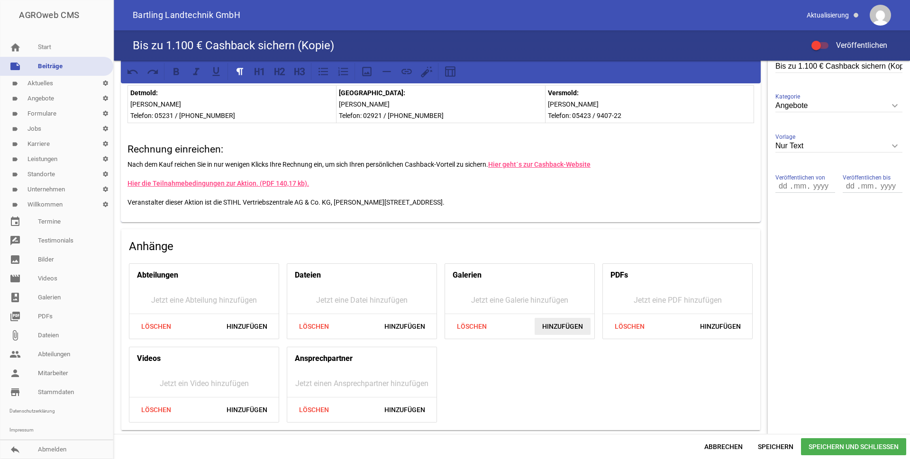
click at [555, 323] on span "Hinzufügen" at bounding box center [563, 326] width 56 height 17
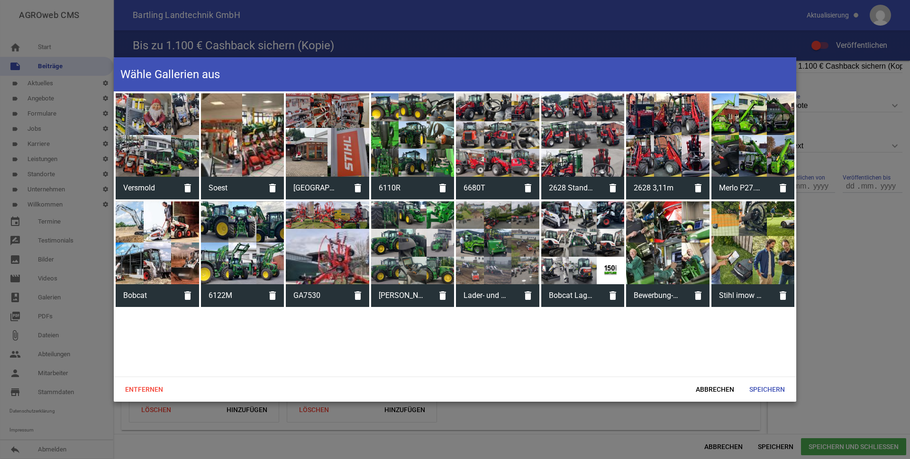
click at [768, 253] on div at bounding box center [753, 242] width 83 height 83
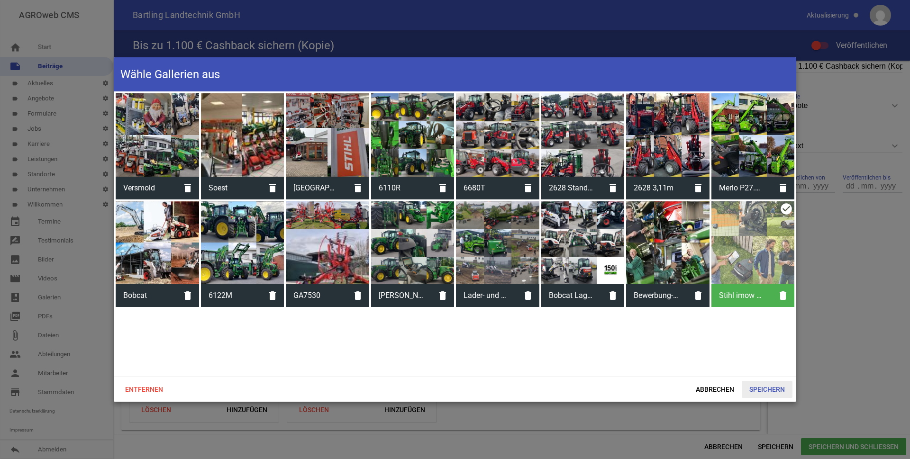
click at [767, 385] on span "Speichern" at bounding box center [767, 389] width 51 height 17
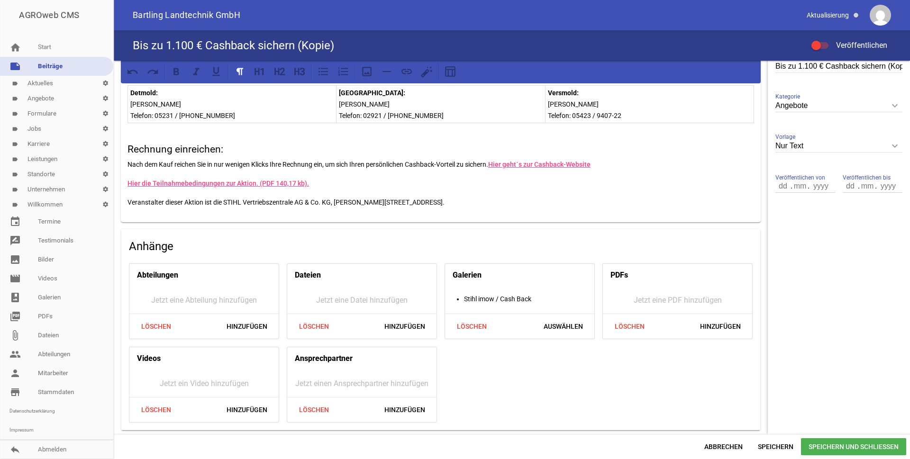
click at [836, 449] on span "Speichern und Schließen" at bounding box center [853, 447] width 105 height 17
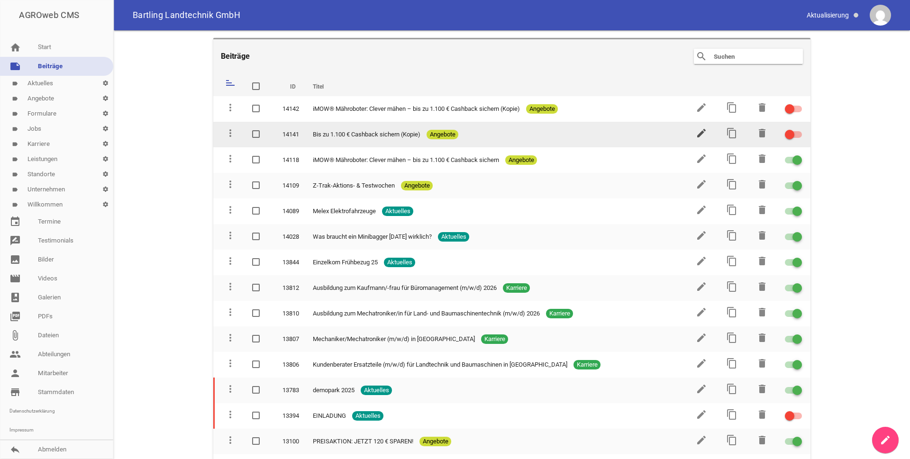
click at [698, 135] on icon "edit" at bounding box center [701, 133] width 11 height 11
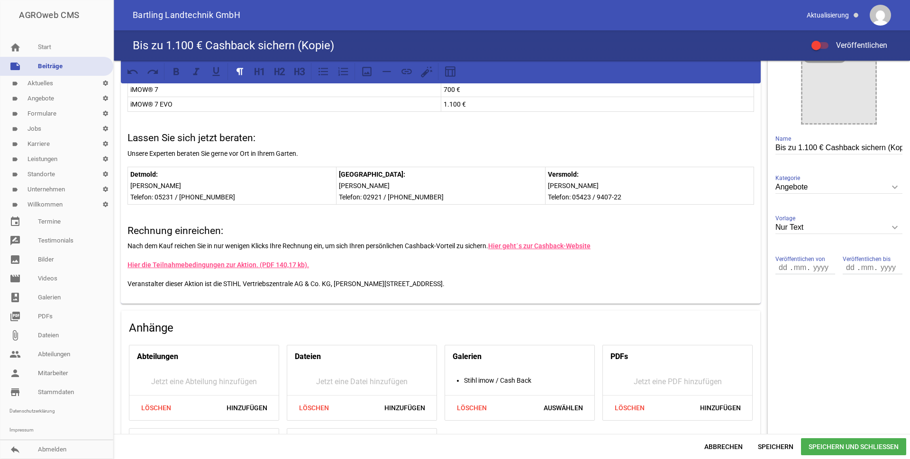
scroll to position [236, 0]
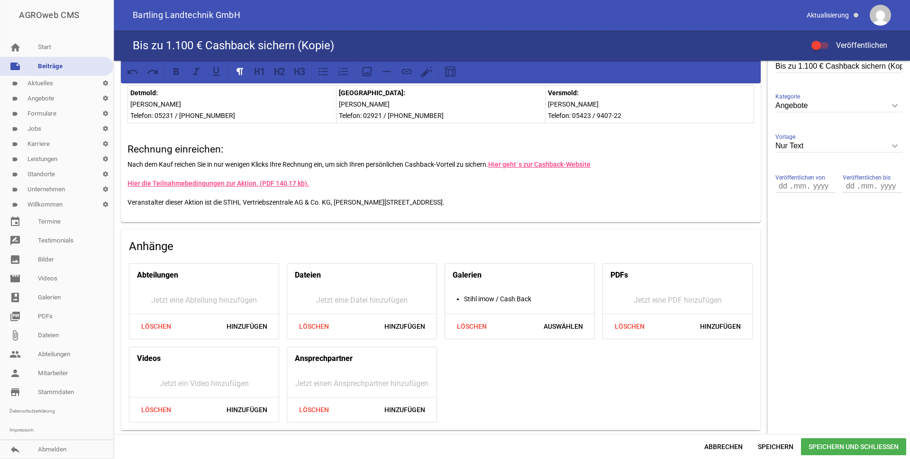
click at [875, 267] on aside "Titelbild image Vorschaubild image Bis zu 1.100 € Cashback sichern (Kopie) Name…" at bounding box center [839, 129] width 142 height 609
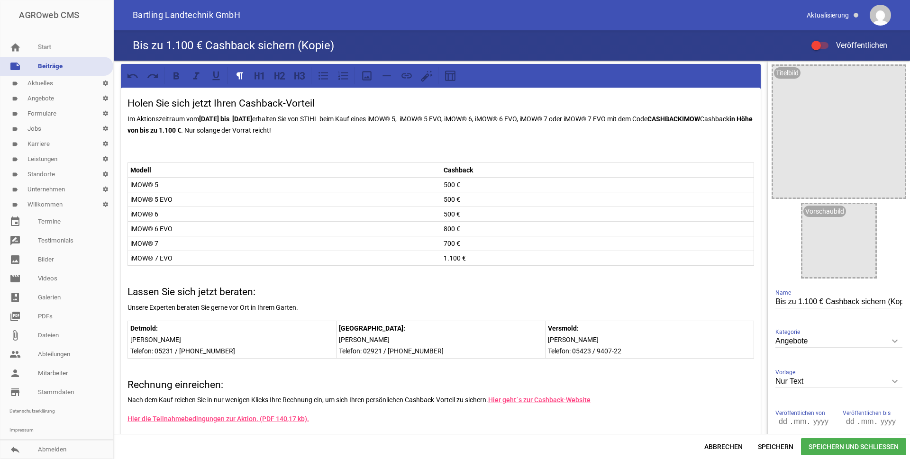
scroll to position [190, 0]
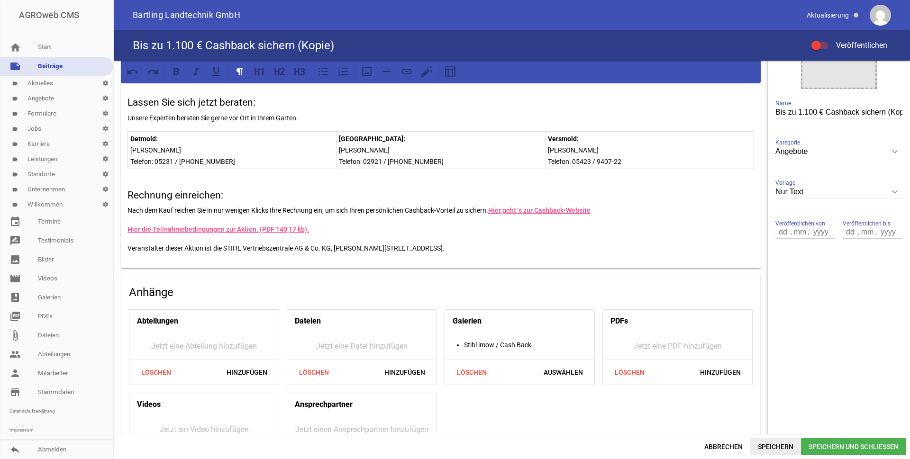
click at [770, 446] on span "Speichern" at bounding box center [775, 447] width 51 height 17
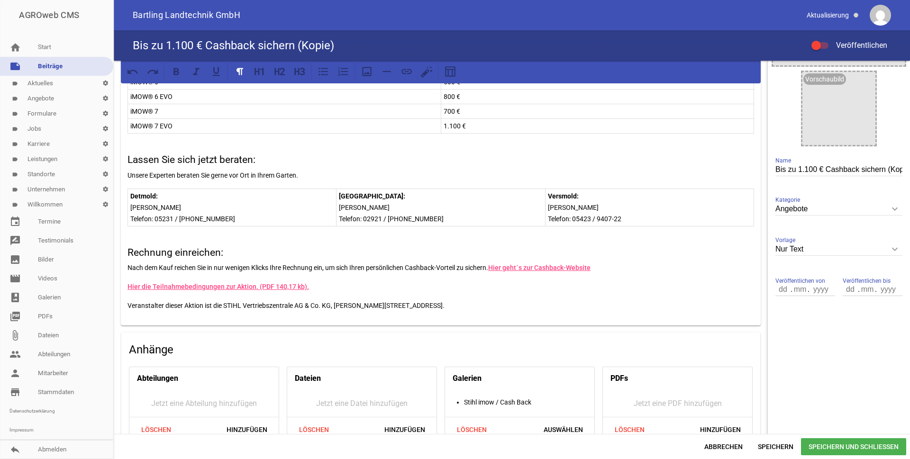
scroll to position [0, 0]
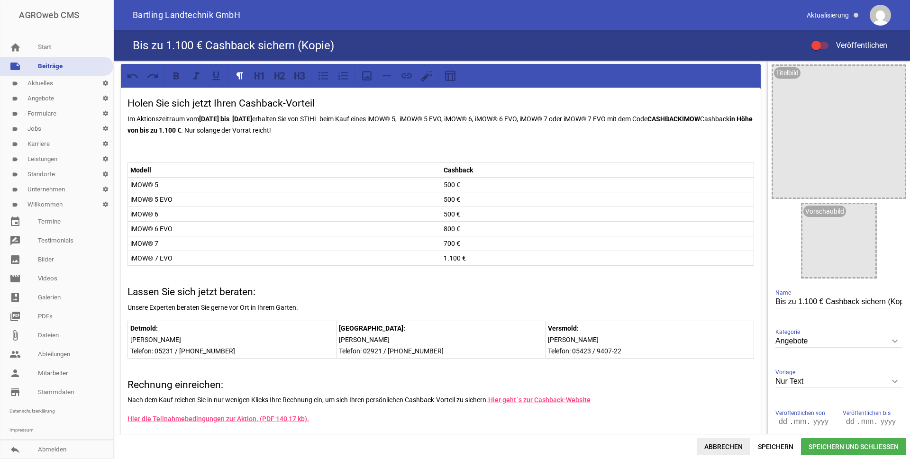
click at [731, 448] on span "Abbrechen" at bounding box center [724, 447] width 54 height 17
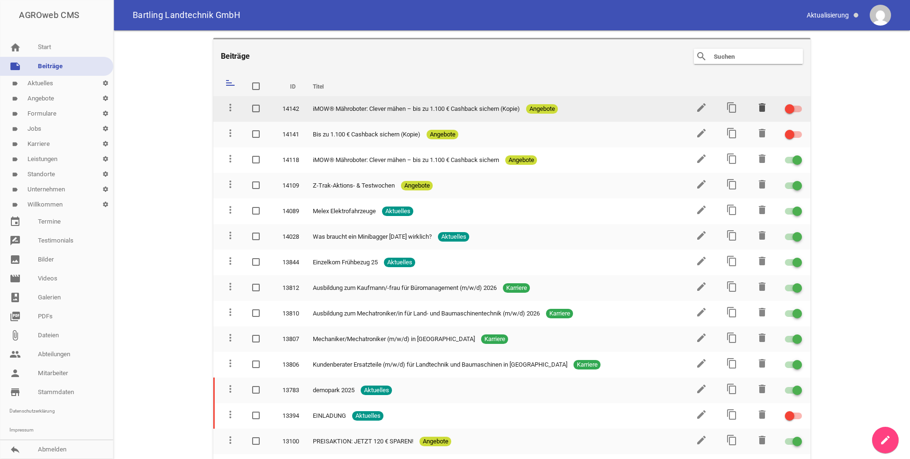
click at [758, 109] on icon "delete" at bounding box center [762, 107] width 11 height 11
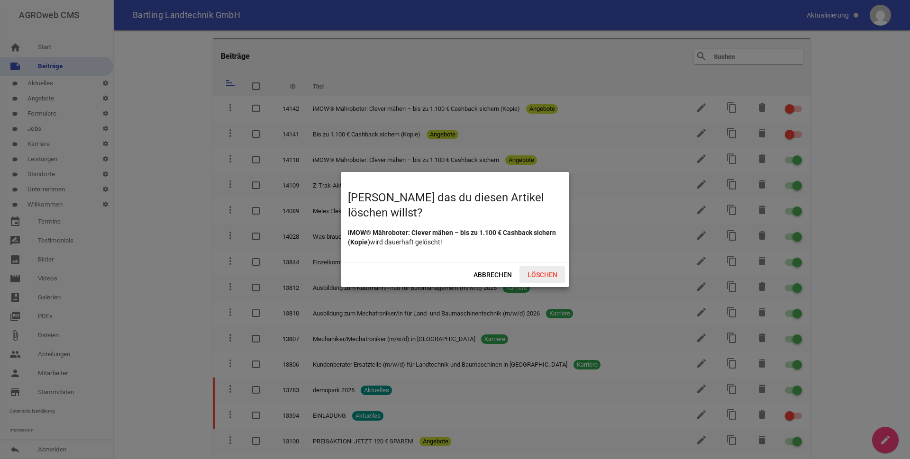
click at [549, 275] on span "Löschen" at bounding box center [543, 274] width 46 height 17
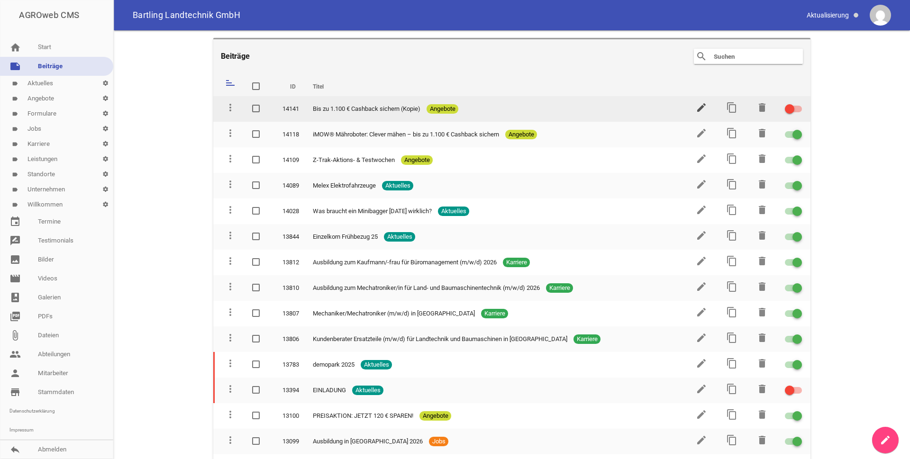
click at [698, 108] on icon "edit" at bounding box center [701, 107] width 11 height 11
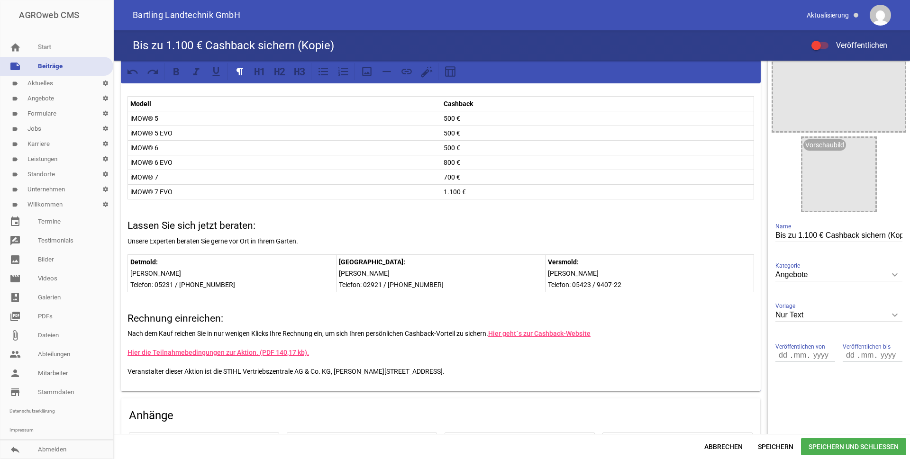
scroll to position [236, 0]
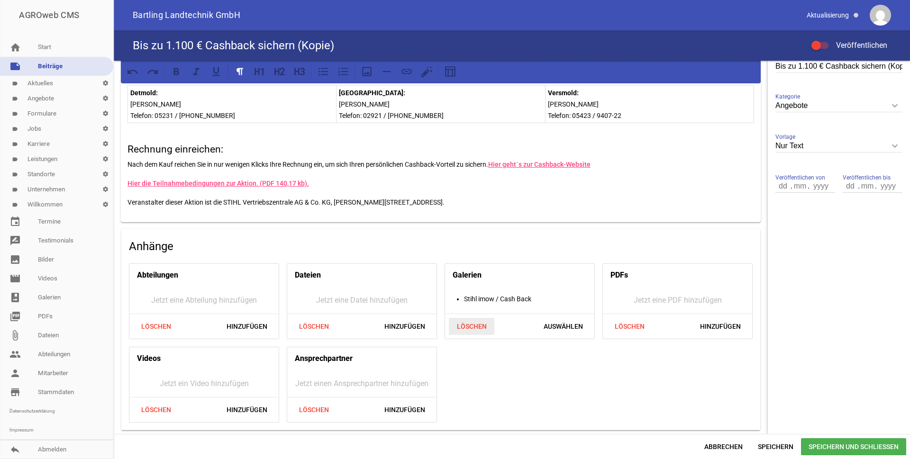
click at [471, 323] on span "Löschen" at bounding box center [472, 326] width 46 height 17
click at [778, 443] on span "Speichern" at bounding box center [775, 447] width 51 height 17
click at [851, 443] on span "Speichern und Schließen" at bounding box center [853, 447] width 105 height 17
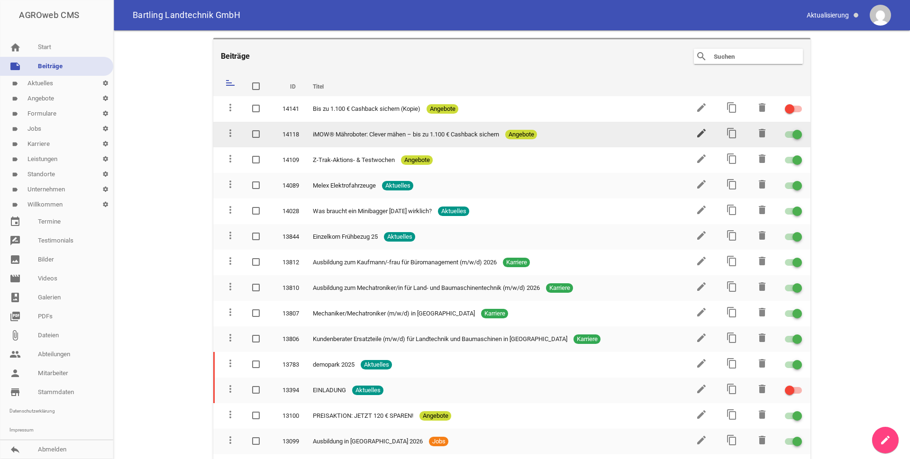
click at [701, 133] on icon "edit" at bounding box center [701, 133] width 11 height 11
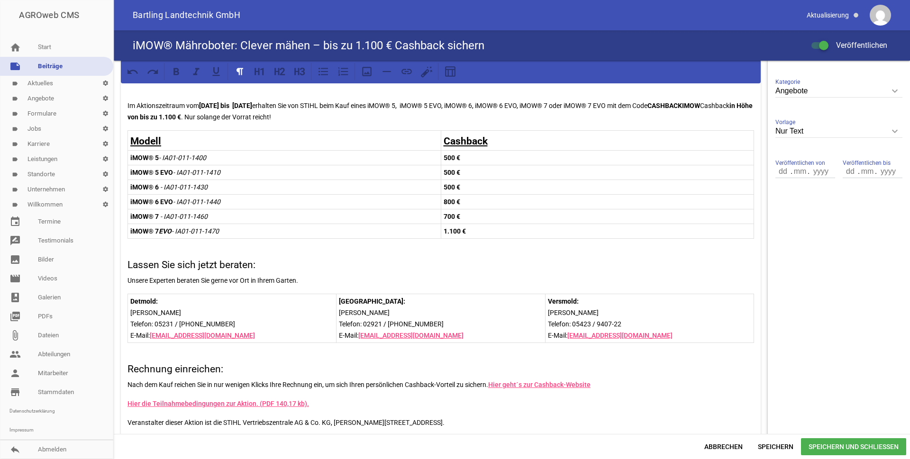
scroll to position [379, 0]
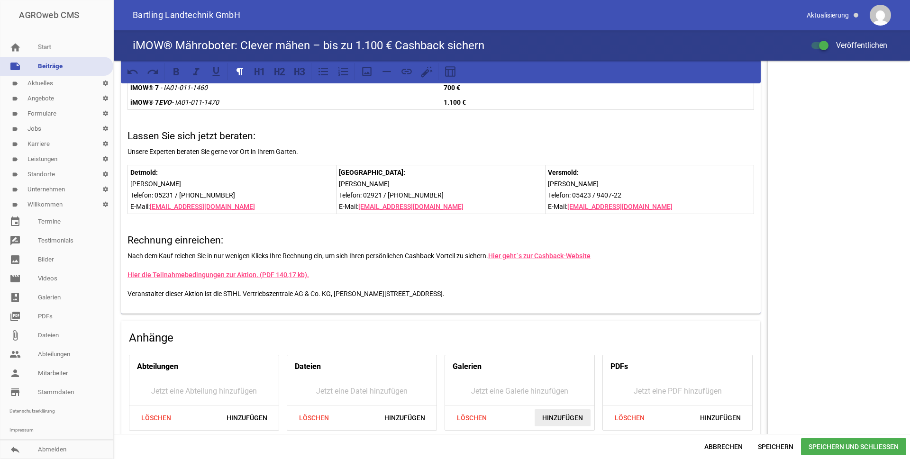
click at [554, 415] on span "Hinzufügen" at bounding box center [563, 418] width 56 height 17
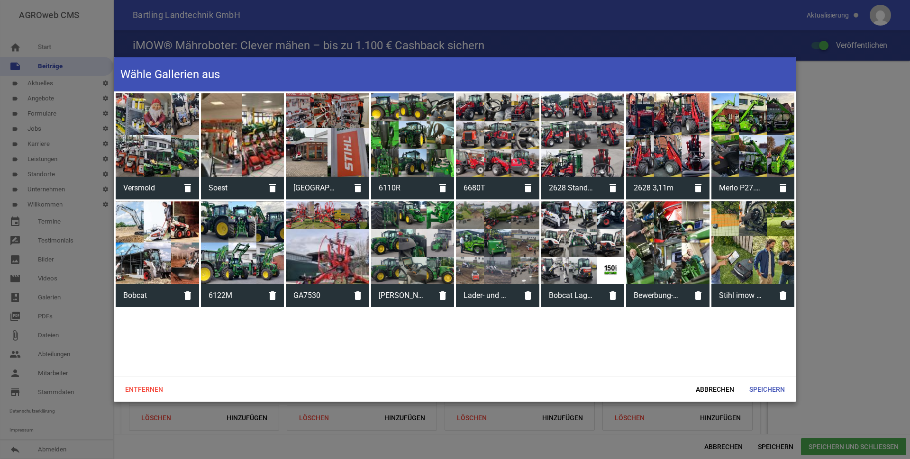
click at [744, 263] on div at bounding box center [753, 242] width 83 height 83
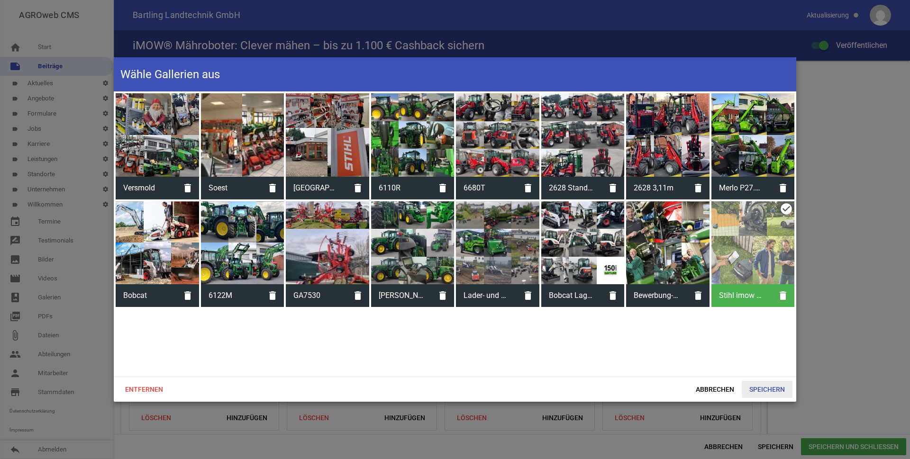
click at [773, 386] on span "Speichern" at bounding box center [767, 389] width 51 height 17
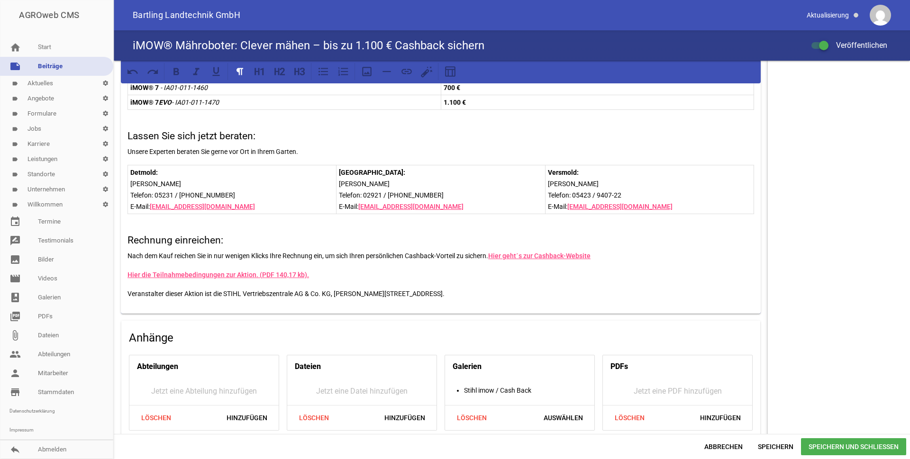
click at [844, 448] on span "Speichern und Schließen" at bounding box center [853, 447] width 105 height 17
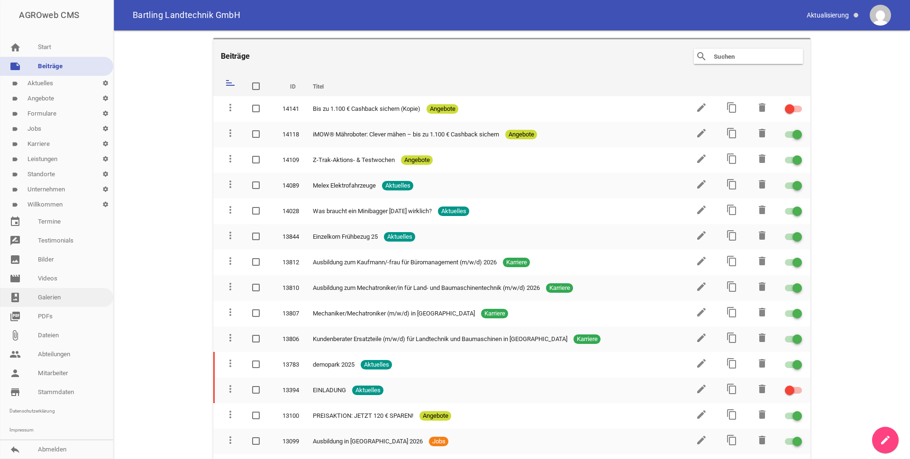
click at [54, 295] on link "photo_album Galerien" at bounding box center [56, 297] width 113 height 19
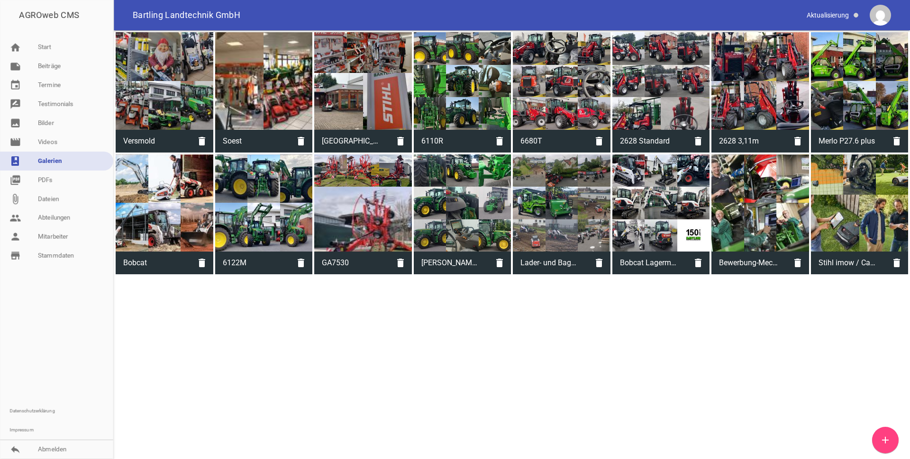
click at [870, 209] on div at bounding box center [860, 204] width 98 height 98
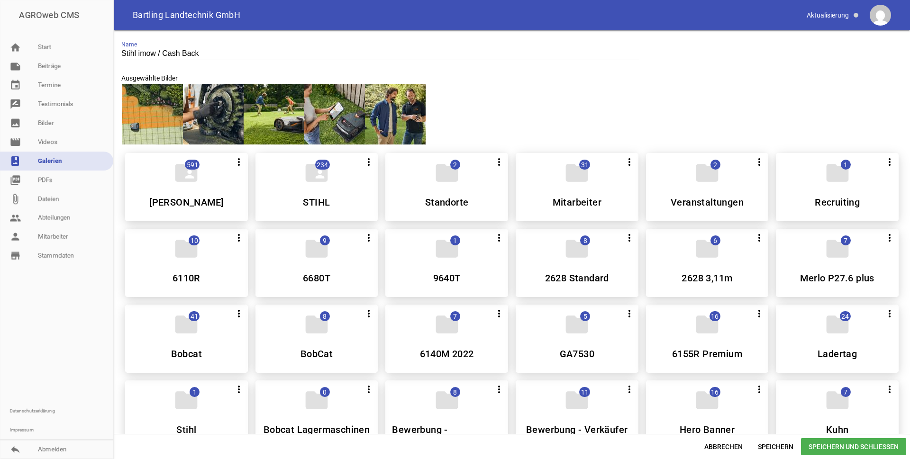
click at [161, 105] on div at bounding box center [152, 114] width 61 height 61
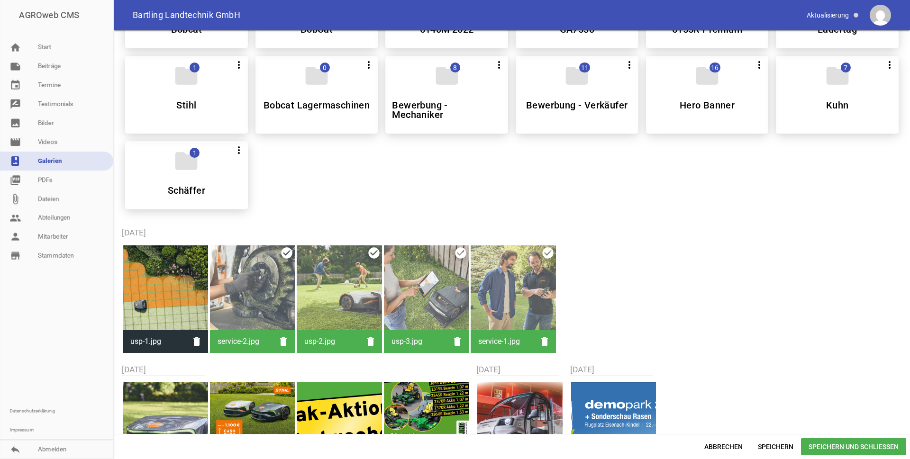
scroll to position [332, 0]
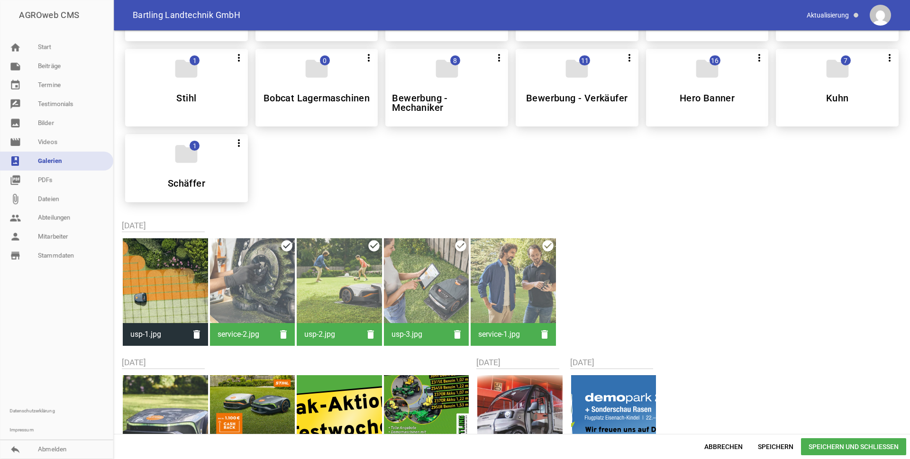
drag, startPoint x: 487, startPoint y: 210, endPoint x: 415, endPoint y: 175, distance: 80.1
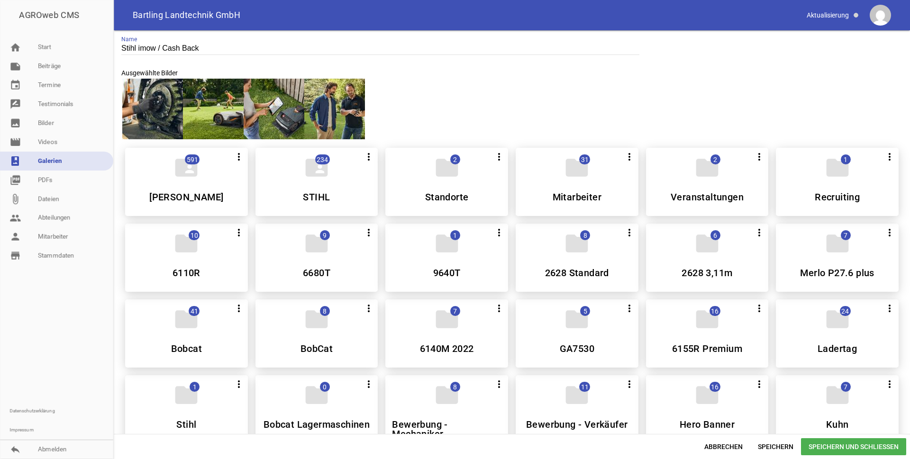
scroll to position [0, 0]
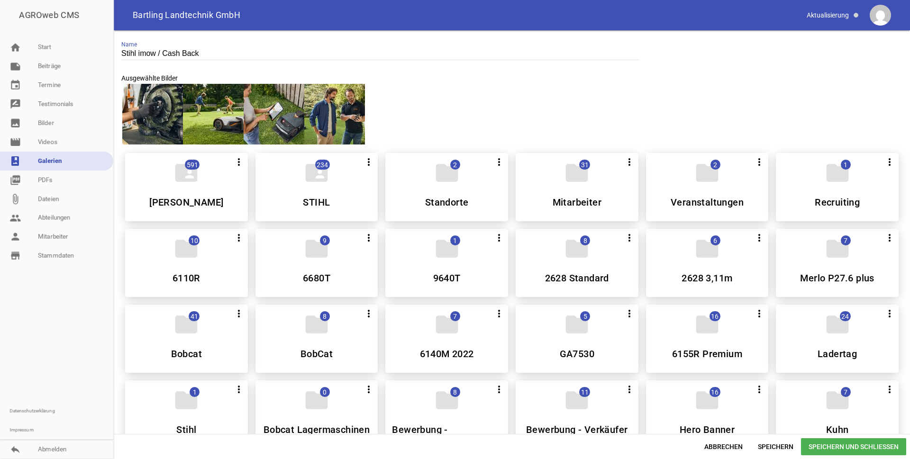
click at [154, 116] on div at bounding box center [152, 114] width 61 height 61
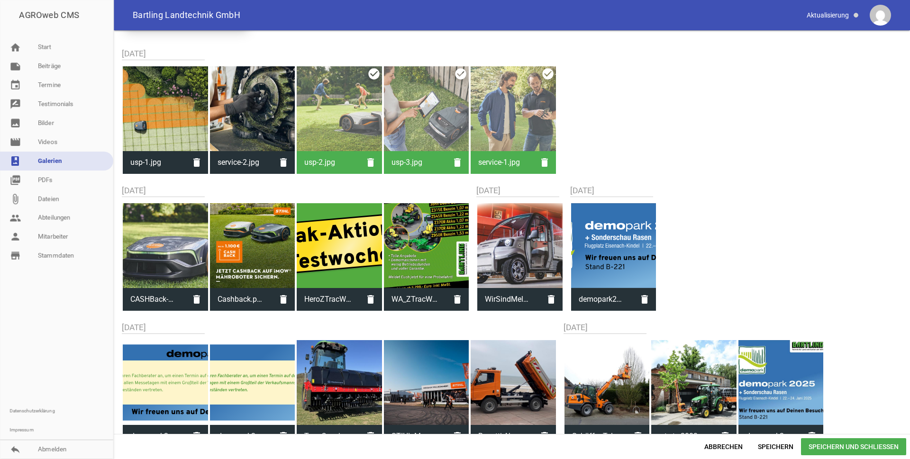
scroll to position [664, 0]
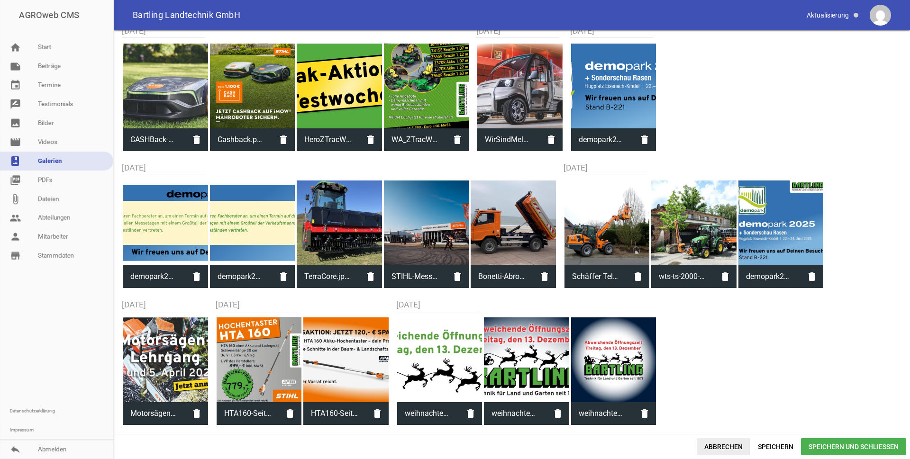
click at [725, 443] on span "Abbrechen" at bounding box center [724, 447] width 54 height 17
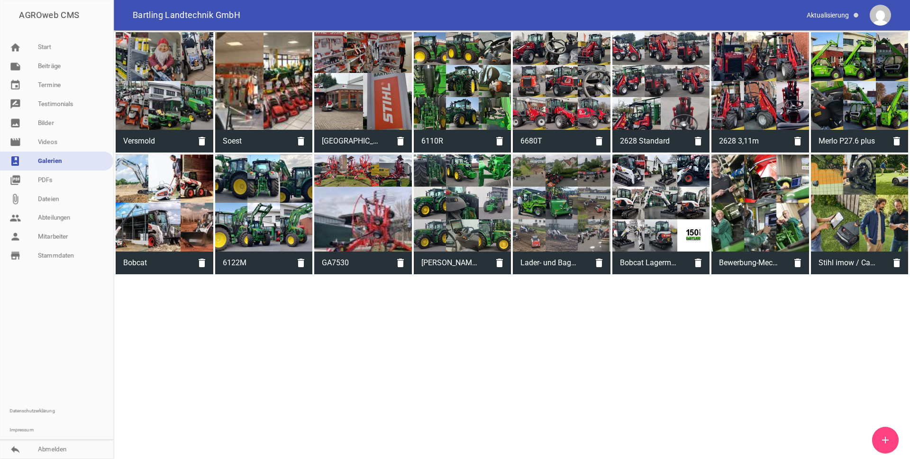
click at [878, 217] on div at bounding box center [860, 204] width 98 height 98
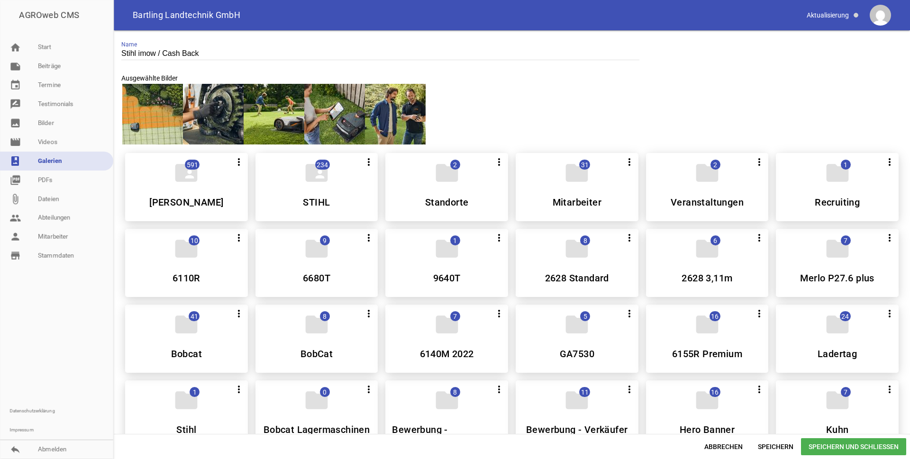
scroll to position [379, 0]
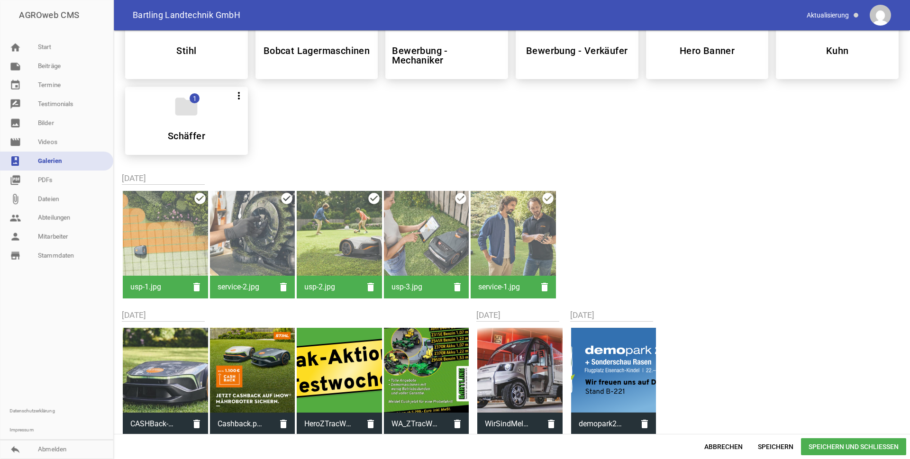
click at [196, 198] on div "usp-1.jpg delete" at bounding box center [165, 245] width 85 height 108
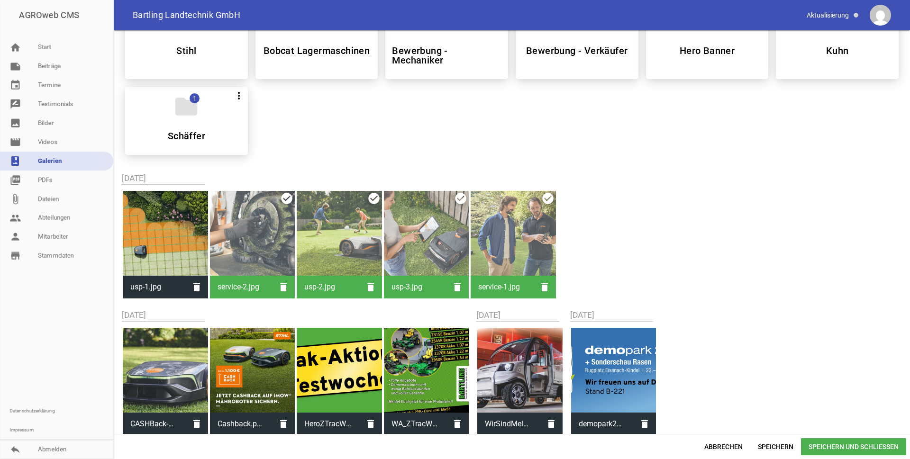
click at [848, 445] on span "Speichern und Schließen" at bounding box center [853, 447] width 105 height 17
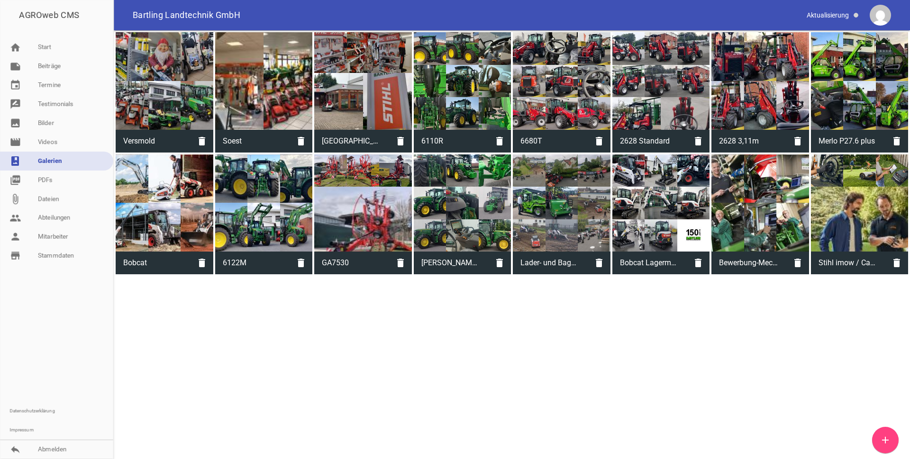
click at [856, 194] on div at bounding box center [860, 204] width 98 height 98
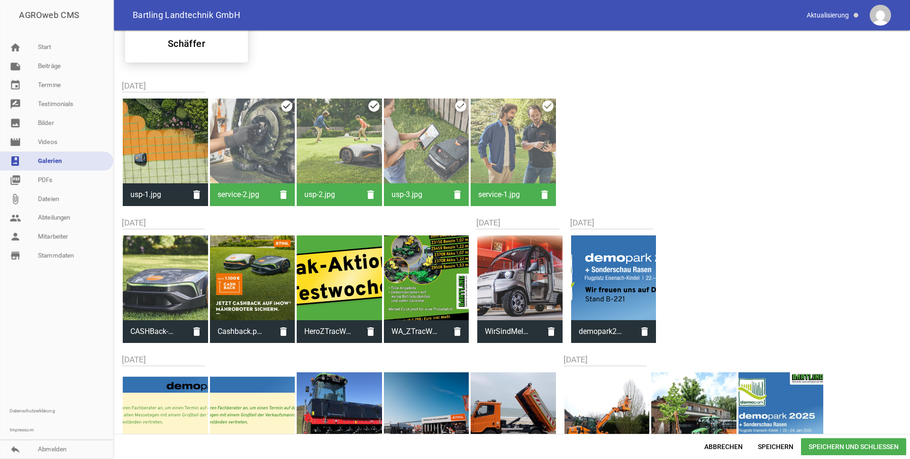
scroll to position [474, 0]
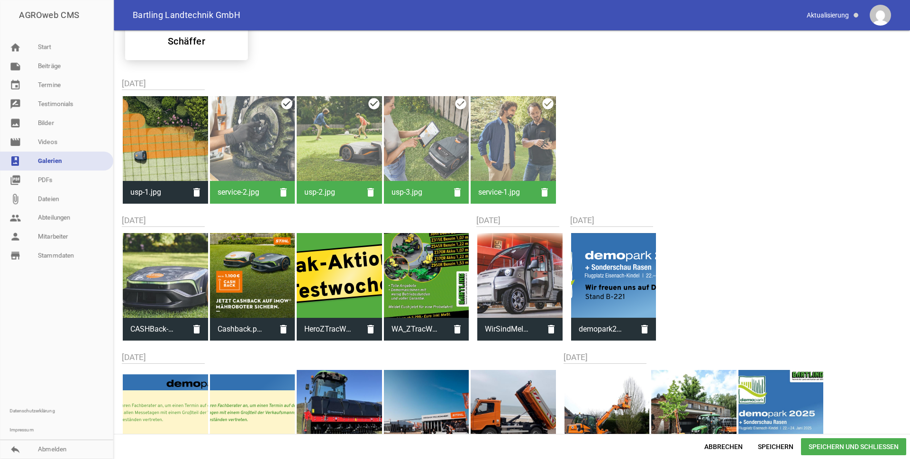
click at [257, 265] on div at bounding box center [252, 275] width 85 height 85
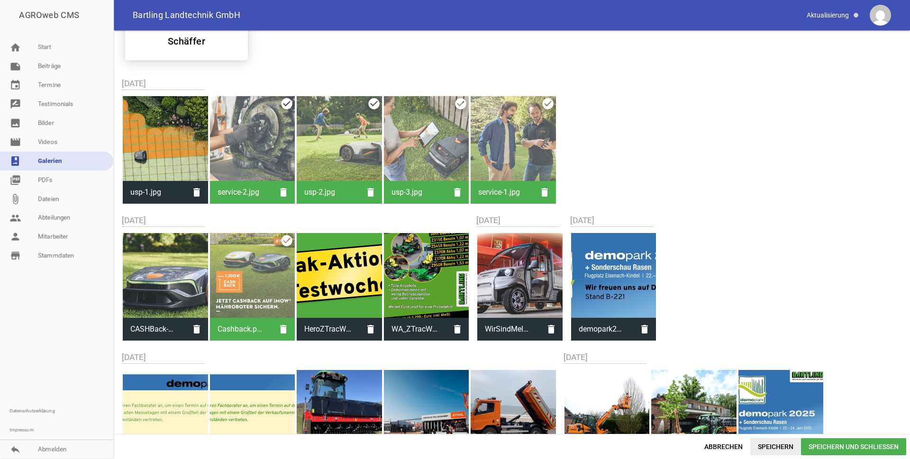
click at [781, 447] on span "Speichern" at bounding box center [775, 447] width 51 height 17
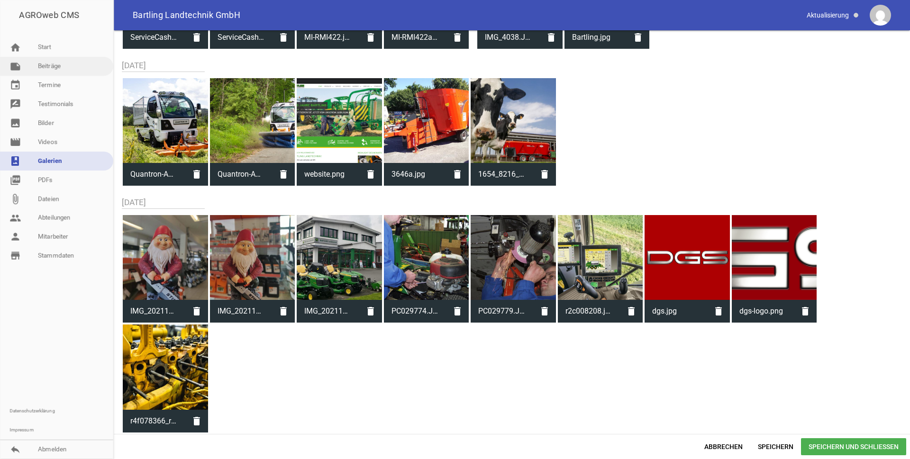
scroll to position [3763, 0]
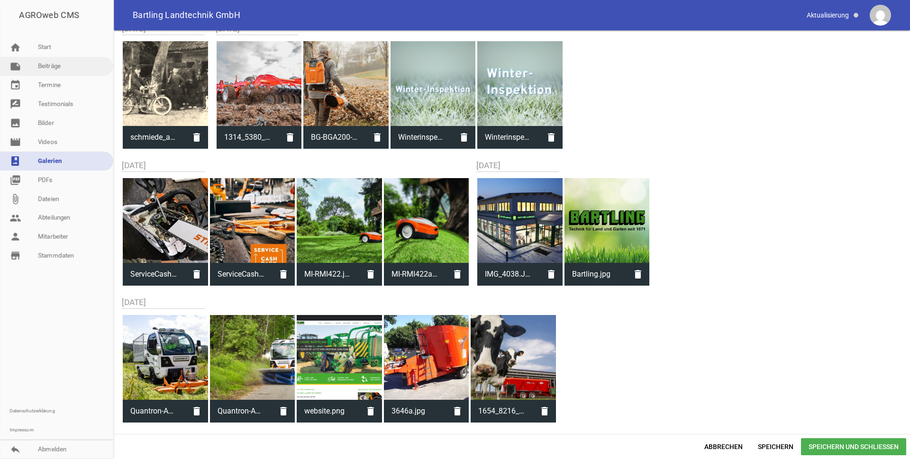
click at [64, 66] on link "note Beiträge" at bounding box center [56, 66] width 113 height 19
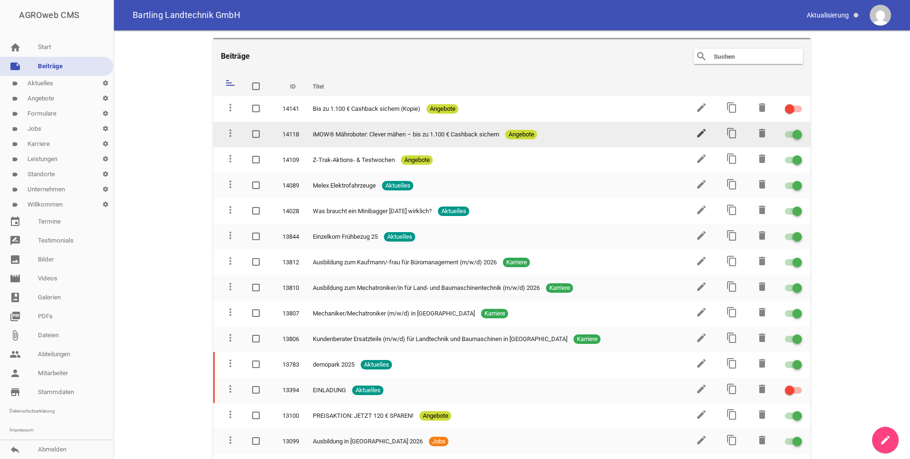
click at [699, 136] on icon "edit" at bounding box center [701, 133] width 11 height 11
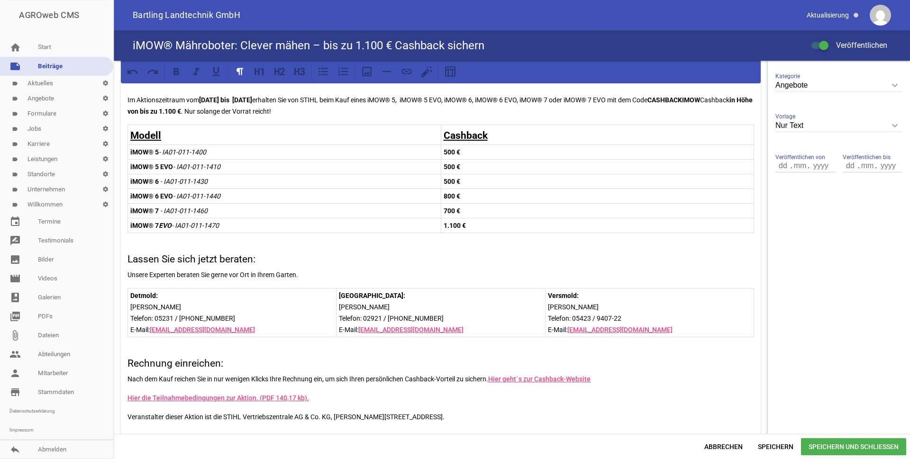
scroll to position [332, 0]
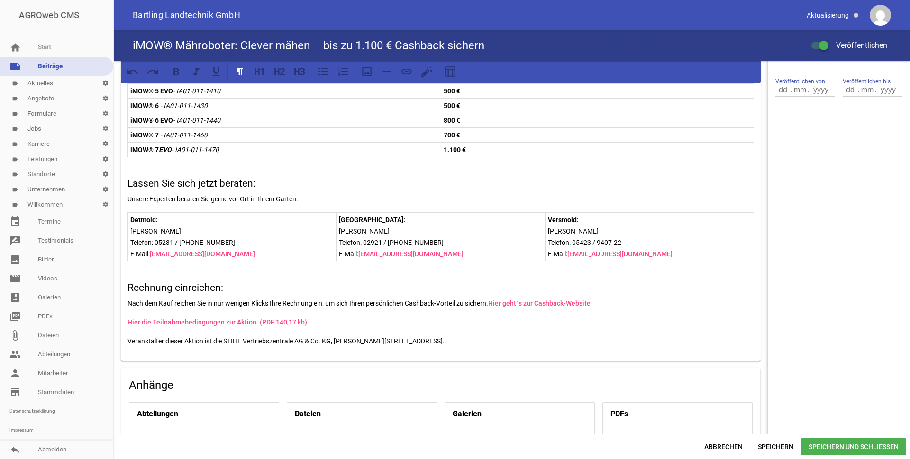
click at [439, 238] on p "Soest: Andreas Grieger Telefon: 02921 / 59 010-101" at bounding box center [440, 231] width 203 height 34
click at [774, 452] on span "Speichern" at bounding box center [775, 447] width 51 height 17
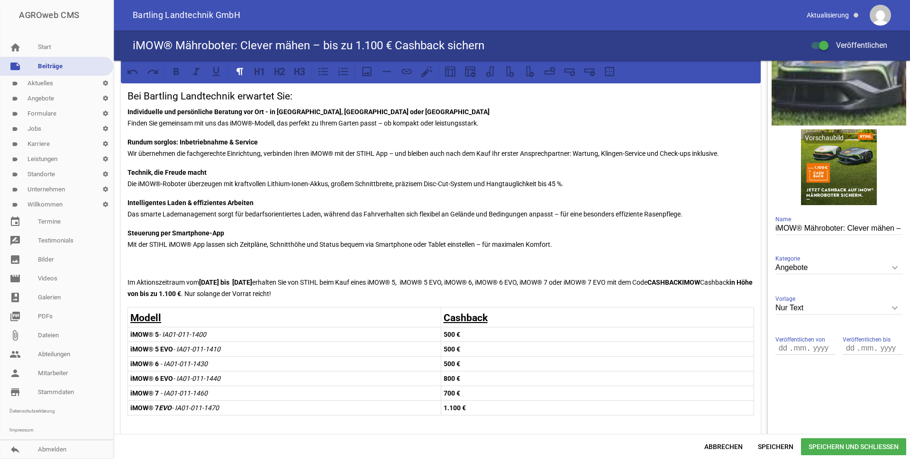
scroll to position [0, 0]
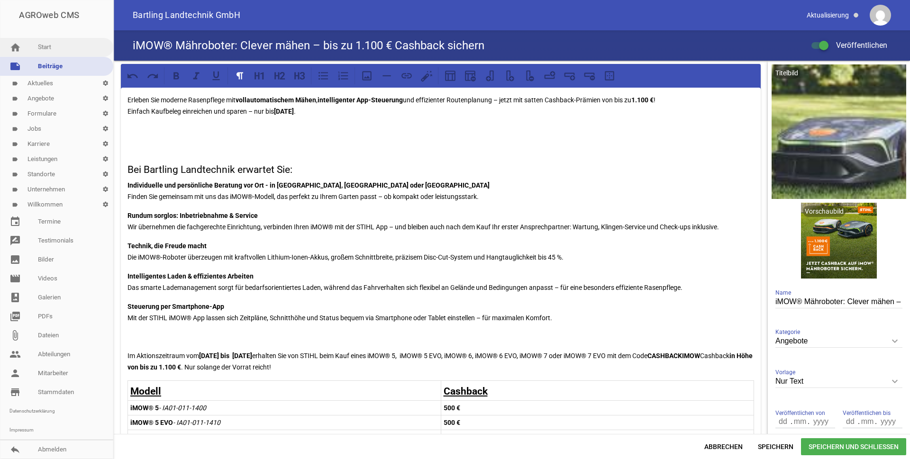
click at [48, 46] on link "home Start" at bounding box center [56, 47] width 113 height 19
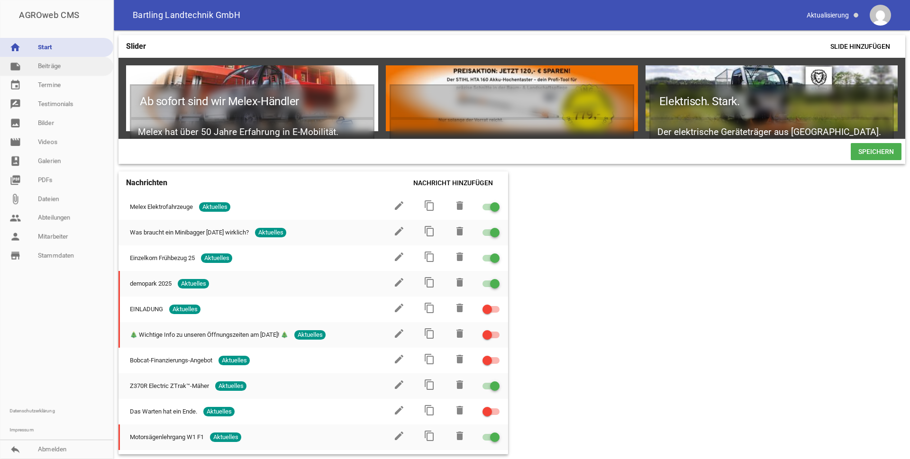
click at [52, 67] on link "note Beiträge" at bounding box center [56, 66] width 113 height 19
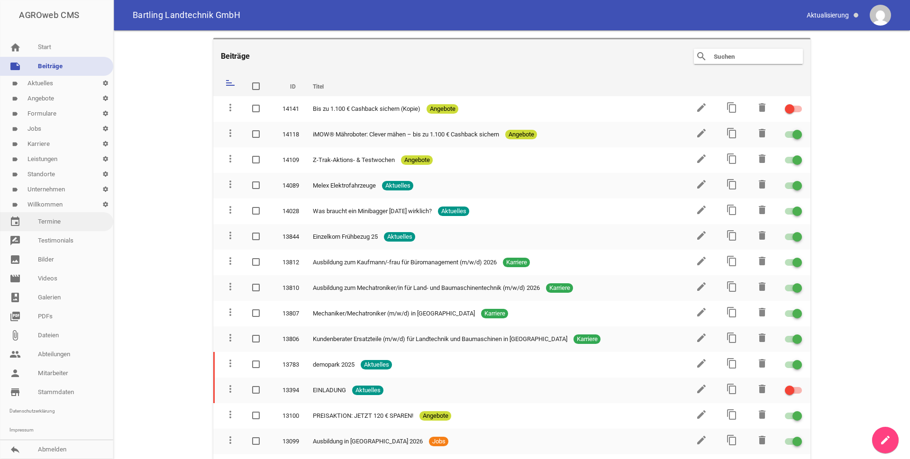
click at [52, 223] on link "event Termine" at bounding box center [56, 221] width 113 height 19
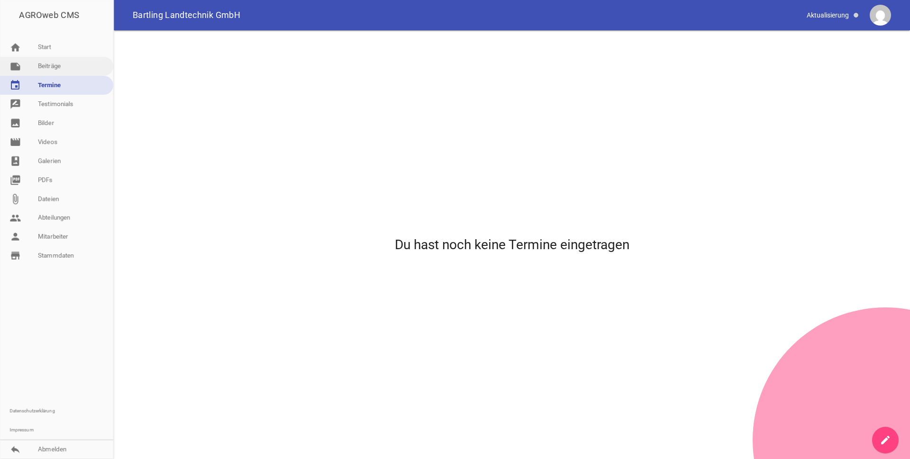
click at [47, 69] on link "note Beiträge" at bounding box center [56, 66] width 113 height 19
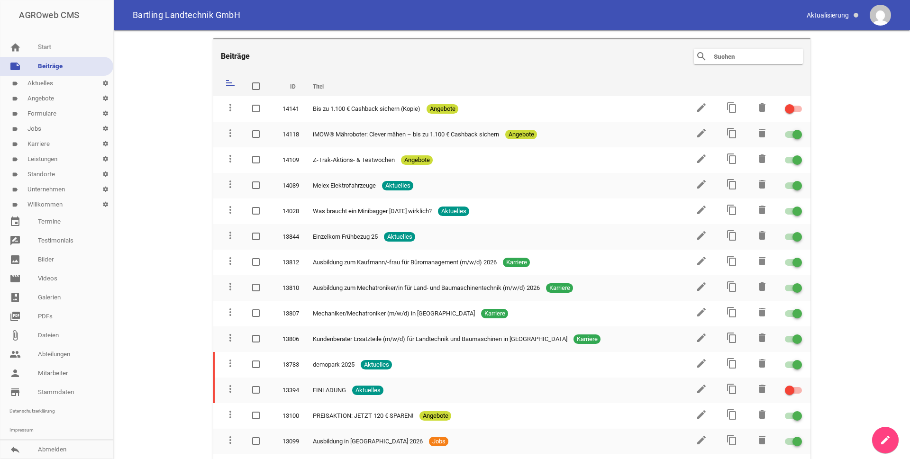
click at [47, 188] on link "label Unternehmen settings" at bounding box center [56, 189] width 113 height 15
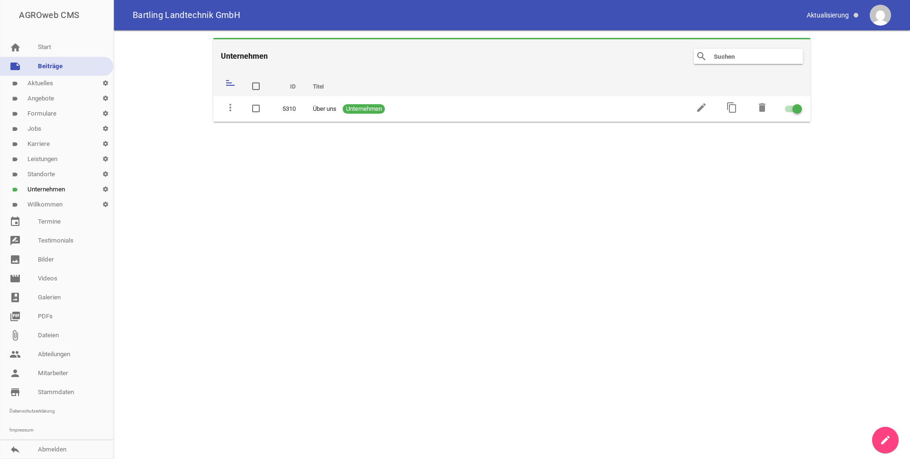
click at [46, 203] on link "label Willkommen settings" at bounding box center [56, 204] width 113 height 15
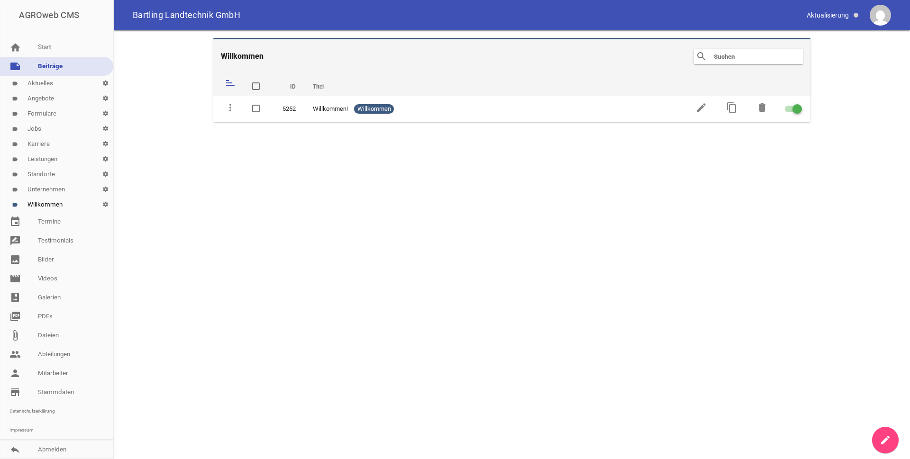
click at [42, 168] on link "label Standorte settings" at bounding box center [56, 174] width 113 height 15
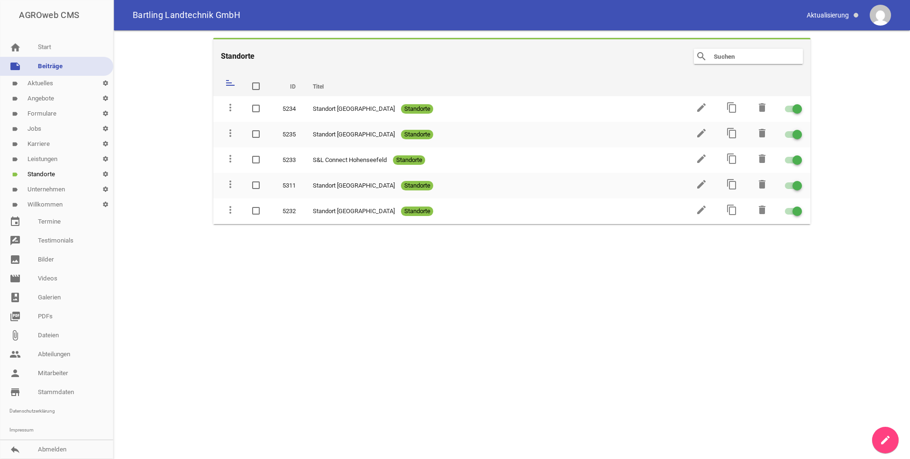
click at [51, 158] on link "label Leistungen settings" at bounding box center [56, 159] width 113 height 15
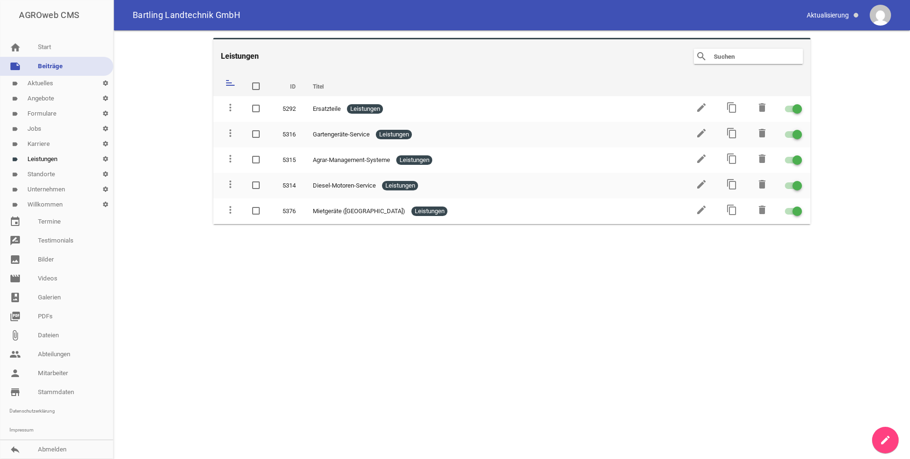
click at [46, 142] on link "label Karriere settings" at bounding box center [56, 144] width 113 height 15
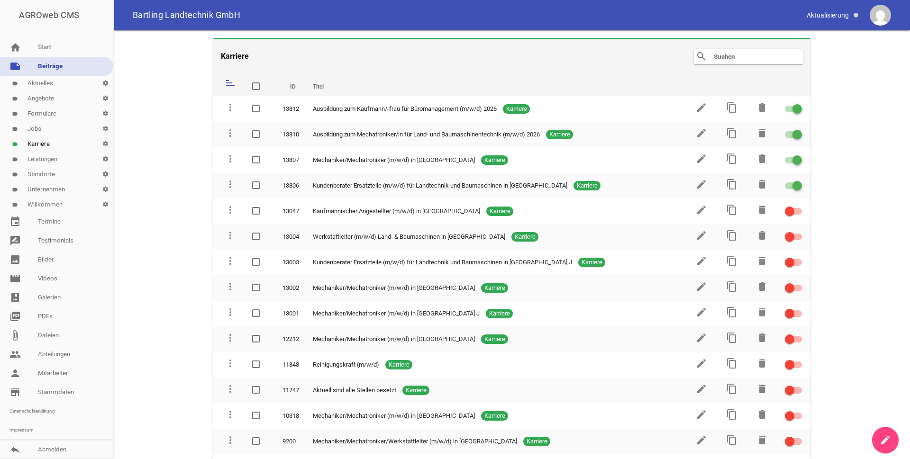
click at [46, 132] on link "label Jobs settings" at bounding box center [56, 128] width 113 height 15
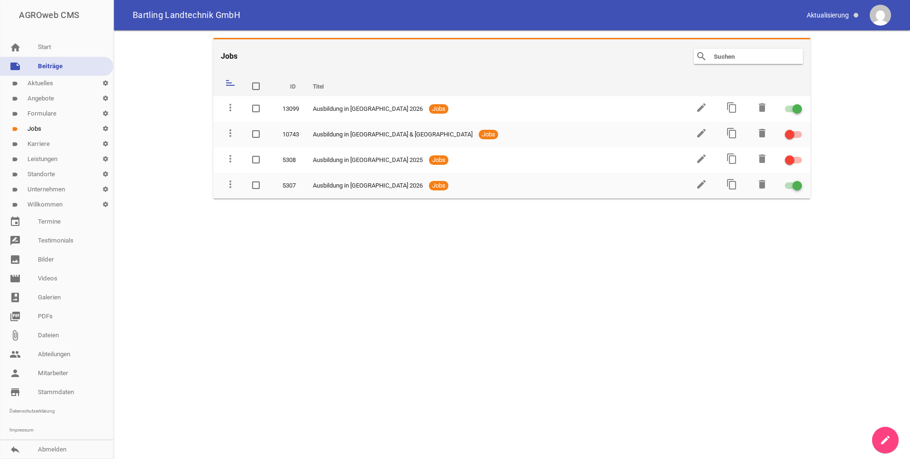
click at [44, 112] on link "label Formulare settings" at bounding box center [56, 113] width 113 height 15
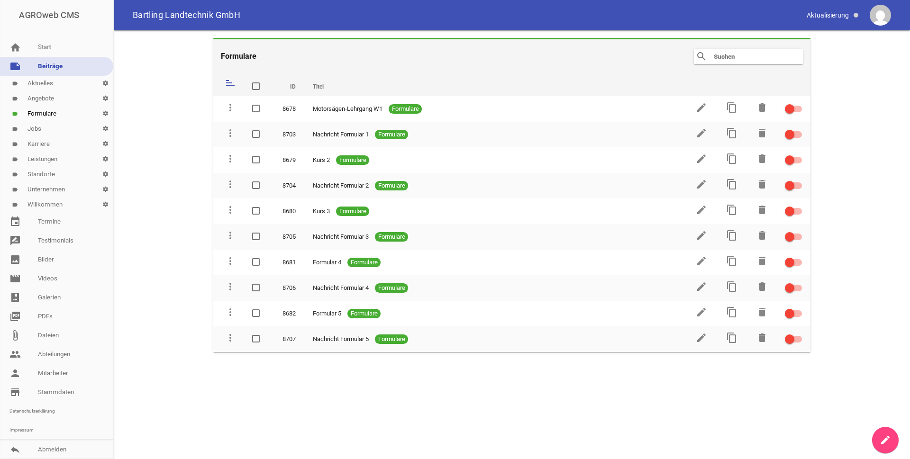
click at [42, 125] on link "label Jobs settings" at bounding box center [56, 128] width 113 height 15
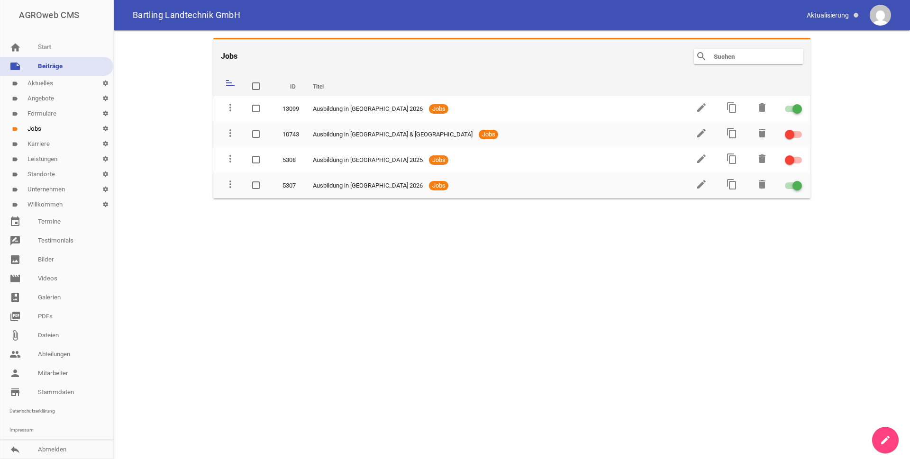
click at [49, 90] on link "label Aktuelles settings" at bounding box center [56, 83] width 113 height 15
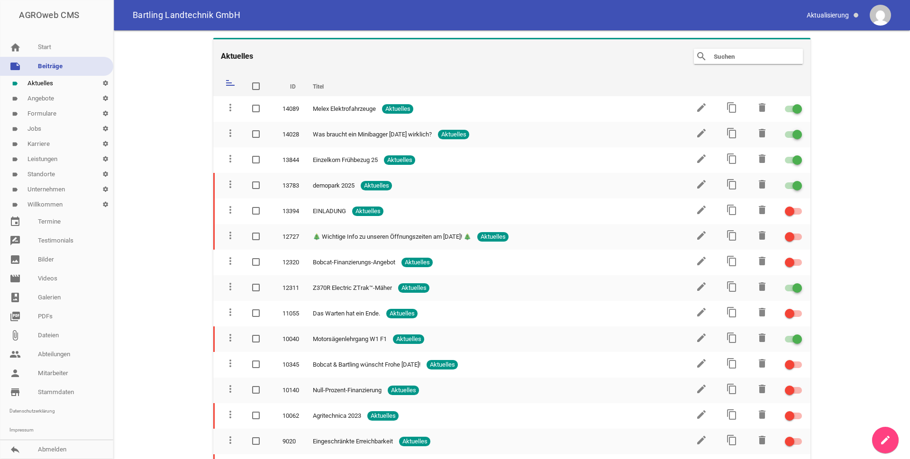
click at [42, 98] on link "label Angebote settings" at bounding box center [56, 98] width 113 height 15
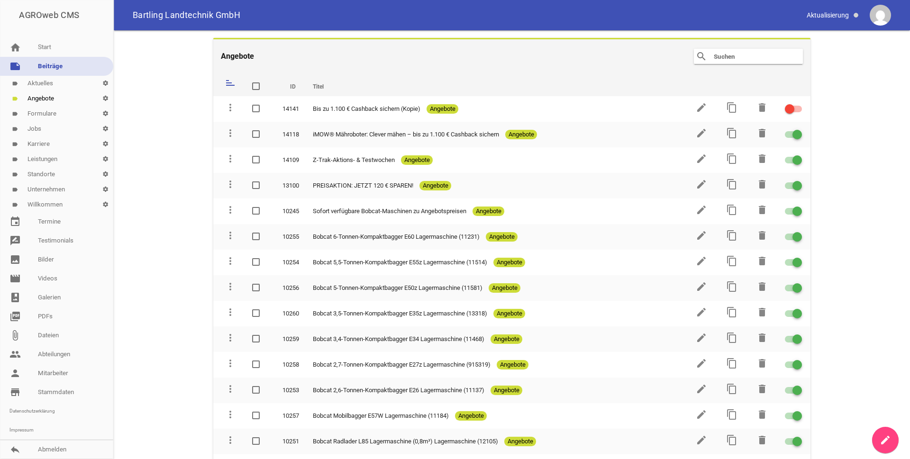
click at [44, 82] on link "label Aktuelles settings" at bounding box center [56, 83] width 113 height 15
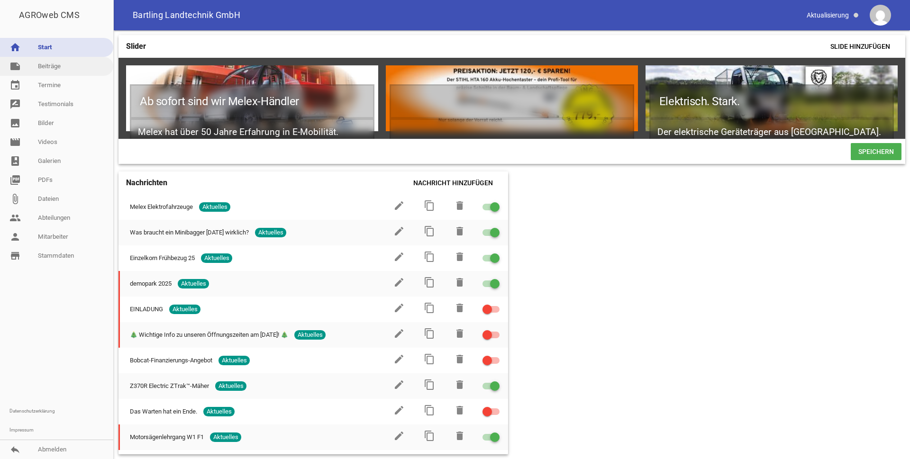
click at [49, 69] on link "note Beiträge" at bounding box center [56, 66] width 113 height 19
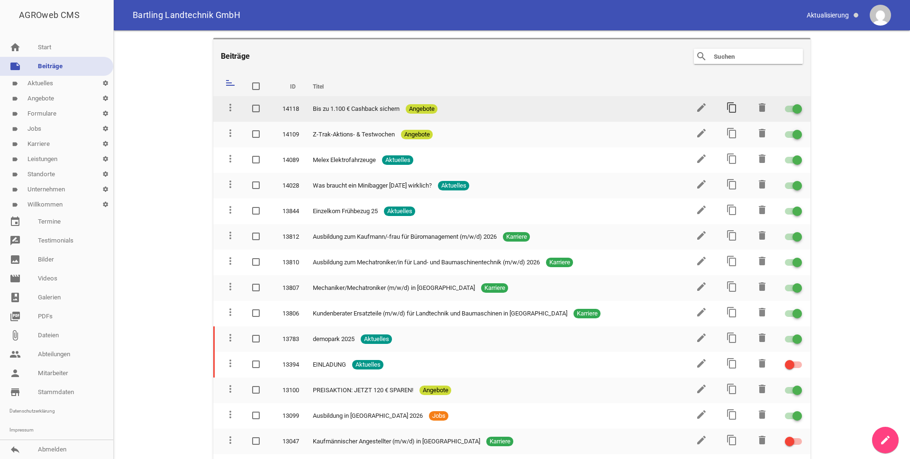
click at [447, 109] on icon "content_copy" at bounding box center [731, 107] width 11 height 11
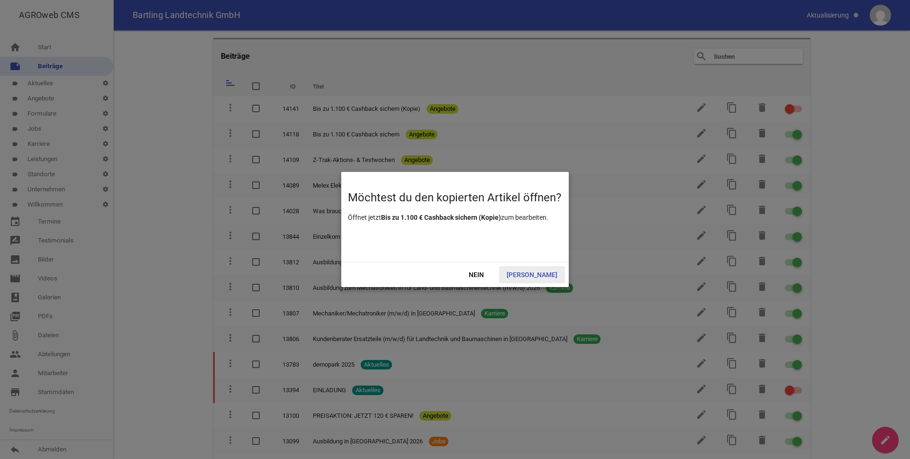
click at [447, 275] on span "Ja" at bounding box center [532, 274] width 66 height 17
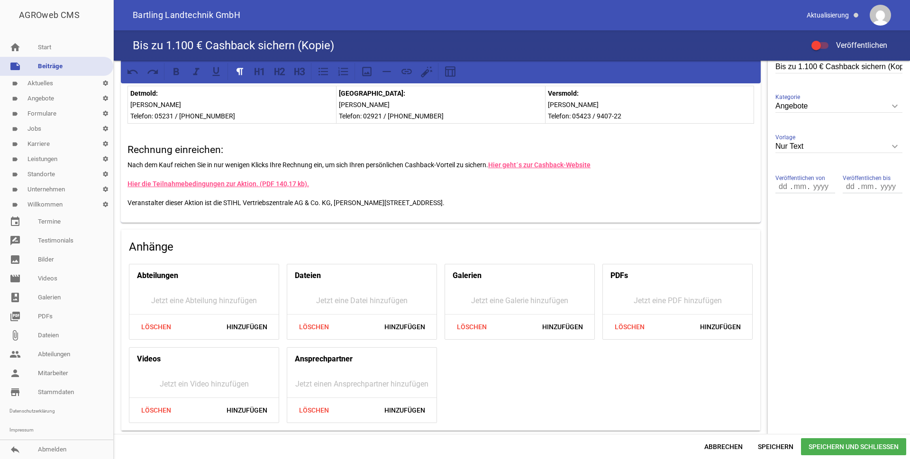
scroll to position [236, 0]
click at [447, 445] on span "Speichern und Schließen" at bounding box center [853, 447] width 105 height 17
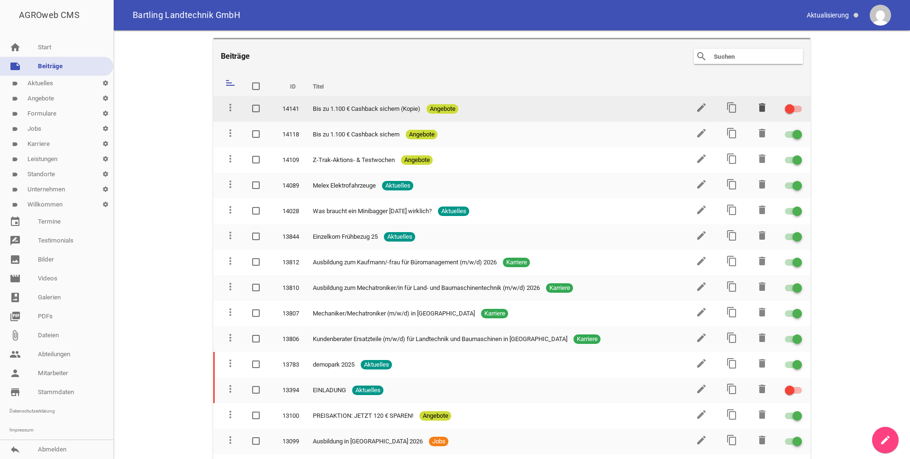
click at [447, 107] on icon "delete" at bounding box center [762, 107] width 11 height 11
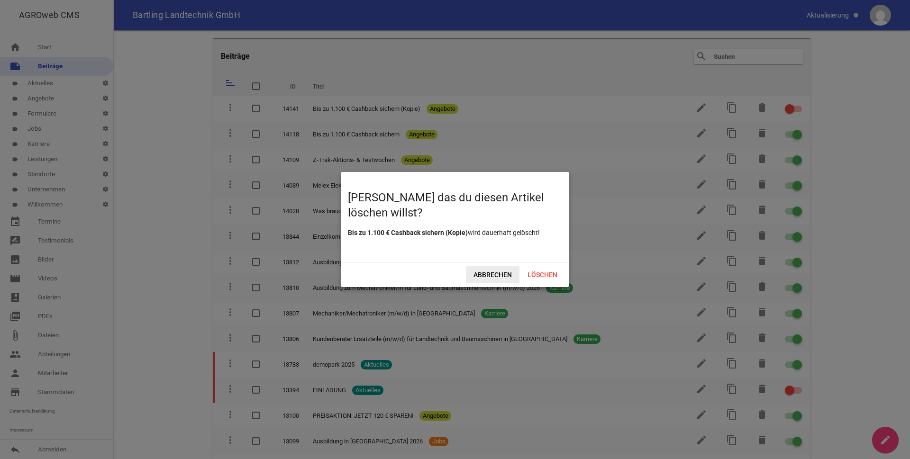
click at [447, 271] on span "Abbrechen" at bounding box center [493, 274] width 54 height 17
